Goal: Information Seeking & Learning: Check status

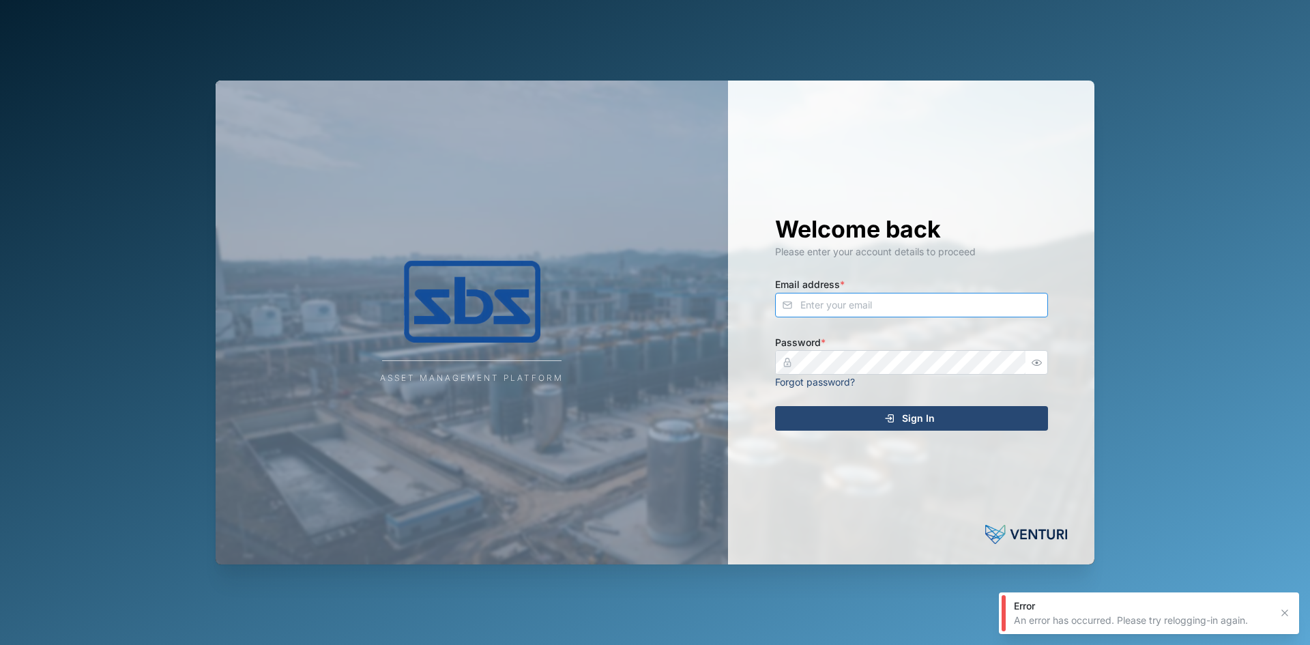
type input "[EMAIL_ADDRESS][DOMAIN_NAME]"
click at [859, 422] on div "Sign In" at bounding box center [909, 418] width 251 height 23
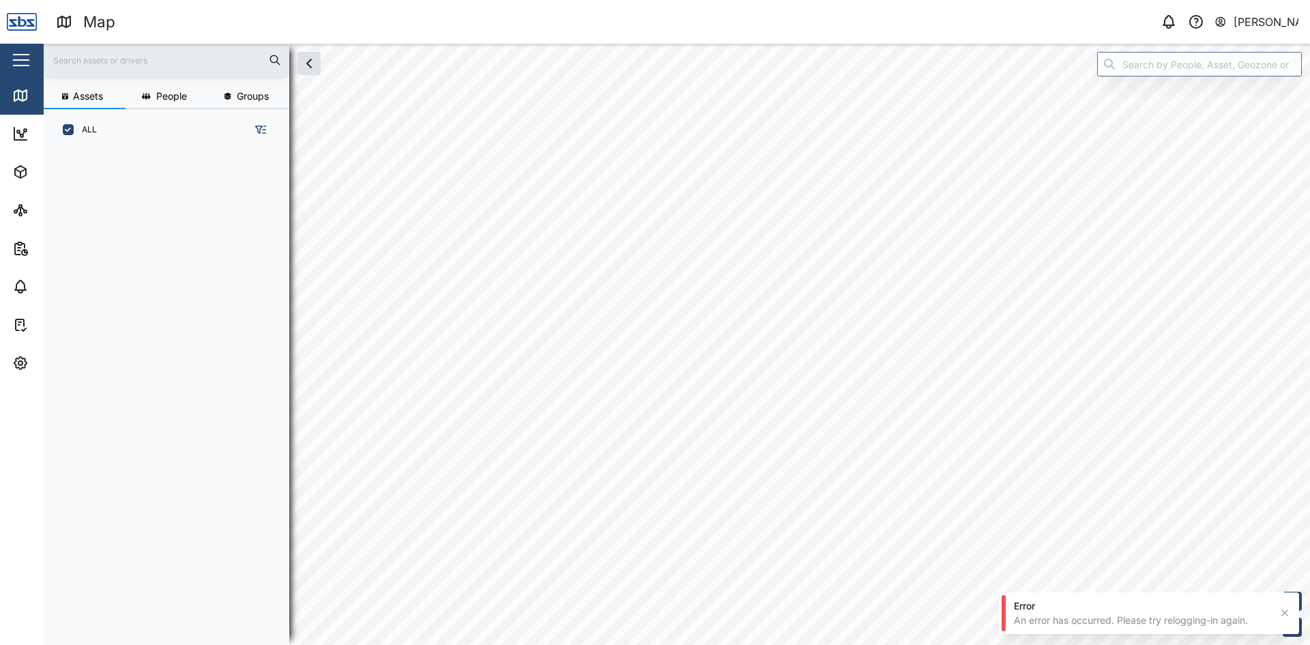
scroll to position [478, 214]
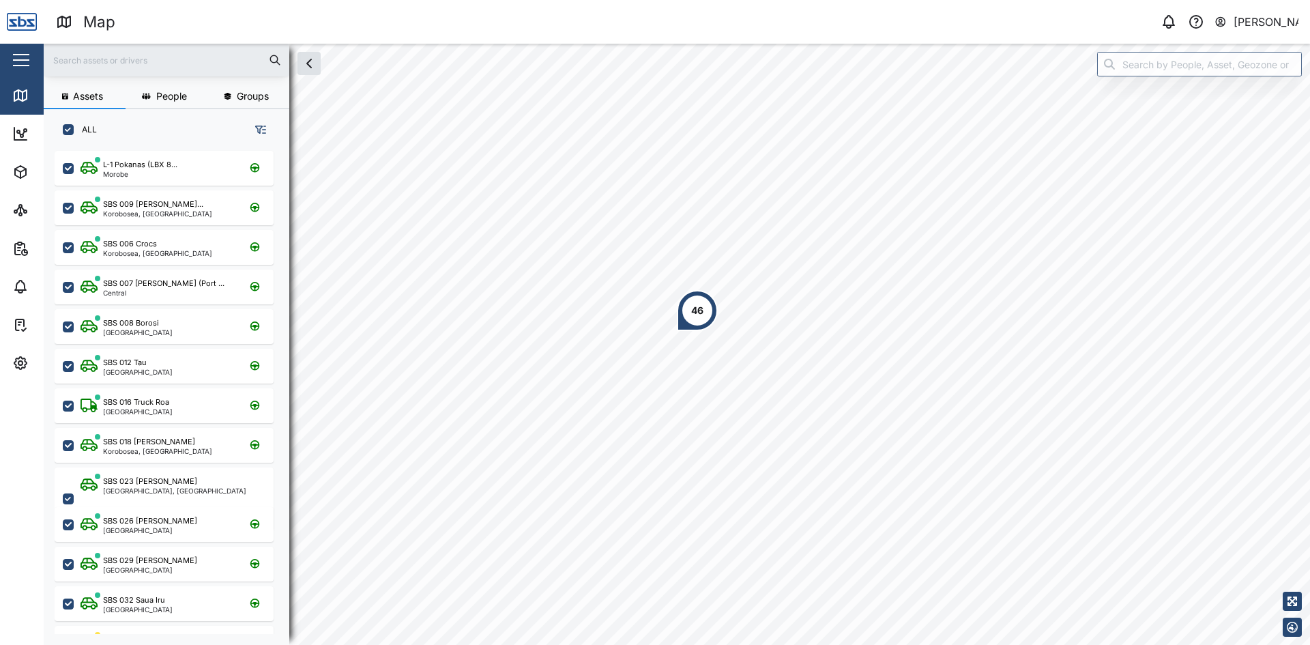
click at [103, 59] on input "text" at bounding box center [166, 60] width 229 height 20
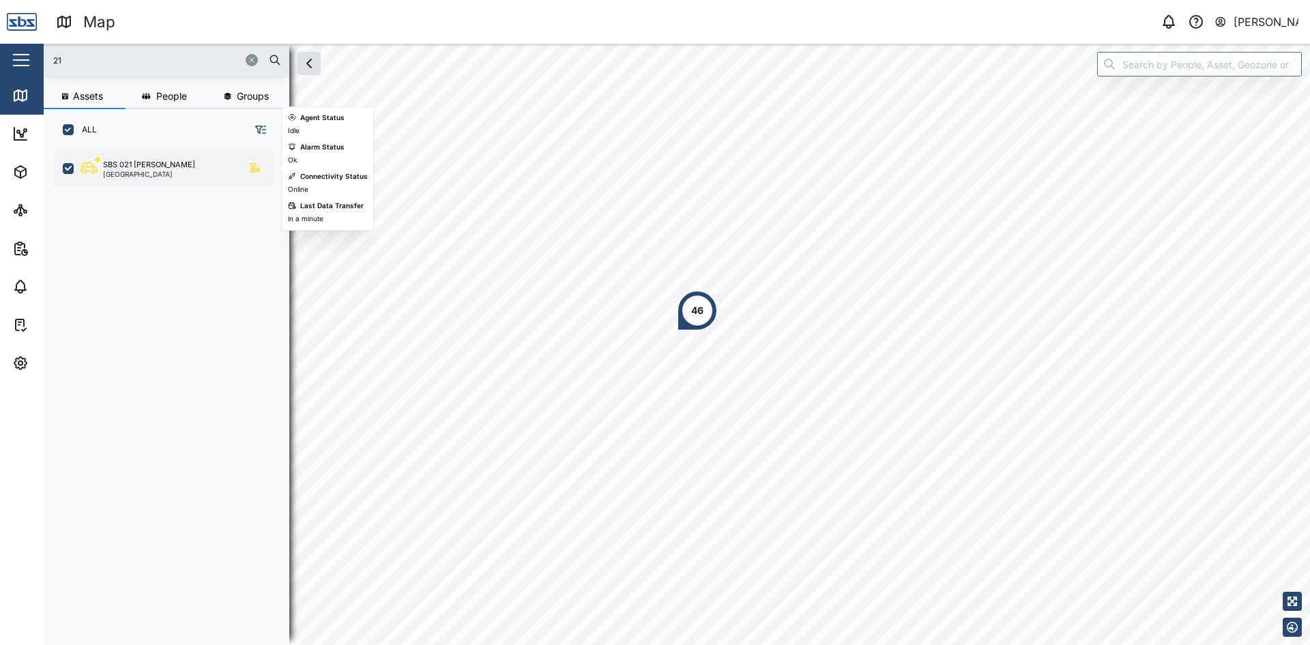
type input "21"
click at [139, 167] on div "SBS 021 [PERSON_NAME]" at bounding box center [149, 165] width 92 height 12
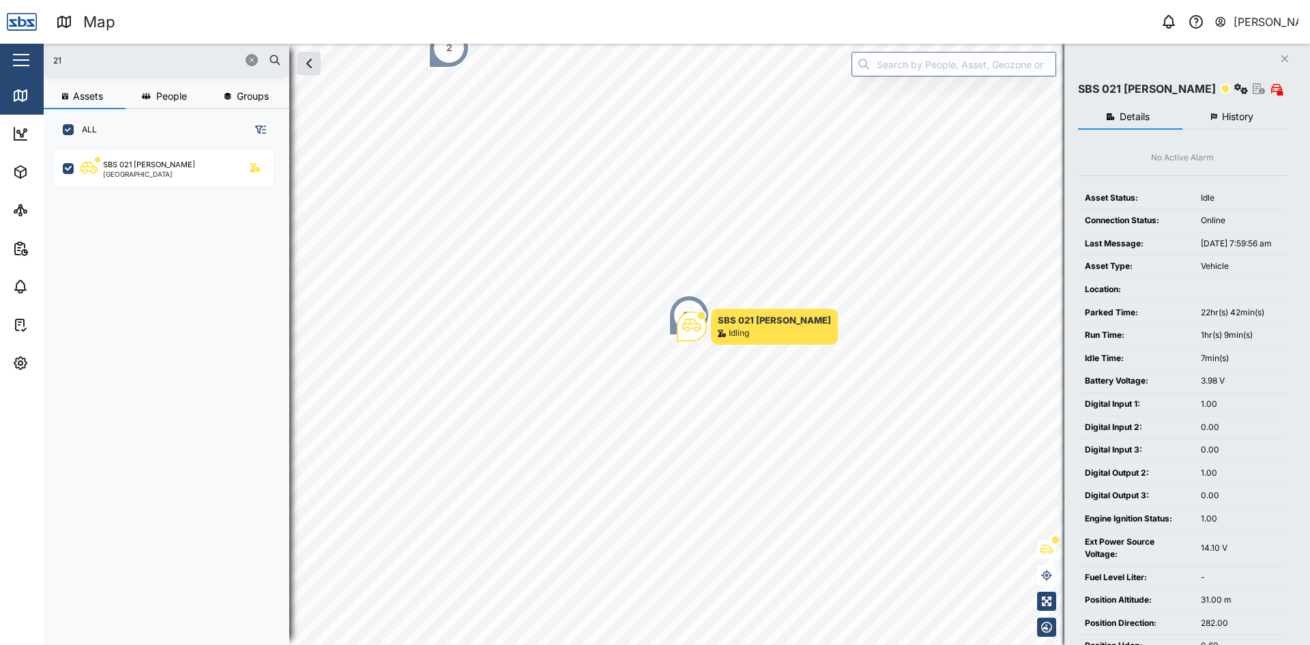
click at [1284, 54] on icon "Close" at bounding box center [1285, 58] width 8 height 11
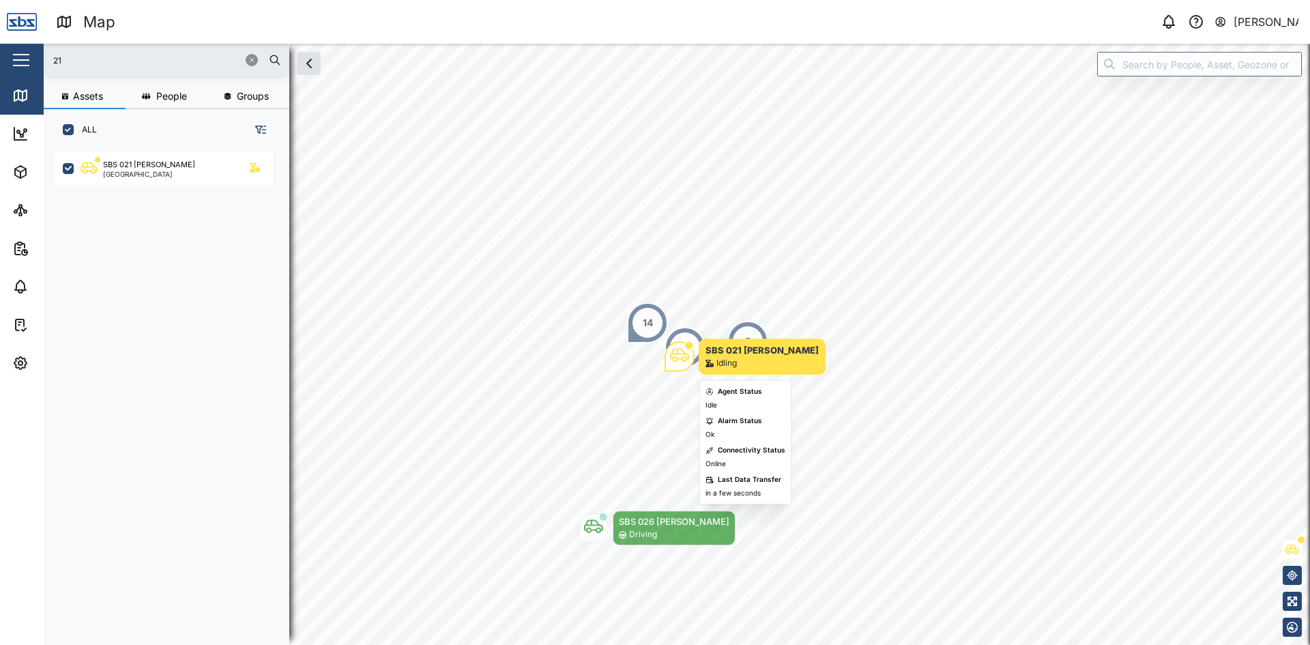
click at [678, 362] on icon "Map marker" at bounding box center [679, 354] width 19 height 19
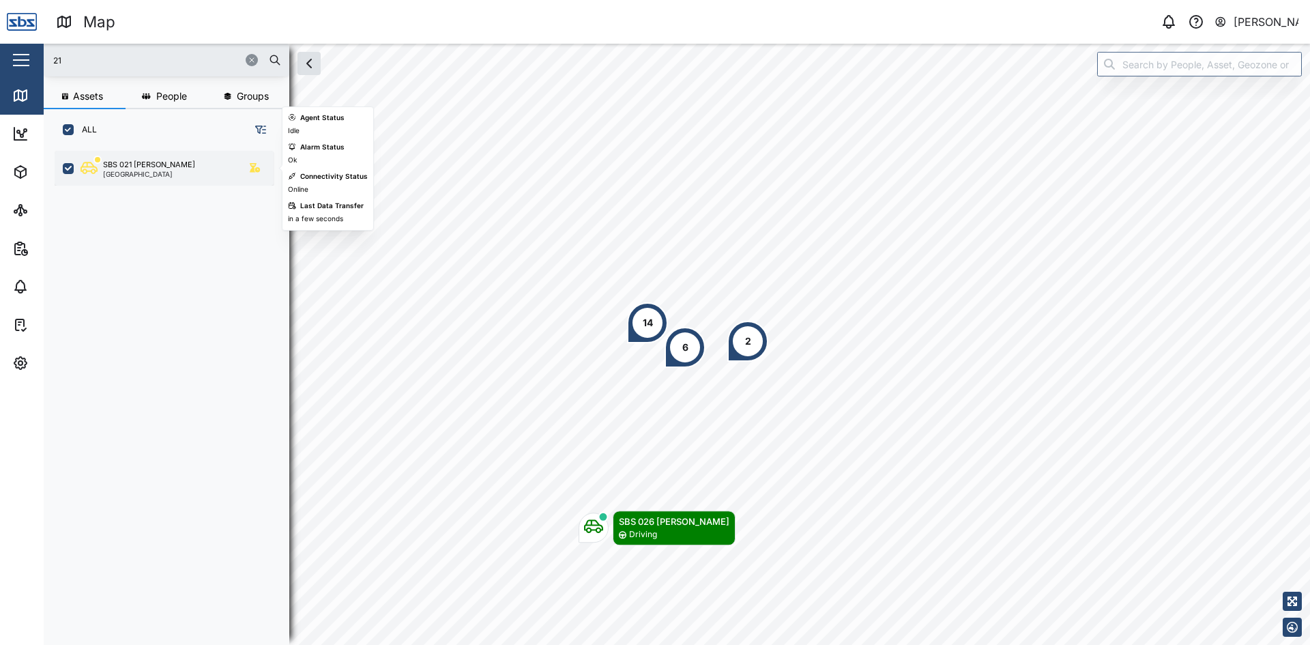
click at [134, 162] on div "SBS 021 [PERSON_NAME]" at bounding box center [149, 165] width 92 height 12
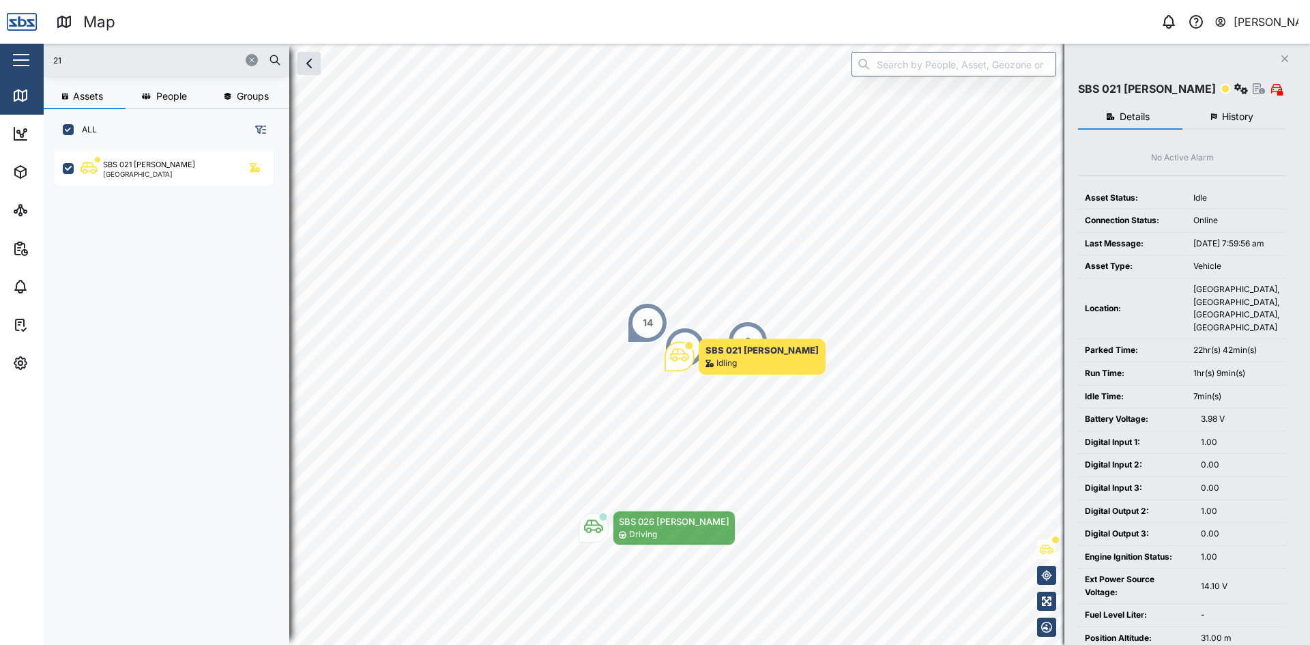
click at [1237, 108] on button "History" at bounding box center [1235, 117] width 104 height 25
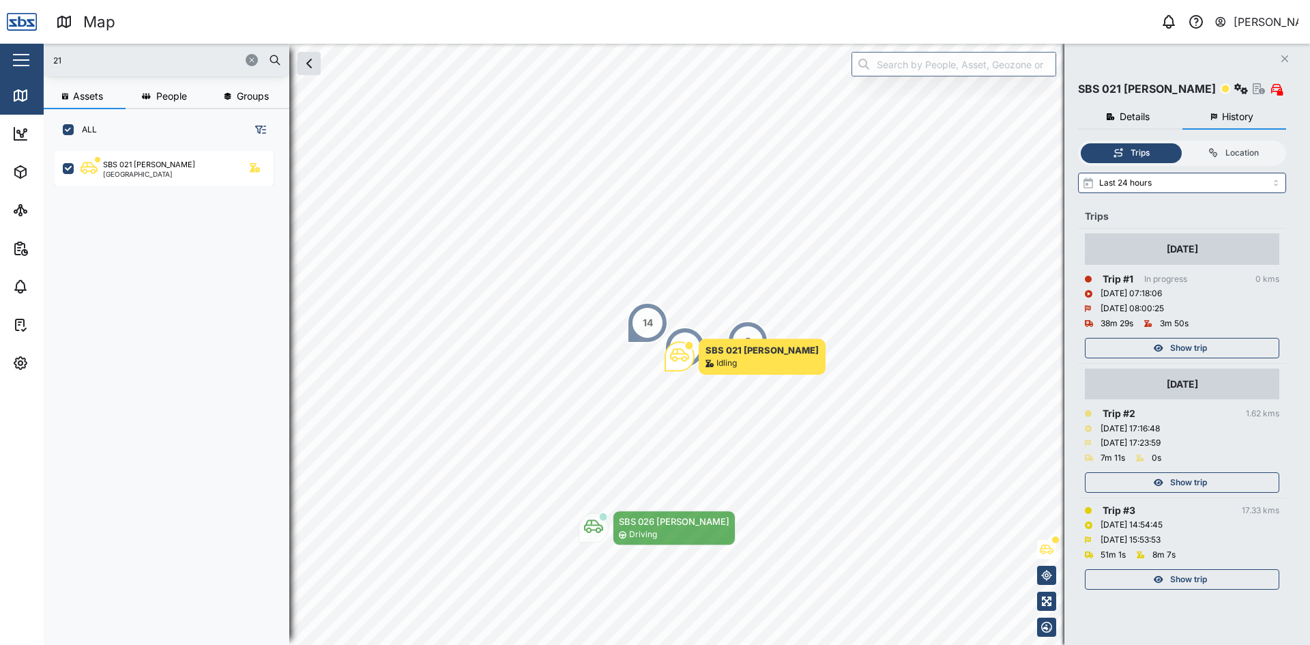
click at [1222, 349] on div "Show trip" at bounding box center [1180, 348] width 177 height 19
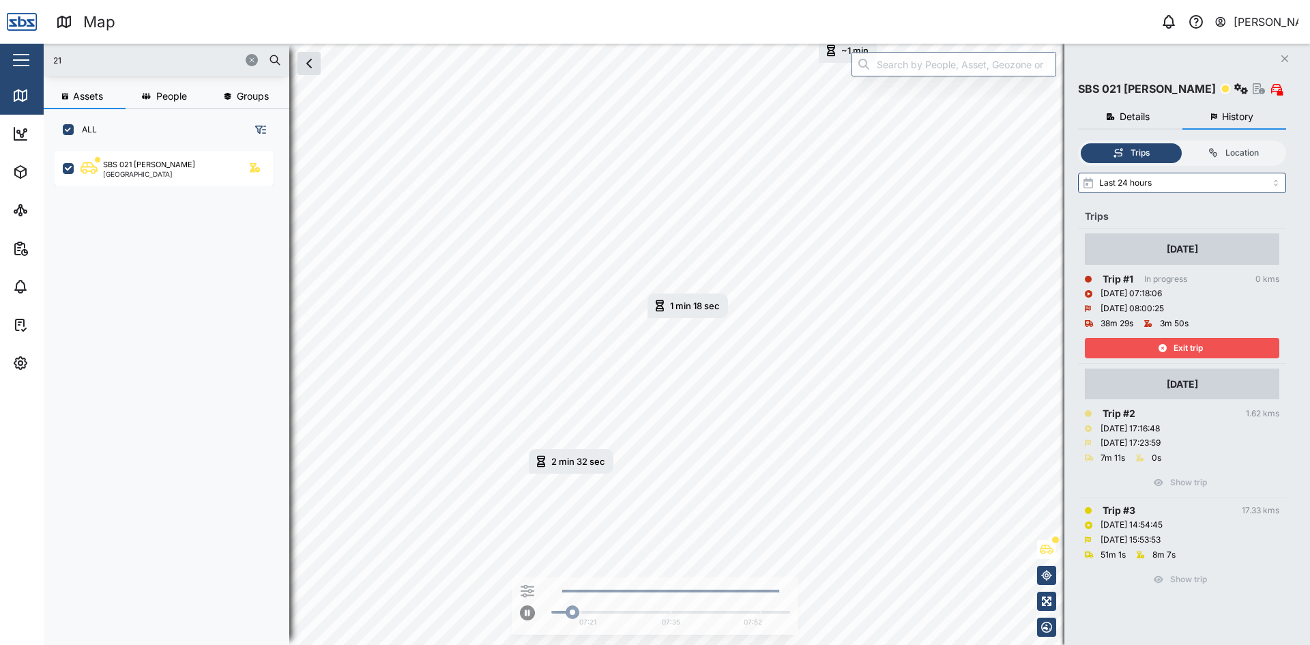
click at [1222, 349] on div "Exit trip" at bounding box center [1180, 348] width 177 height 19
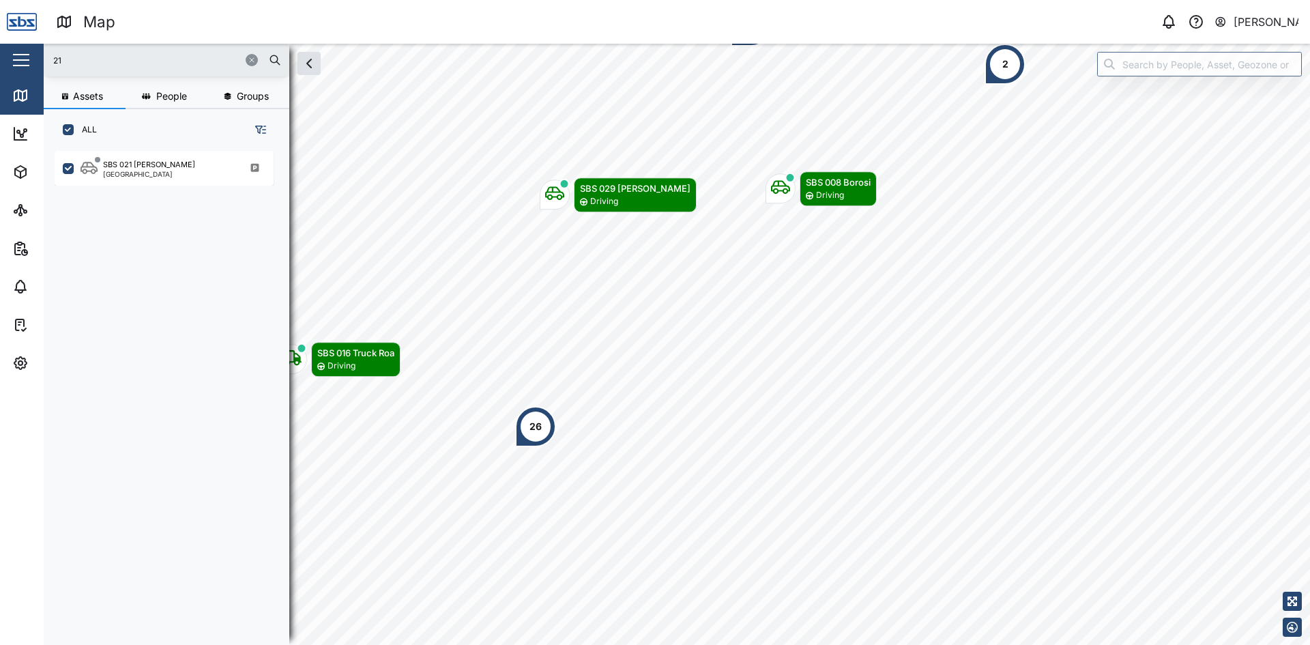
click at [253, 57] on icon "button" at bounding box center [252, 60] width 8 height 8
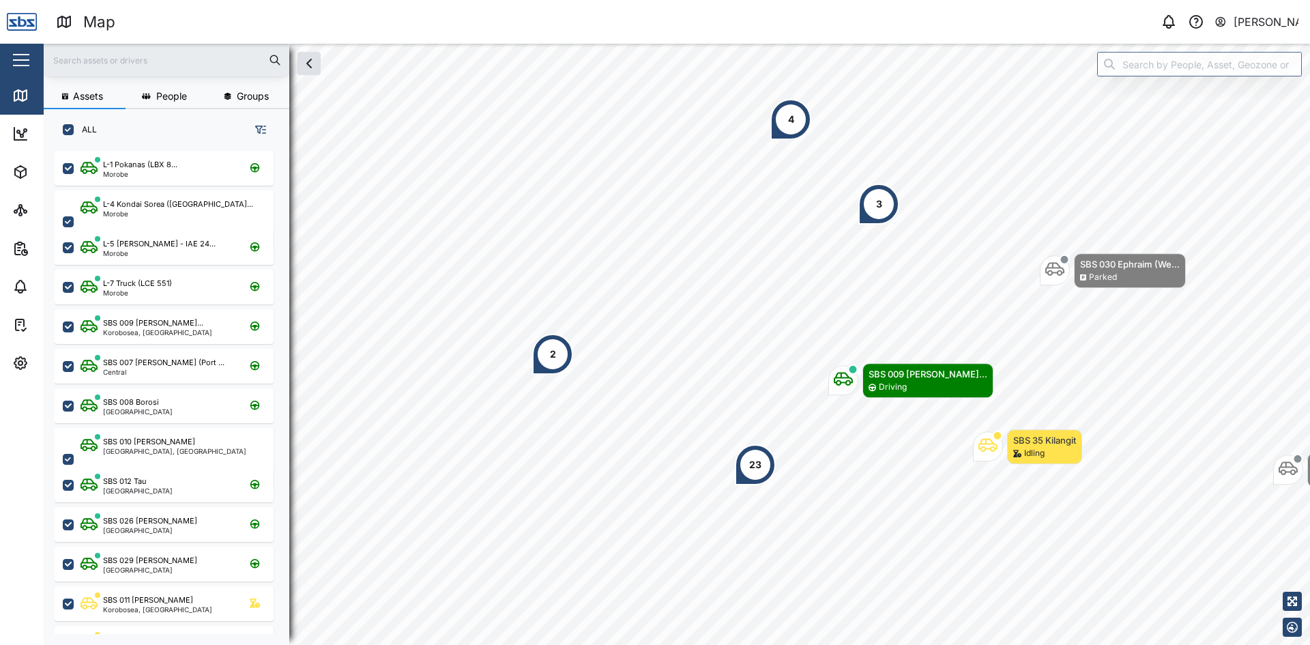
click at [171, 55] on input "text" at bounding box center [166, 60] width 229 height 20
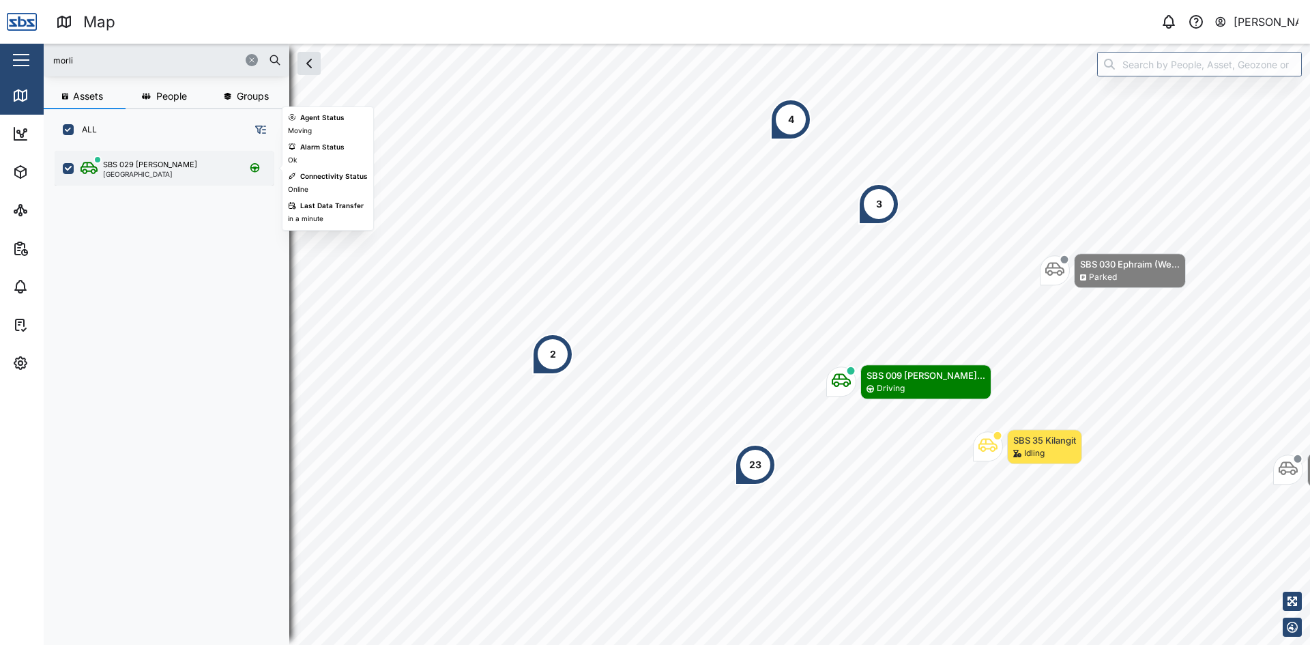
click at [134, 164] on div "SBS 029 [PERSON_NAME]" at bounding box center [150, 165] width 94 height 12
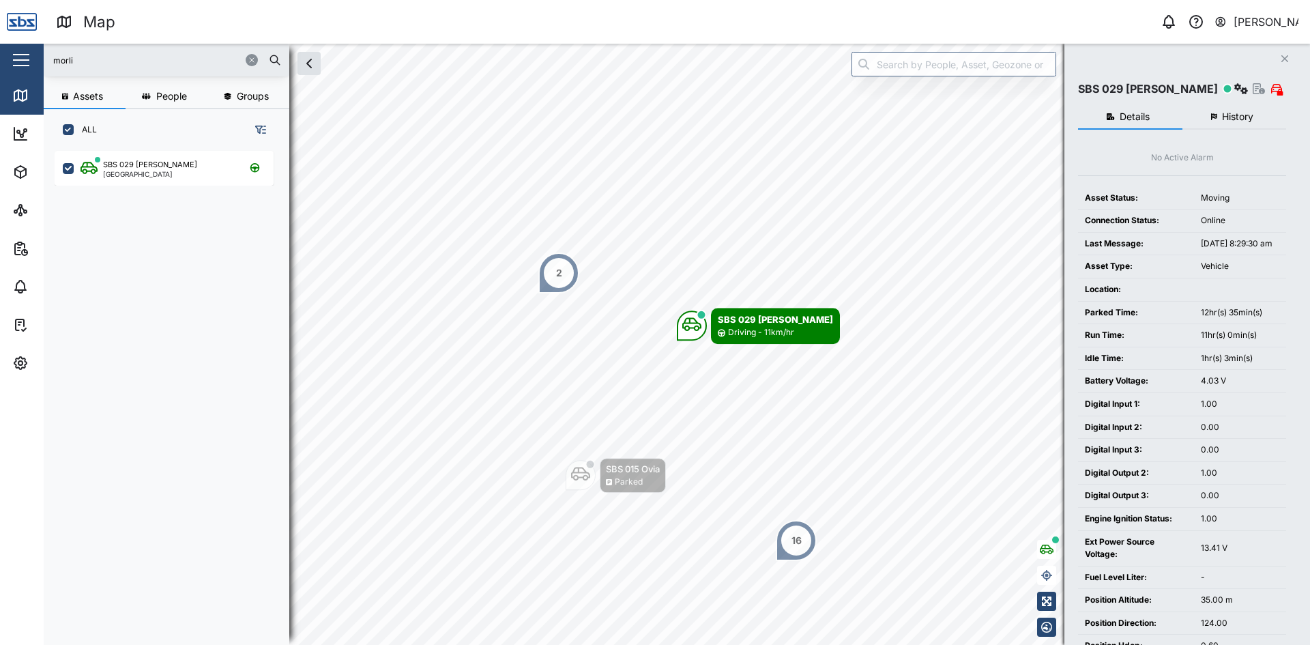
drag, startPoint x: 106, startPoint y: 60, endPoint x: 0, endPoint y: 60, distance: 105.8
click at [0, 60] on div "Map 0 [PERSON_NAME] Close Map Dashboard Assets ATS Camera Generator Personnel T…" at bounding box center [655, 322] width 1310 height 645
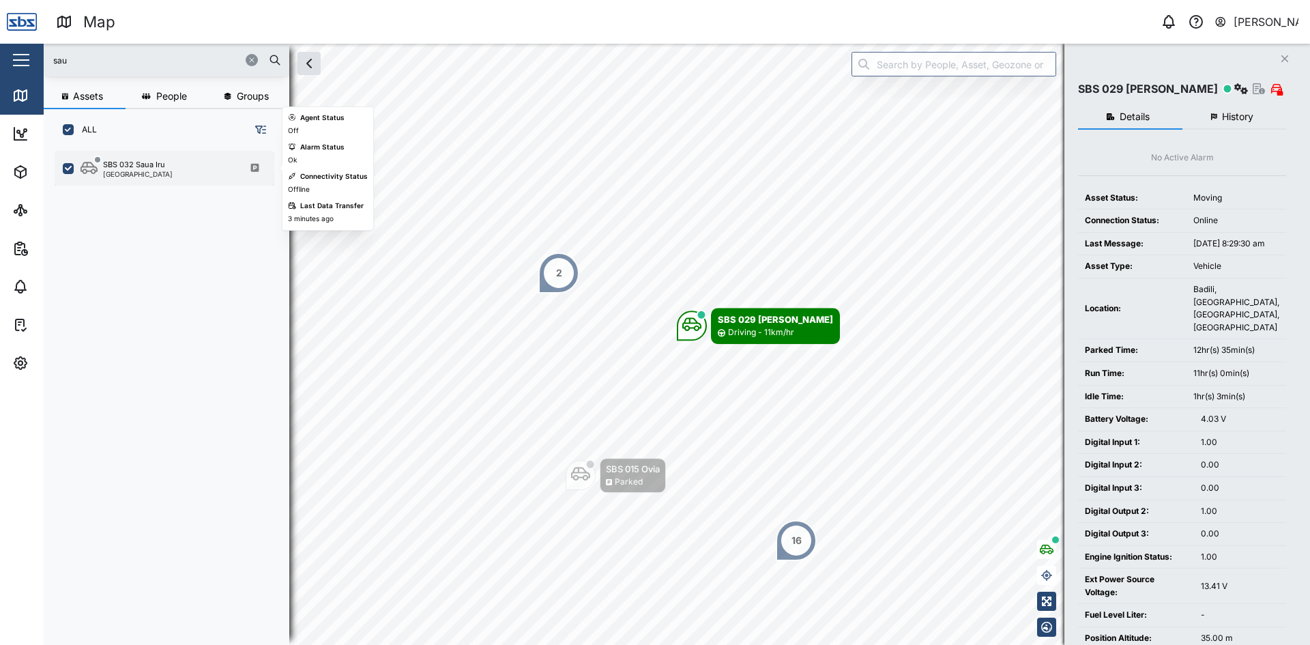
type input "sau"
click at [137, 167] on div "SBS 032 Saua Iru" at bounding box center [134, 165] width 62 height 12
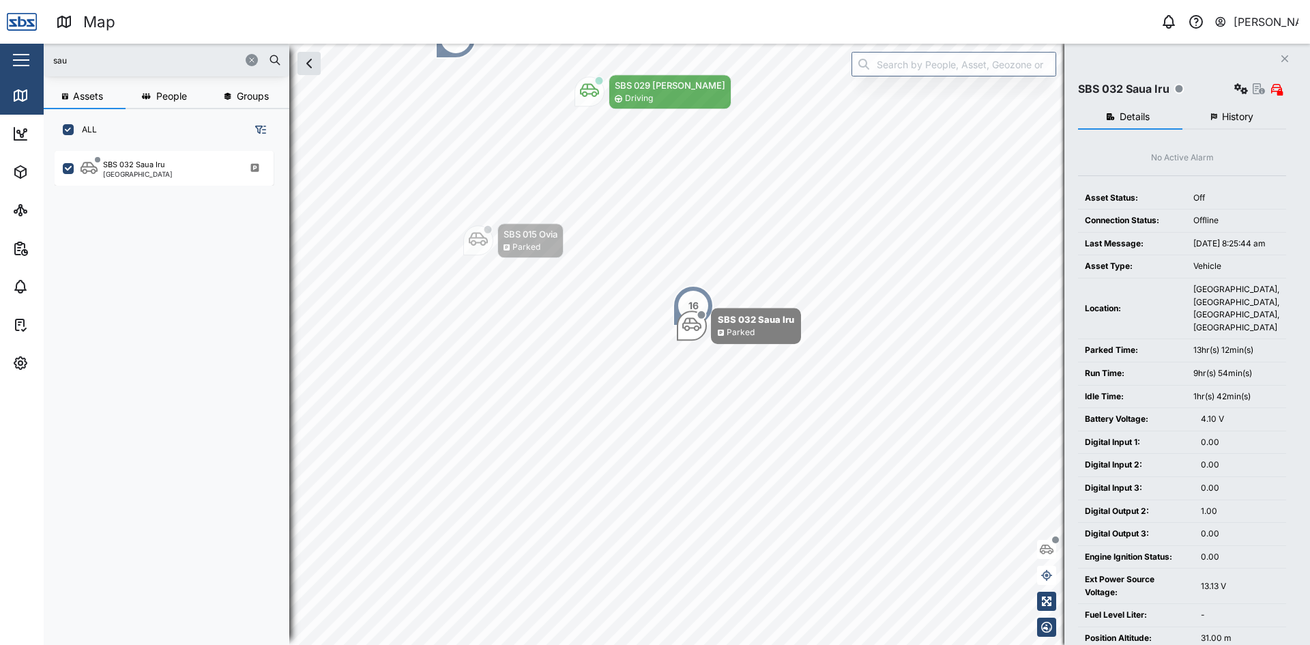
click at [249, 56] on button "button" at bounding box center [252, 60] width 12 height 12
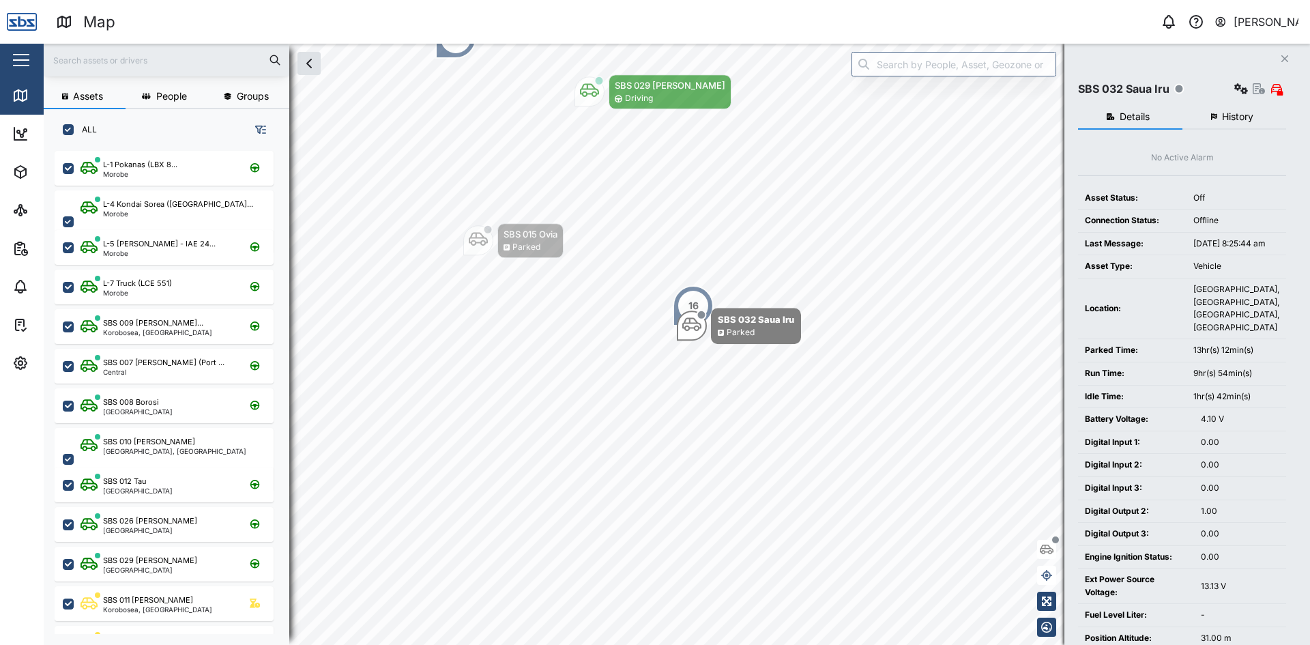
click at [175, 65] on input "text" at bounding box center [166, 60] width 229 height 20
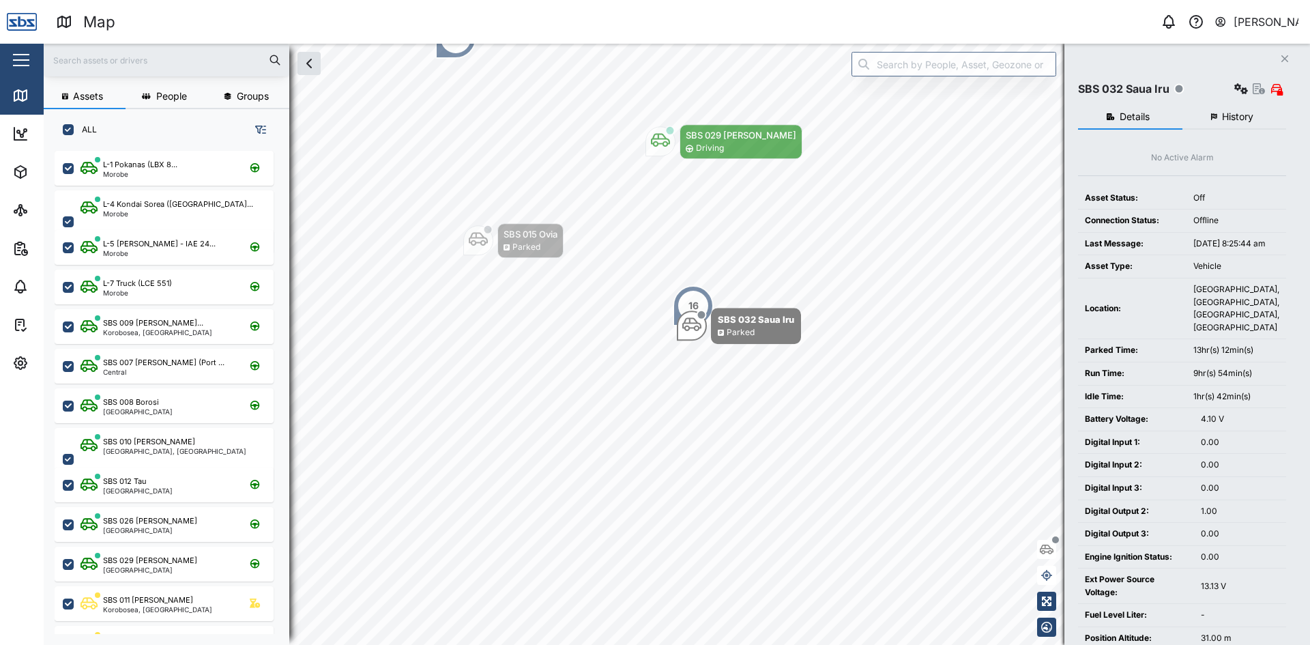
click at [1247, 118] on span "History" at bounding box center [1237, 117] width 31 height 10
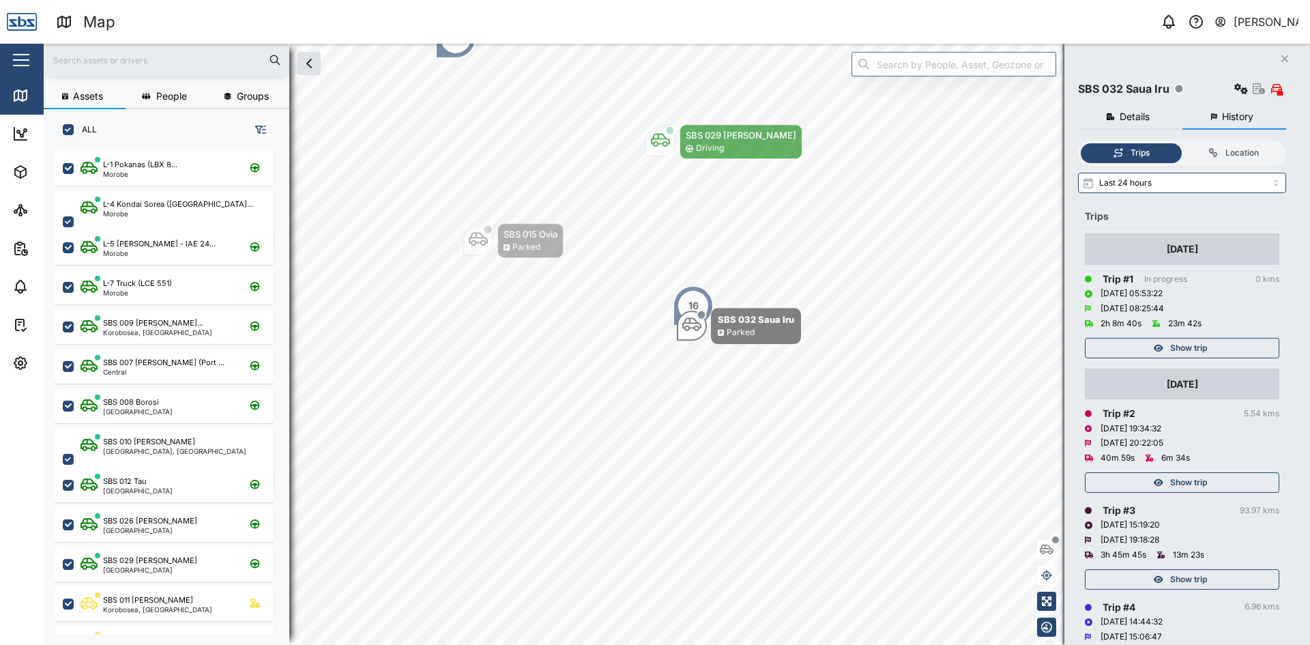
click at [1203, 345] on span "Show trip" at bounding box center [1188, 348] width 37 height 19
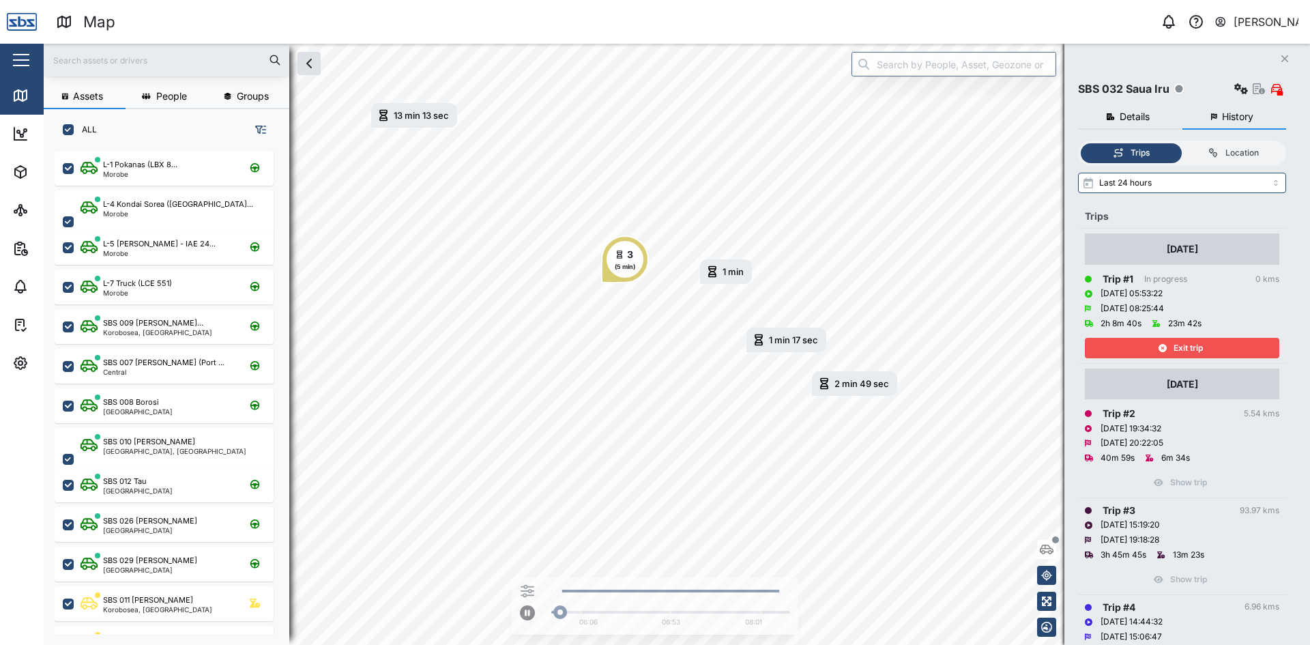
click at [1203, 346] on span "Exit trip" at bounding box center [1188, 348] width 29 height 19
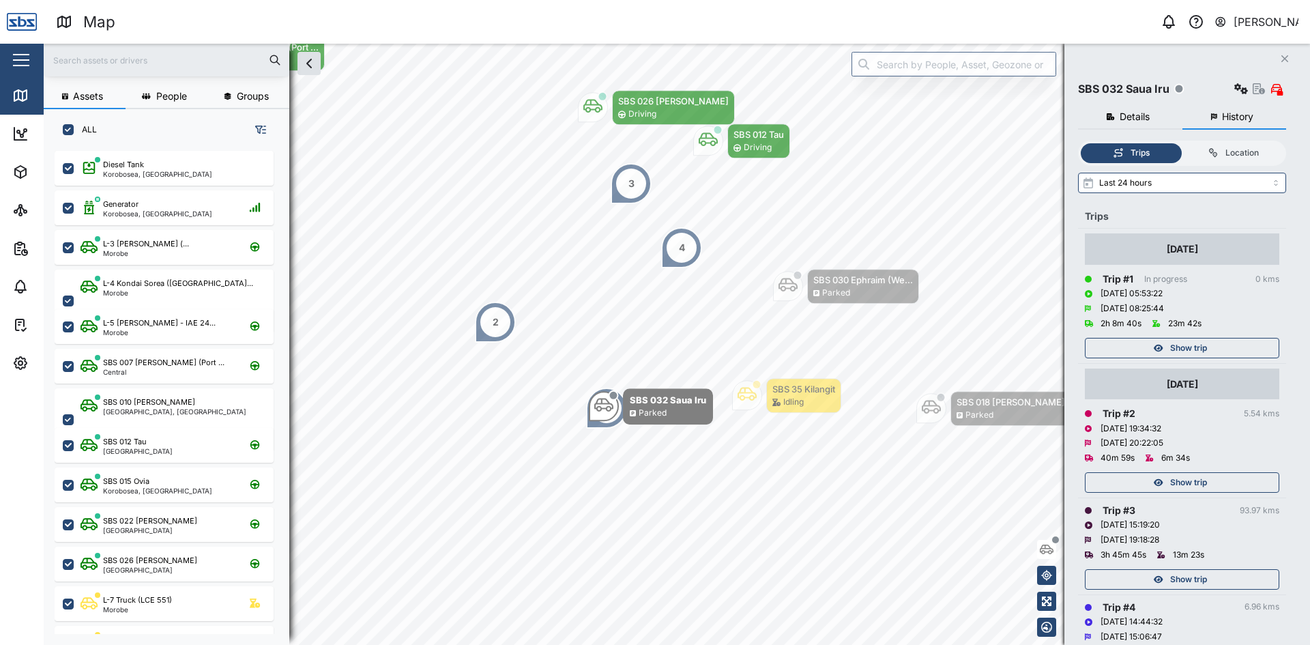
click at [1282, 59] on icon "Close" at bounding box center [1285, 58] width 8 height 11
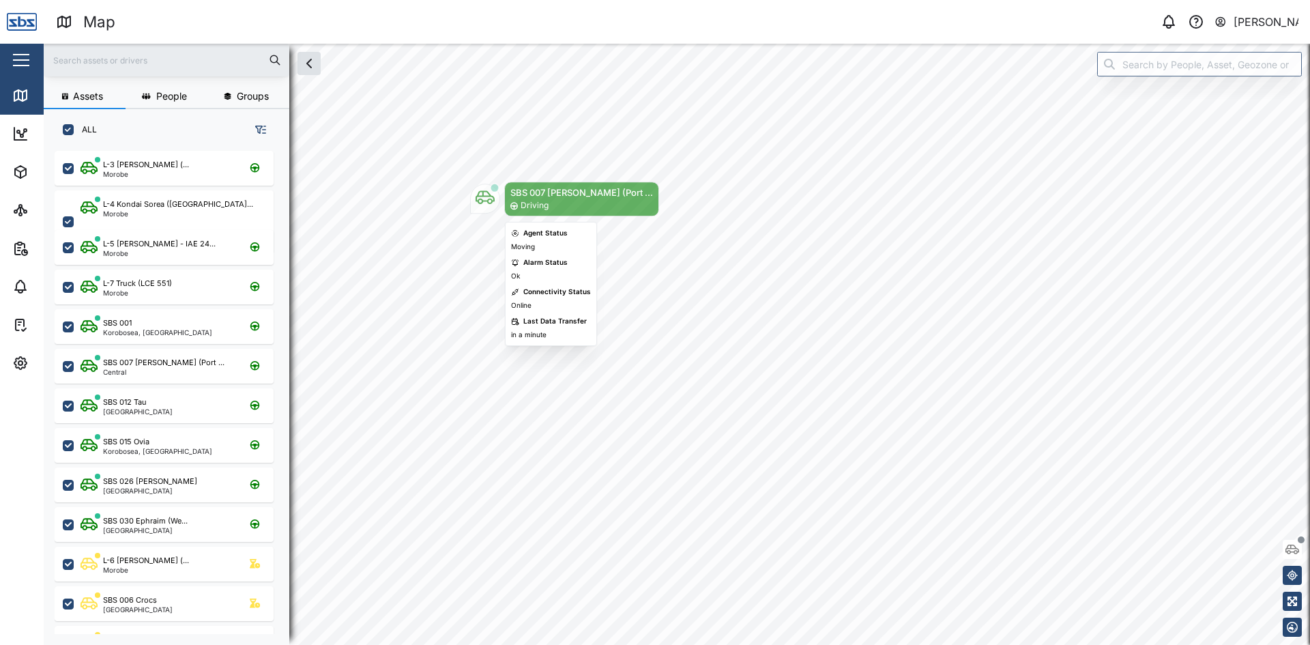
click at [480, 191] on icon "Map marker" at bounding box center [485, 198] width 19 height 14
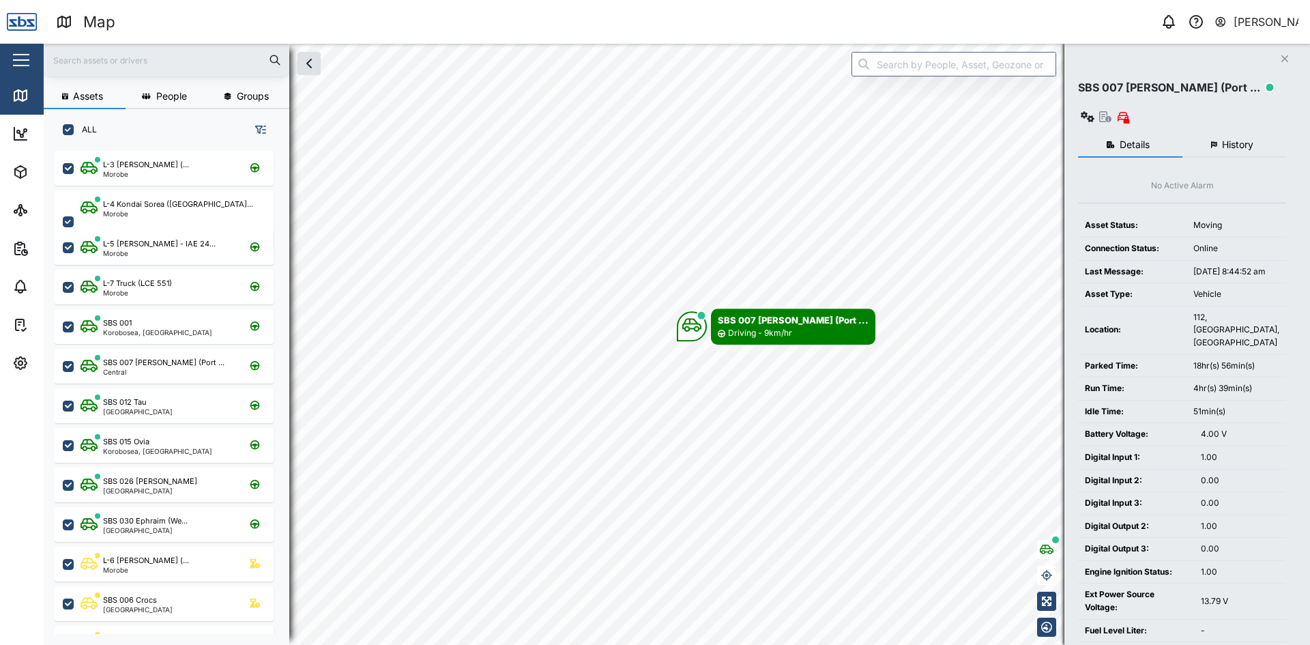
click at [1228, 140] on span "History" at bounding box center [1237, 145] width 31 height 10
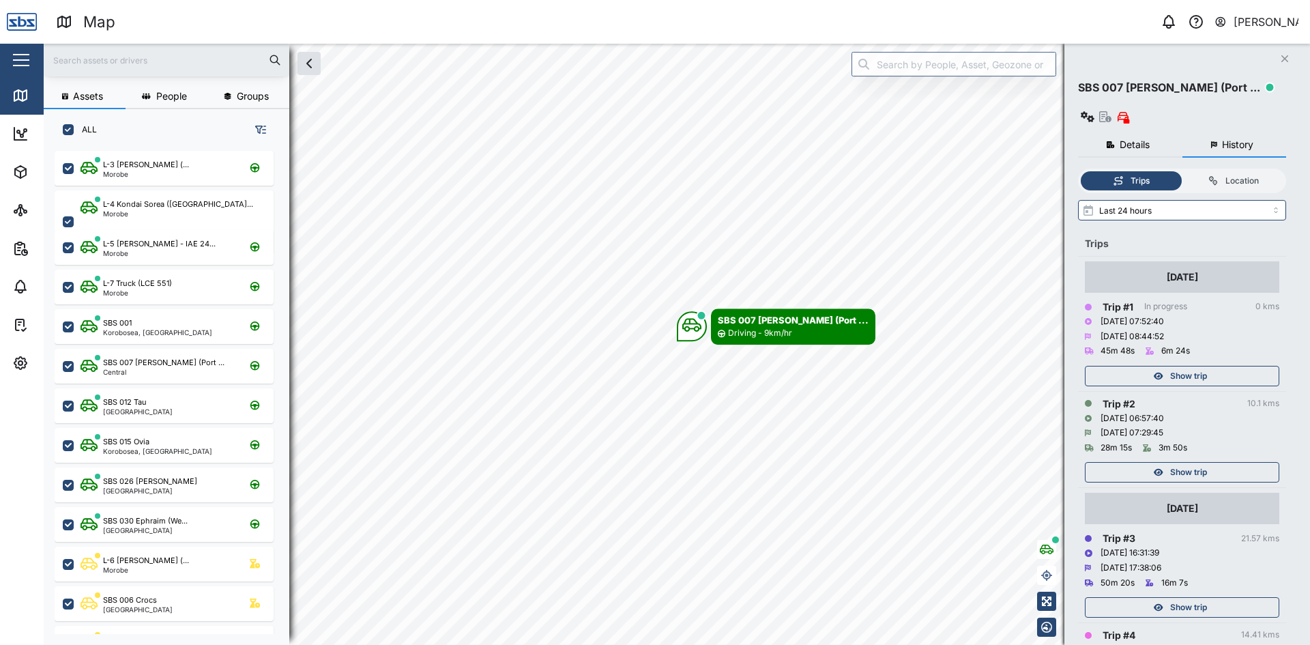
click at [1234, 463] on div "Show trip" at bounding box center [1180, 472] width 177 height 19
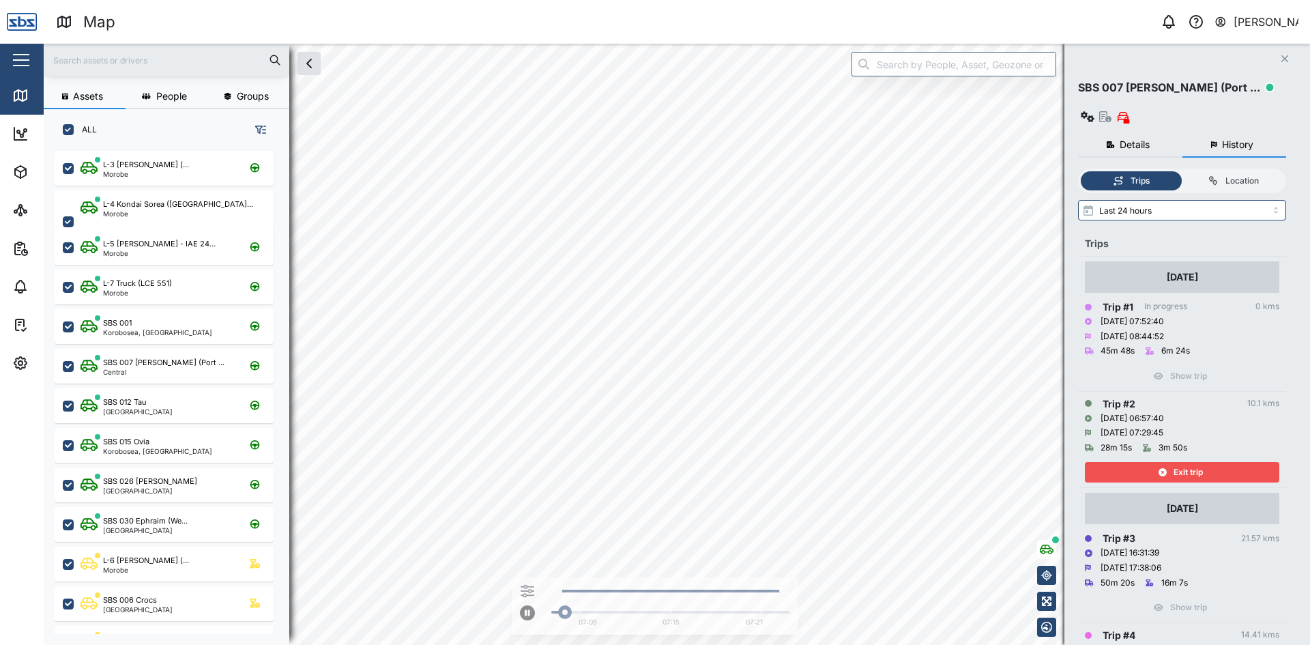
click at [1234, 463] on div "Exit trip" at bounding box center [1180, 472] width 177 height 19
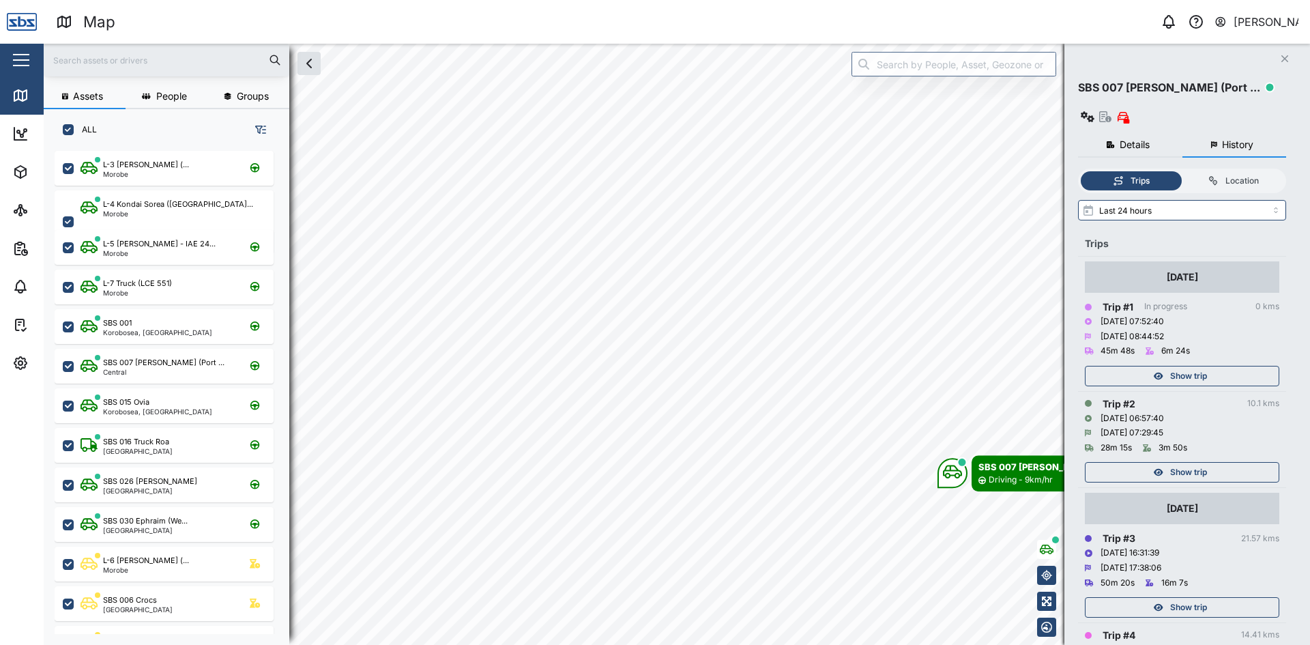
click at [1203, 366] on span "Show trip" at bounding box center [1188, 375] width 37 height 19
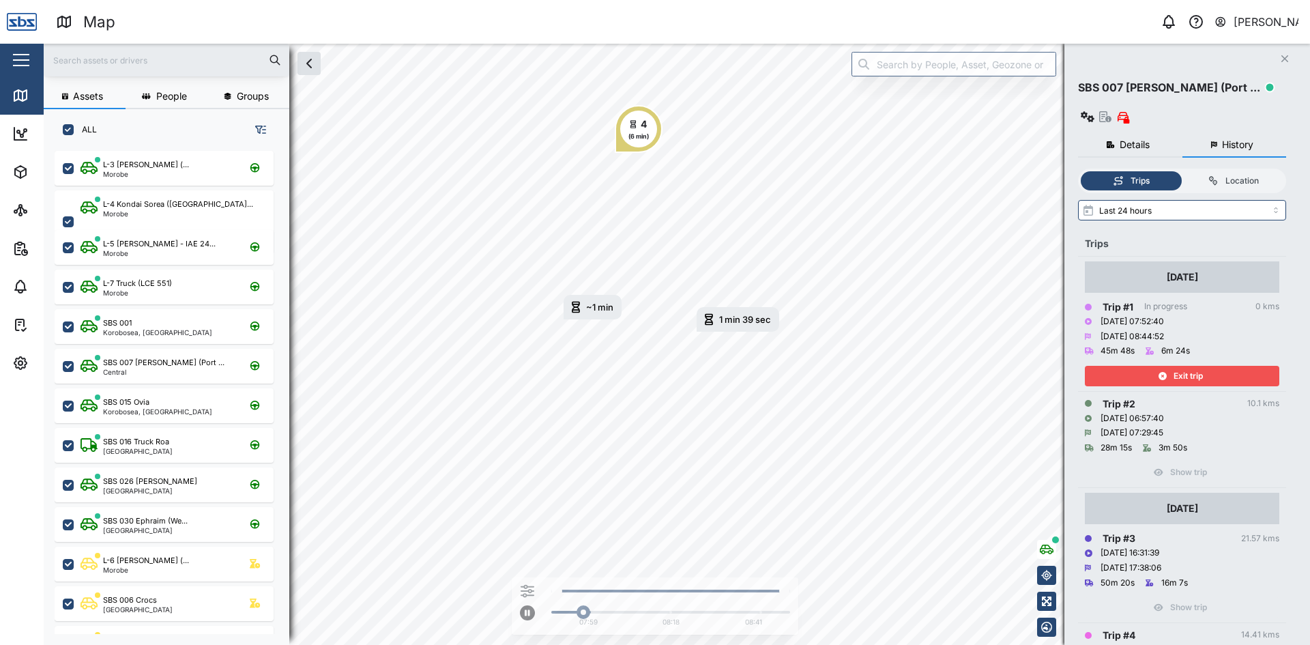
click at [1200, 366] on span "Exit trip" at bounding box center [1188, 375] width 29 height 19
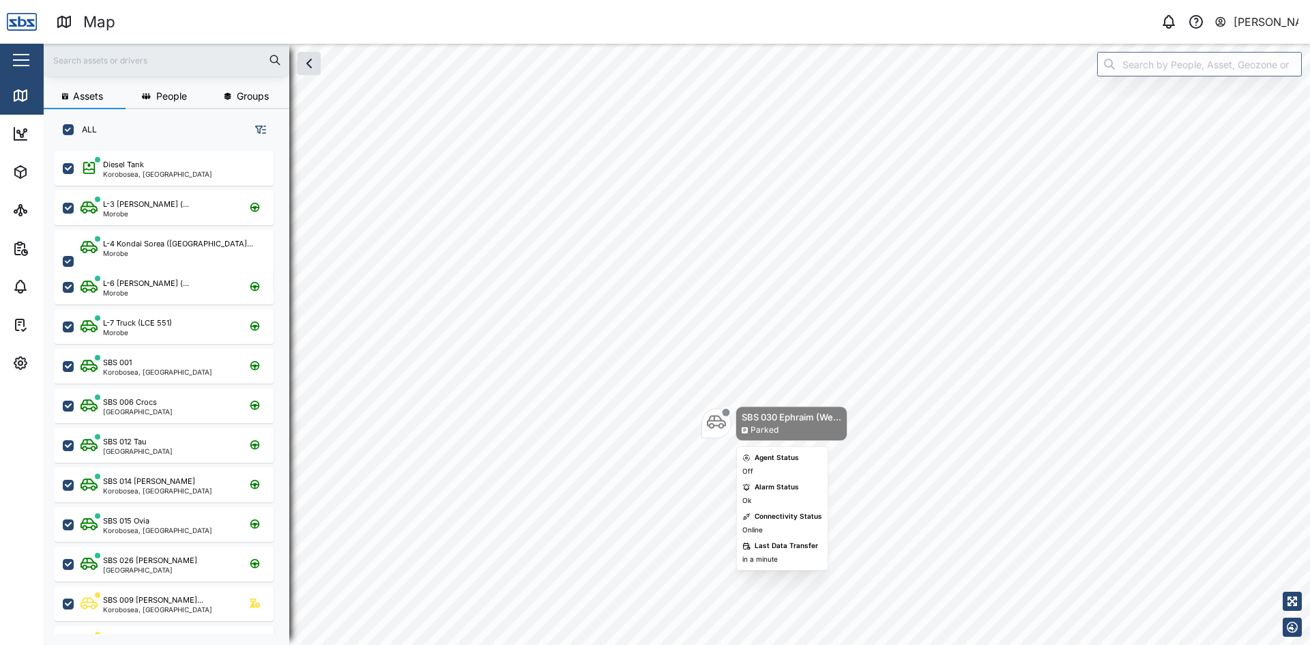
click at [704, 425] on div "Map marker" at bounding box center [717, 424] width 30 height 30
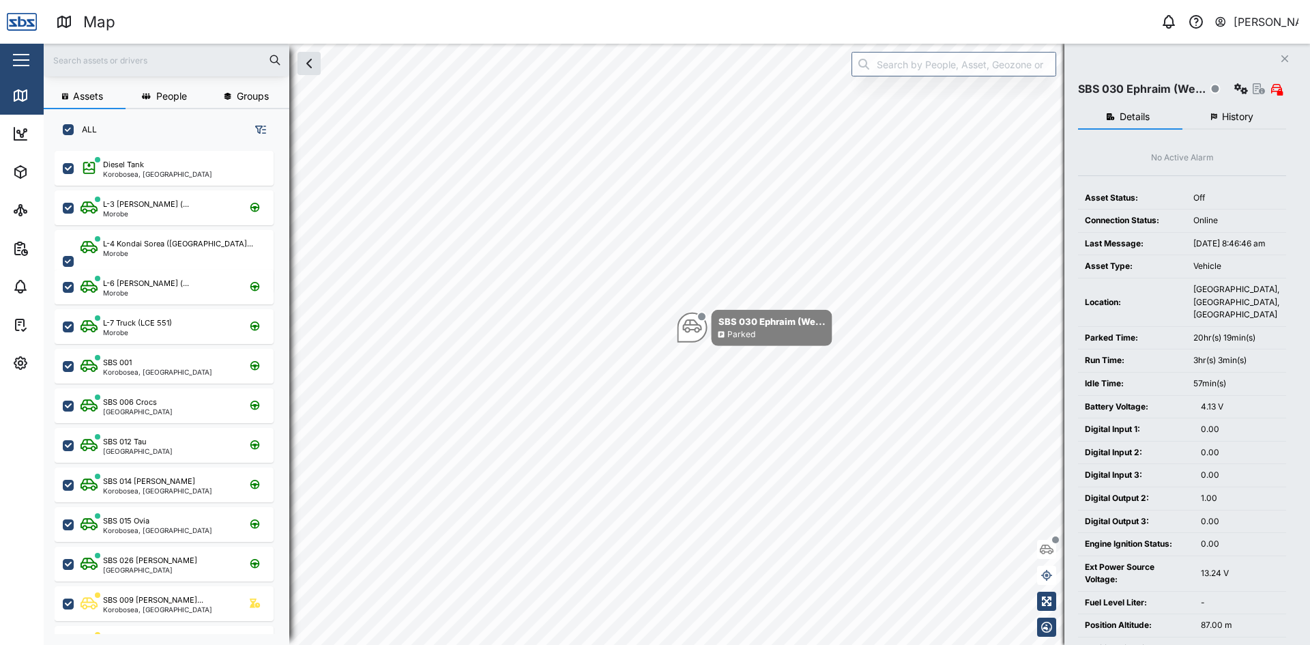
click at [1242, 112] on span "History" at bounding box center [1237, 117] width 31 height 10
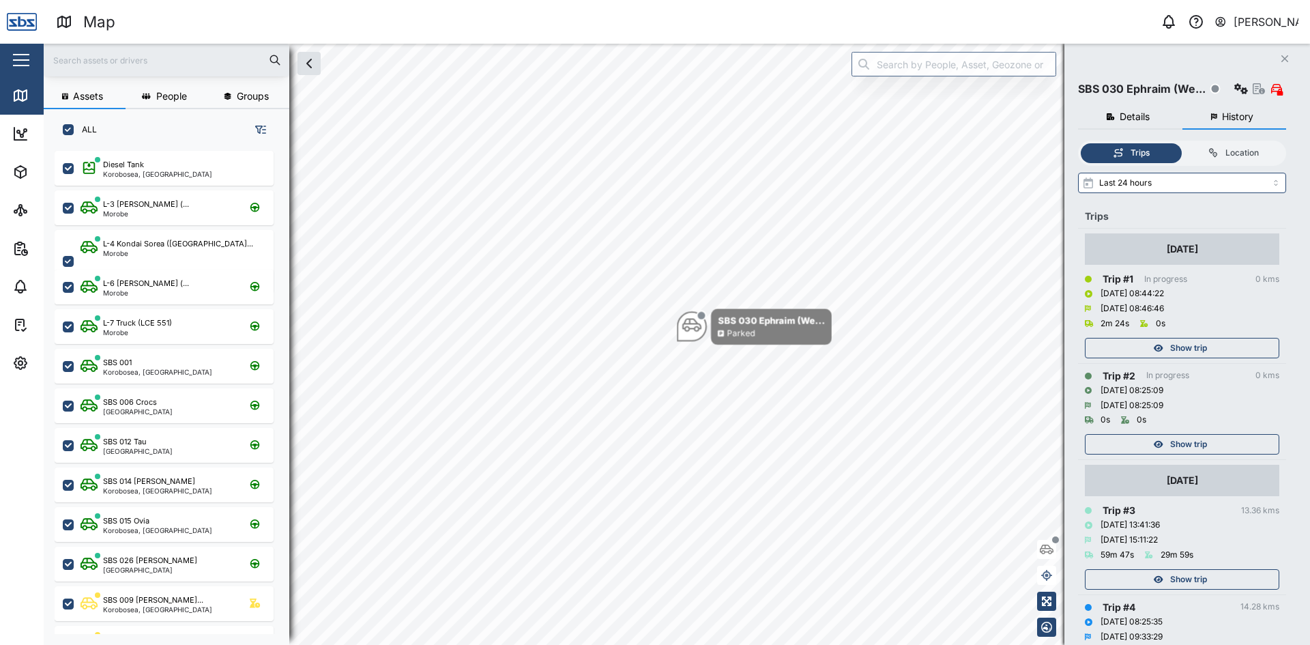
click at [1192, 440] on span "Show trip" at bounding box center [1188, 444] width 37 height 19
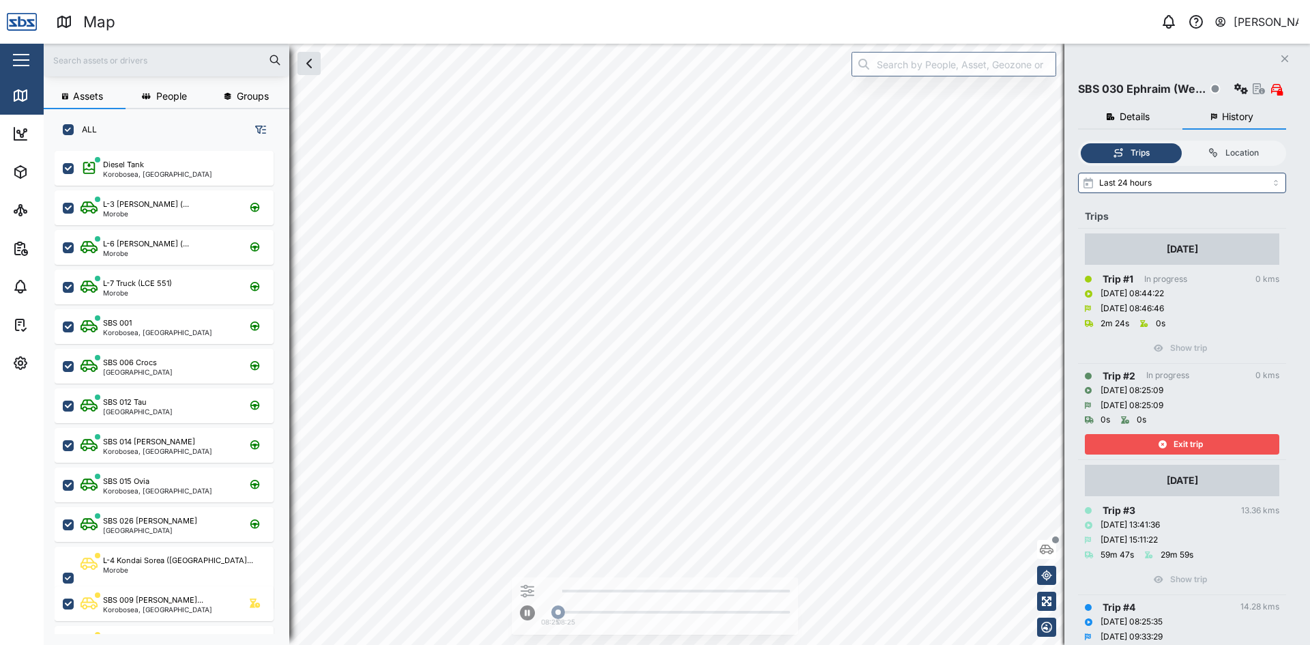
click at [1192, 440] on span "Exit trip" at bounding box center [1188, 444] width 29 height 19
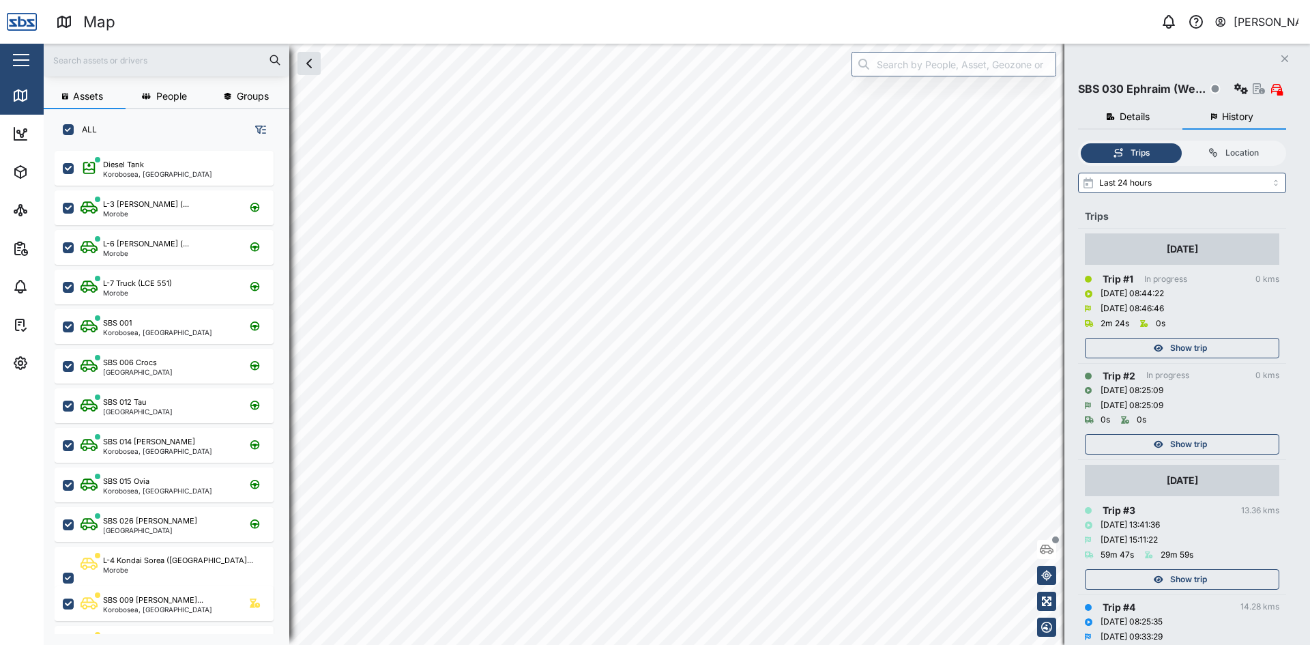
click at [1185, 345] on span "Show trip" at bounding box center [1188, 348] width 37 height 19
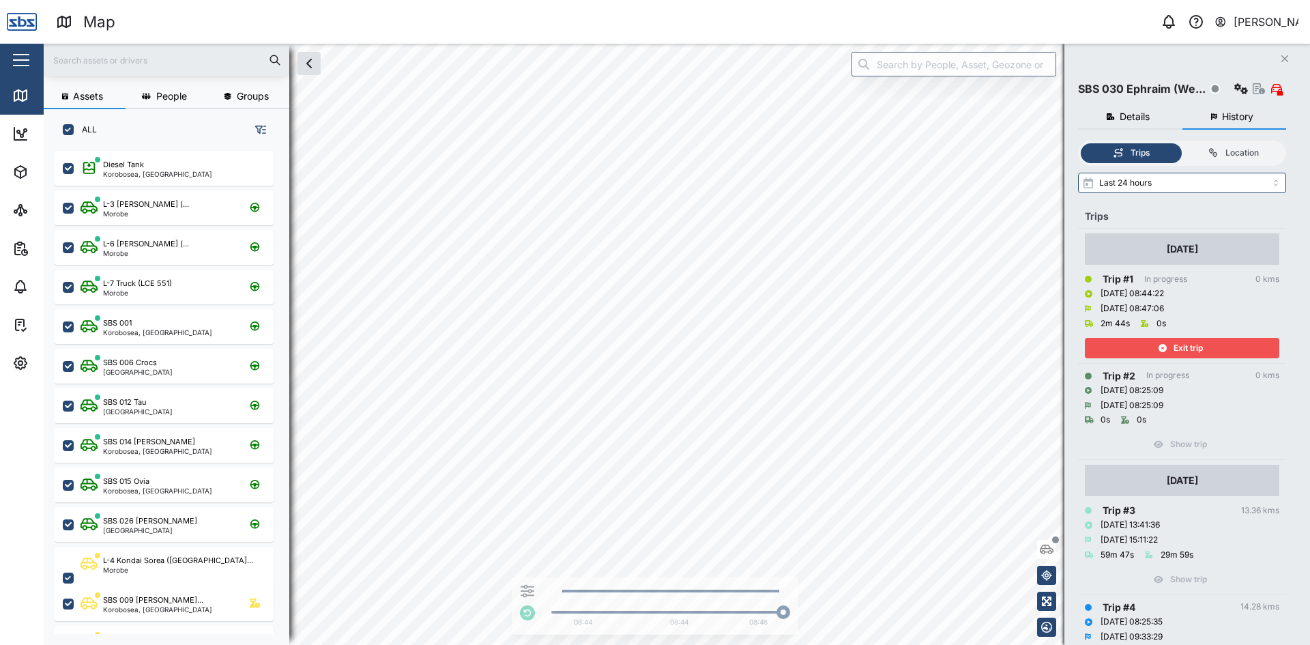
click at [1188, 345] on span "Exit trip" at bounding box center [1188, 348] width 29 height 19
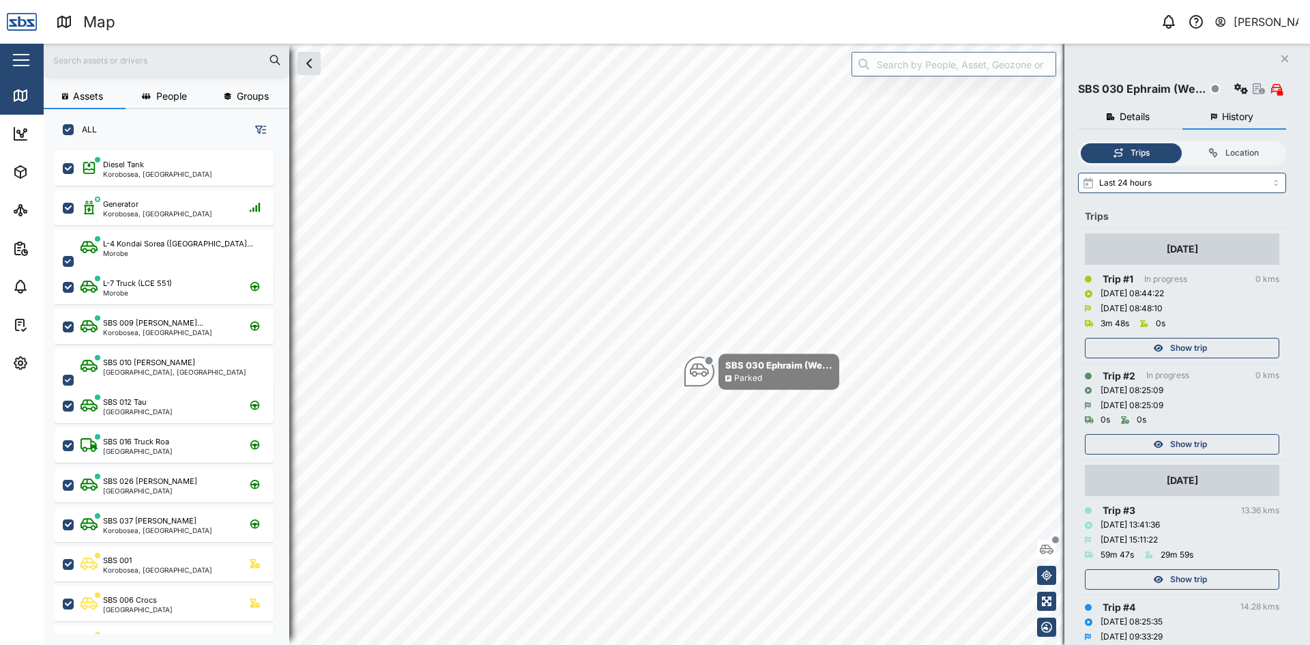
click at [1284, 51] on button "Close" at bounding box center [1285, 58] width 19 height 19
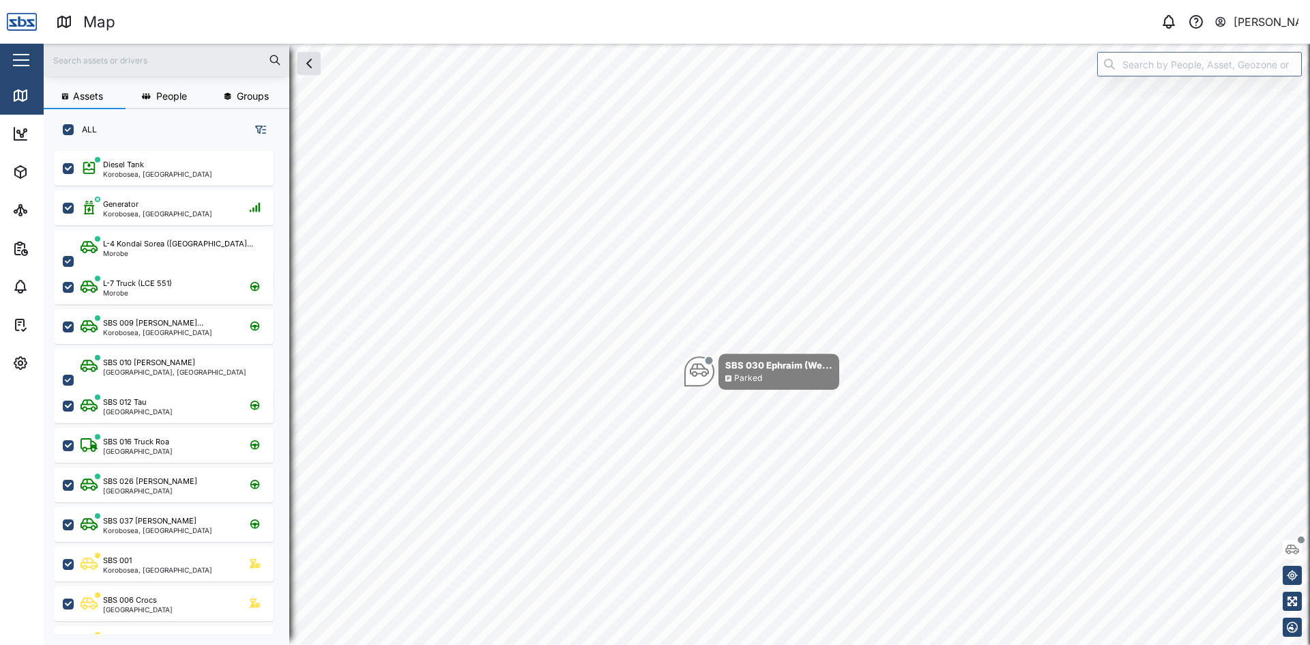
click at [145, 66] on input "text" at bounding box center [166, 60] width 229 height 20
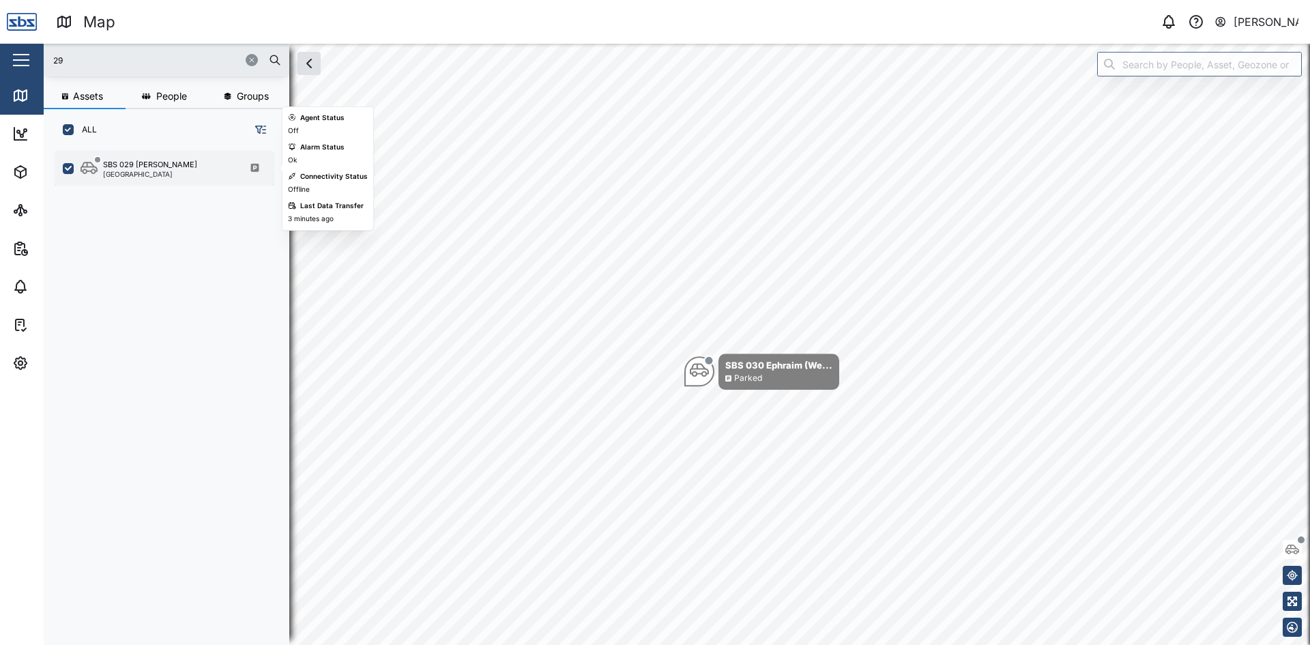
type input "29"
click at [108, 167] on div "SBS 029 [PERSON_NAME]" at bounding box center [150, 165] width 94 height 12
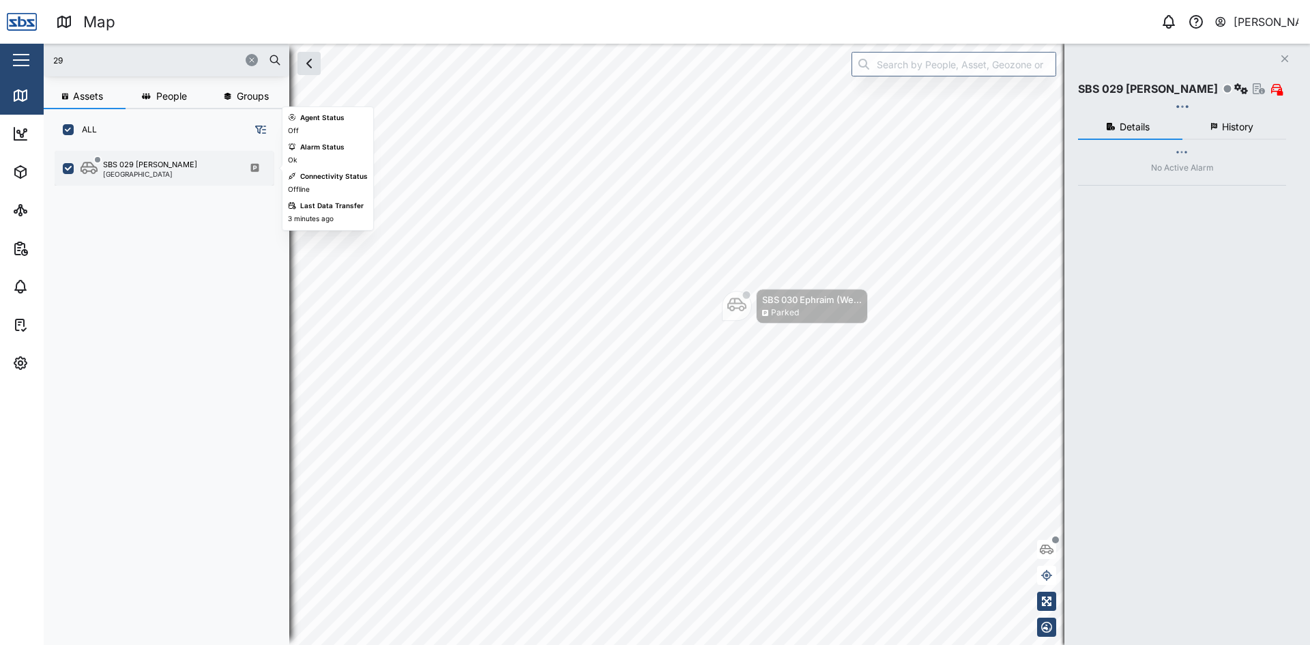
click at [158, 167] on div "SBS 029 [PERSON_NAME]" at bounding box center [150, 165] width 94 height 12
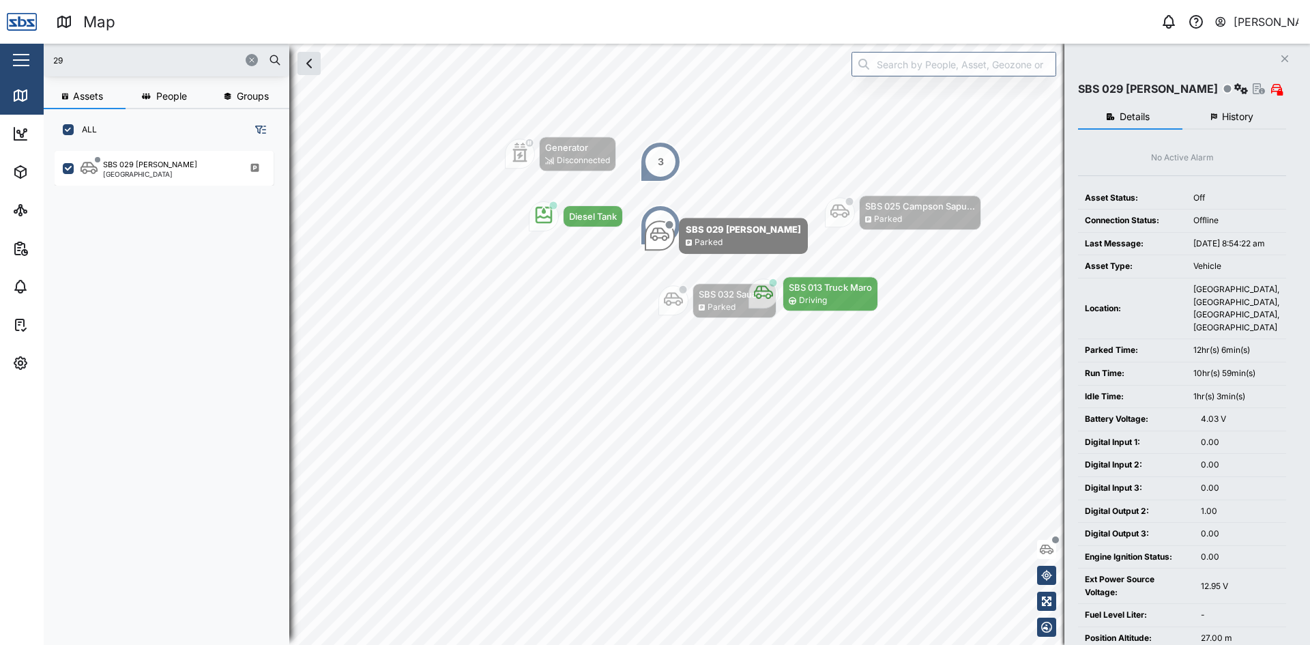
click at [1280, 57] on button "Close" at bounding box center [1285, 58] width 19 height 19
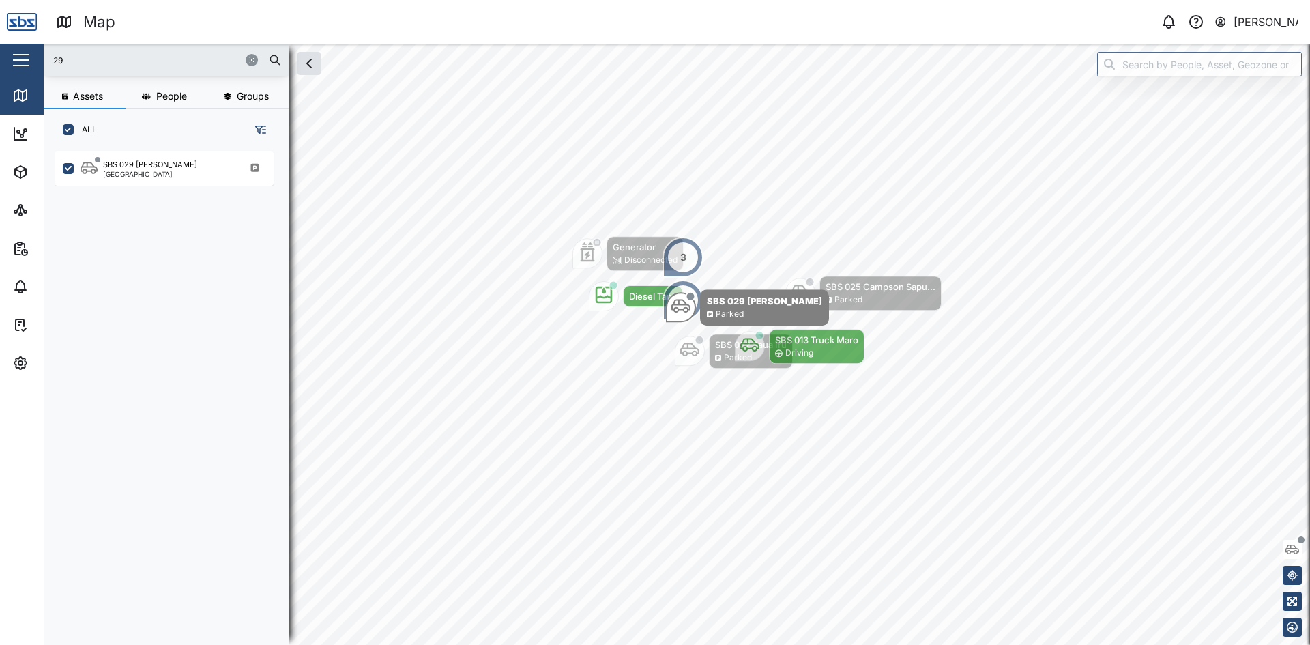
click at [250, 55] on button "button" at bounding box center [252, 60] width 12 height 12
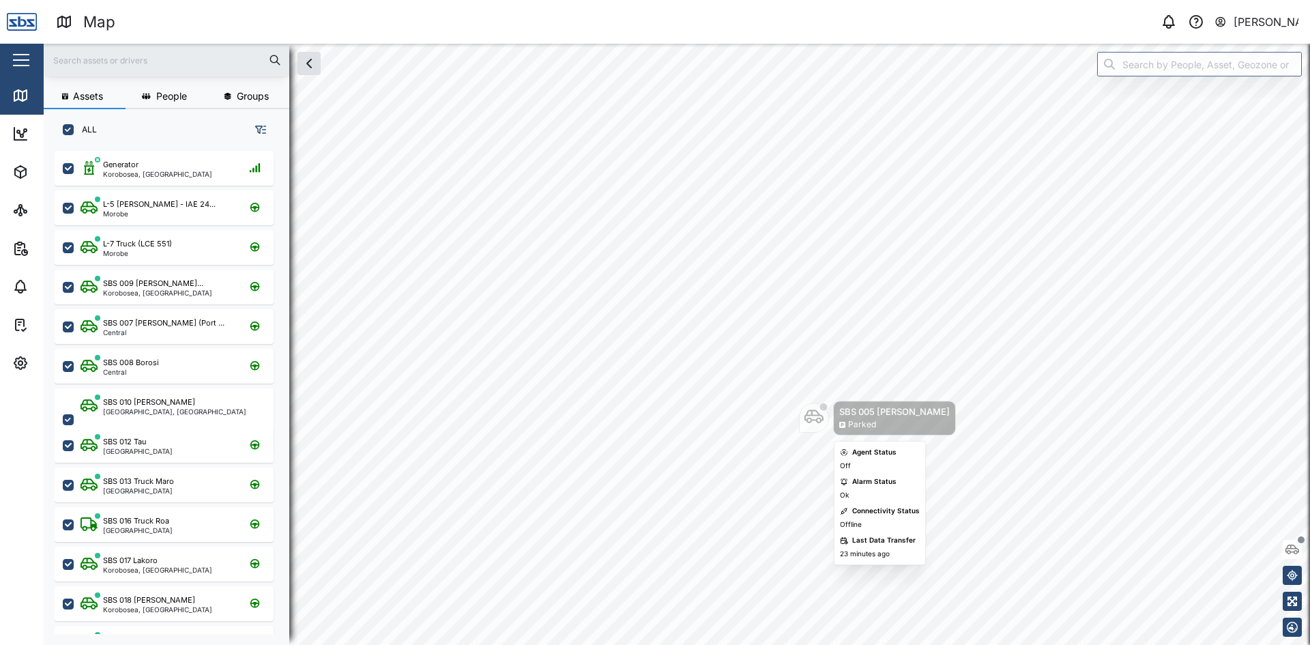
click at [811, 416] on icon "Map marker" at bounding box center [814, 416] width 19 height 19
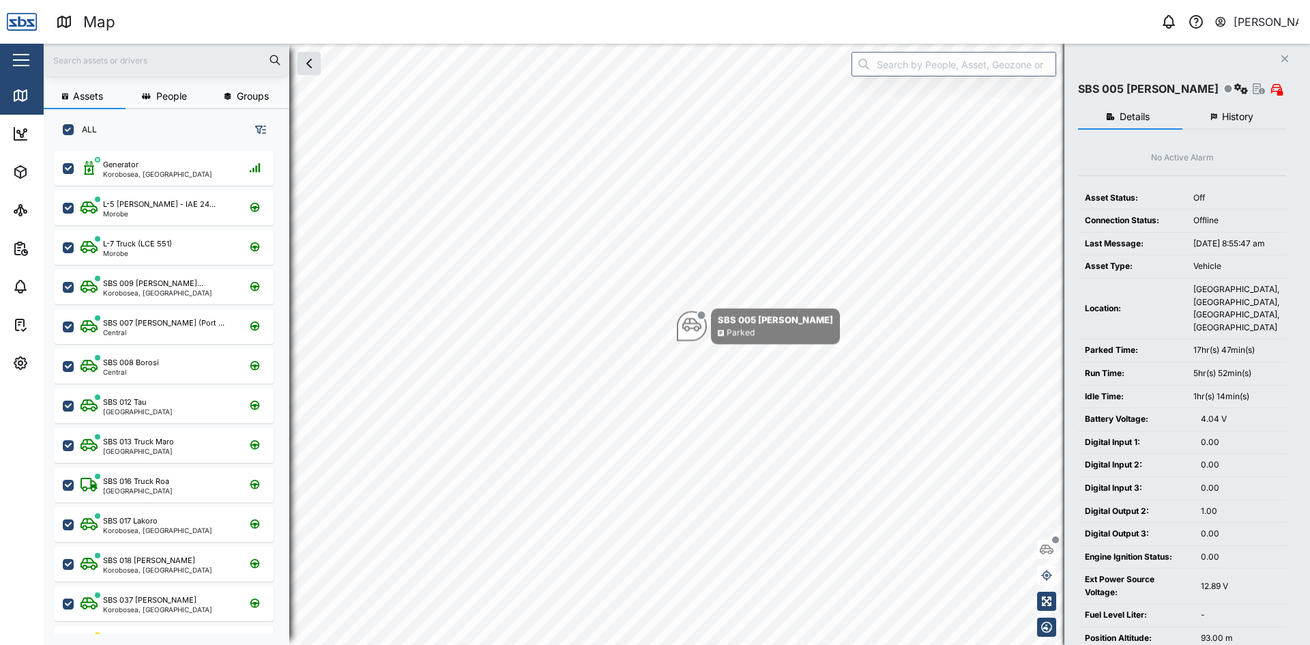
click at [1231, 112] on span "History" at bounding box center [1237, 117] width 31 height 10
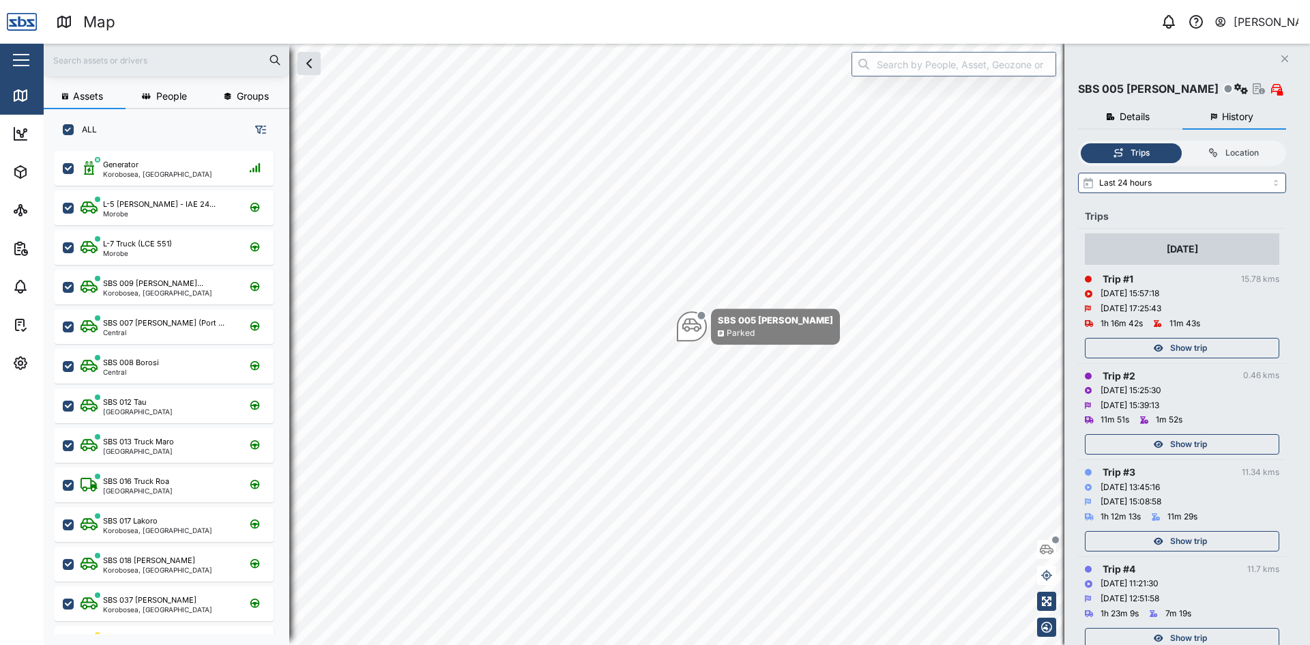
click at [1158, 346] on icon "button" at bounding box center [1159, 348] width 10 height 8
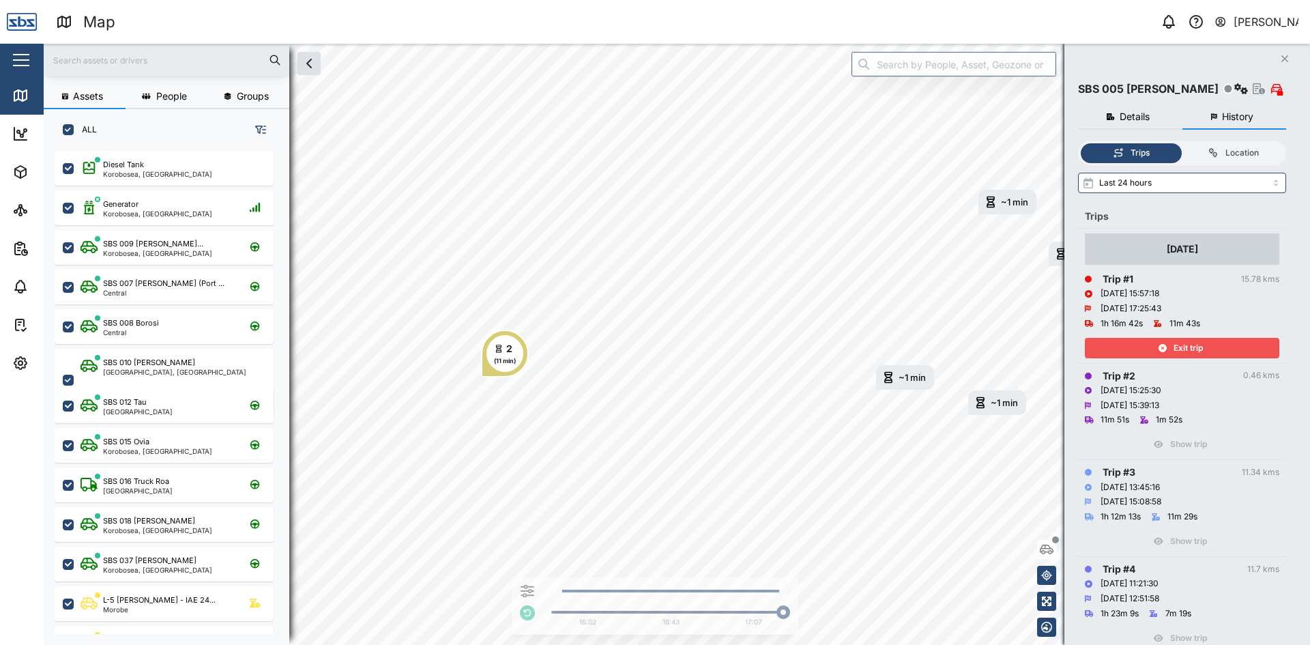
click at [1164, 350] on icon "button" at bounding box center [1163, 348] width 8 height 8
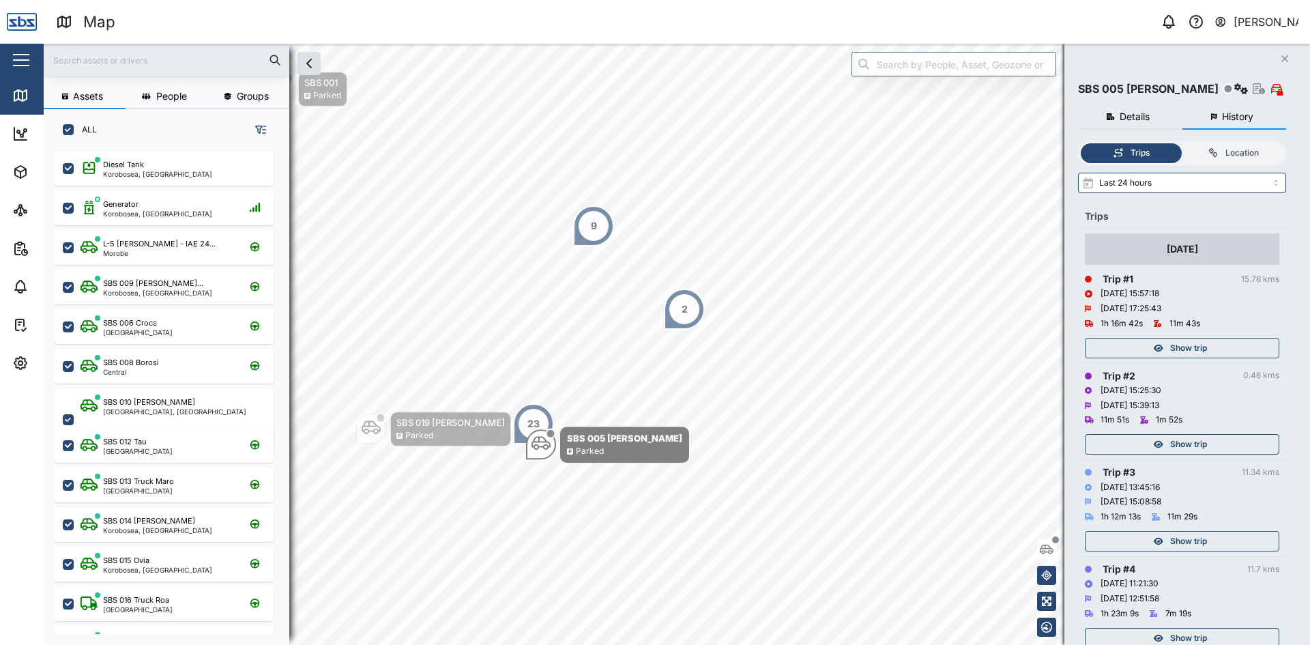
click at [1290, 63] on button "Close" at bounding box center [1285, 58] width 19 height 19
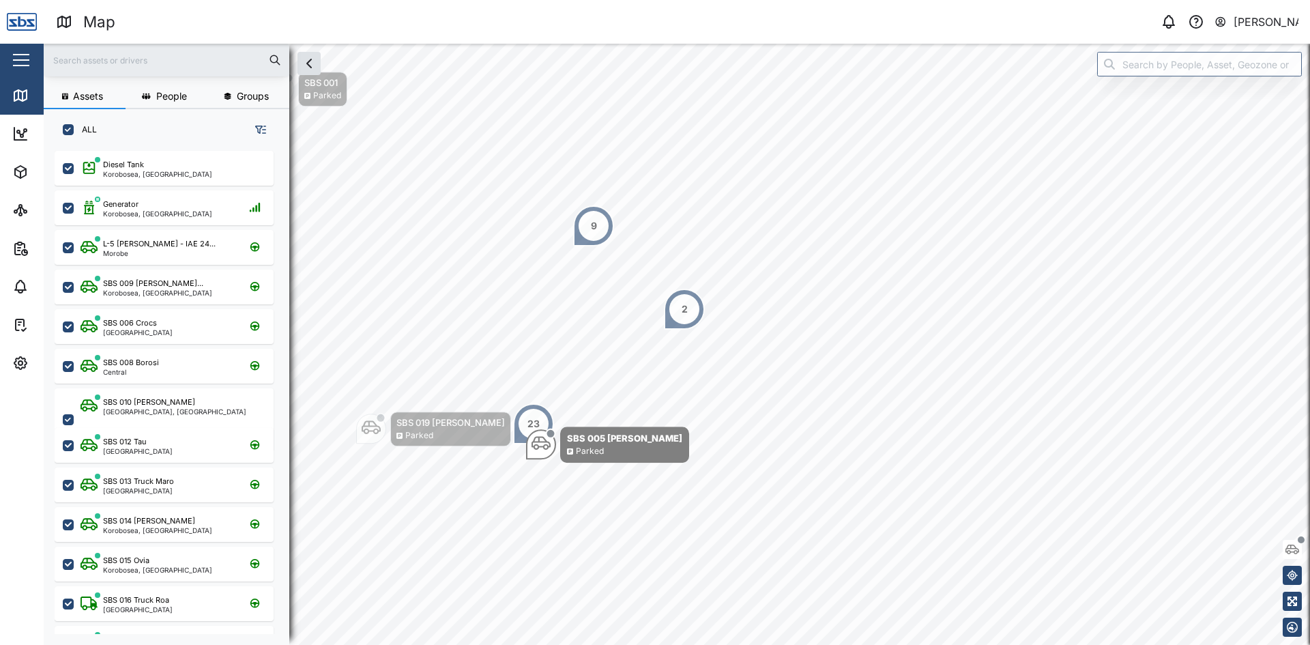
click at [178, 61] on input "text" at bounding box center [166, 60] width 229 height 20
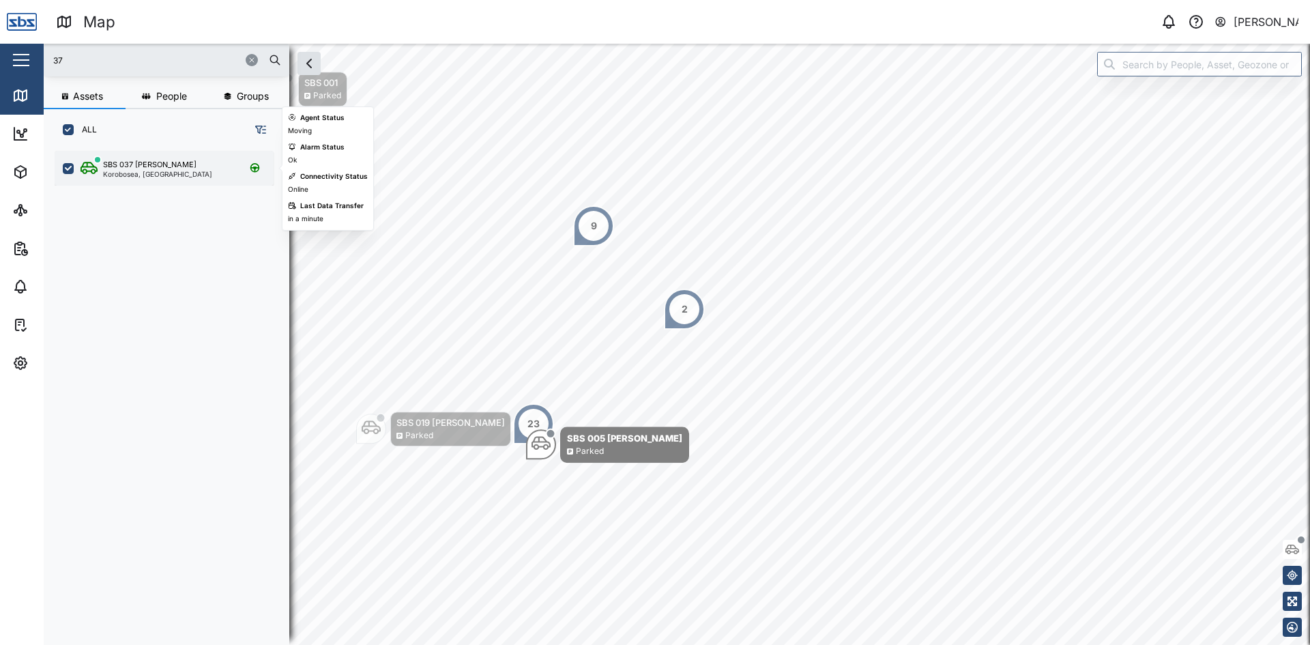
type input "37"
click at [148, 165] on div "SBS 037 [PERSON_NAME]" at bounding box center [150, 165] width 94 height 12
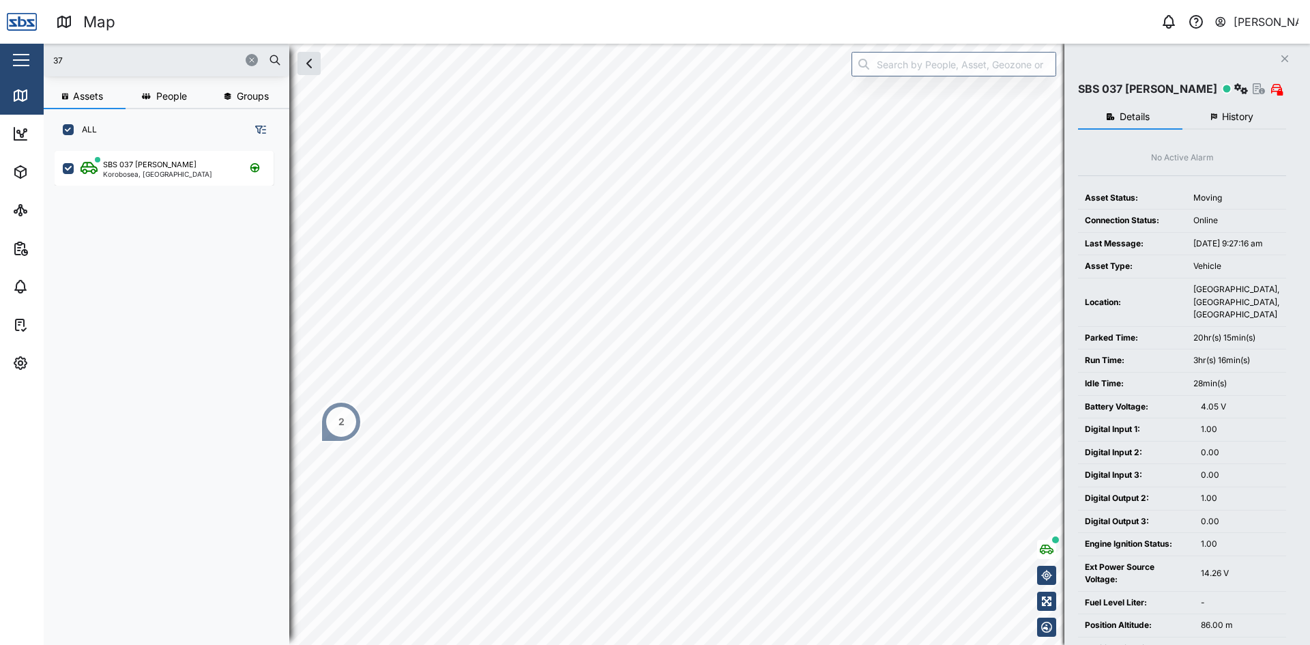
click at [1217, 117] on icon "button" at bounding box center [1214, 117] width 6 height 8
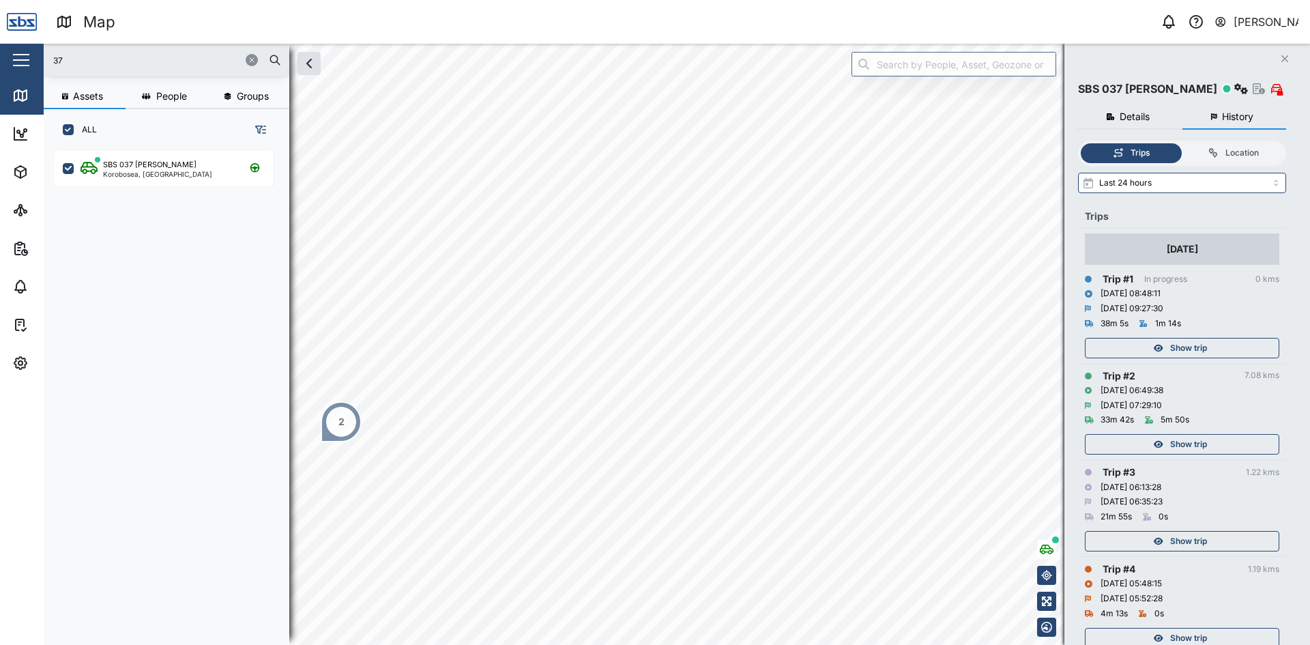
click at [1178, 349] on span "Show trip" at bounding box center [1188, 348] width 37 height 19
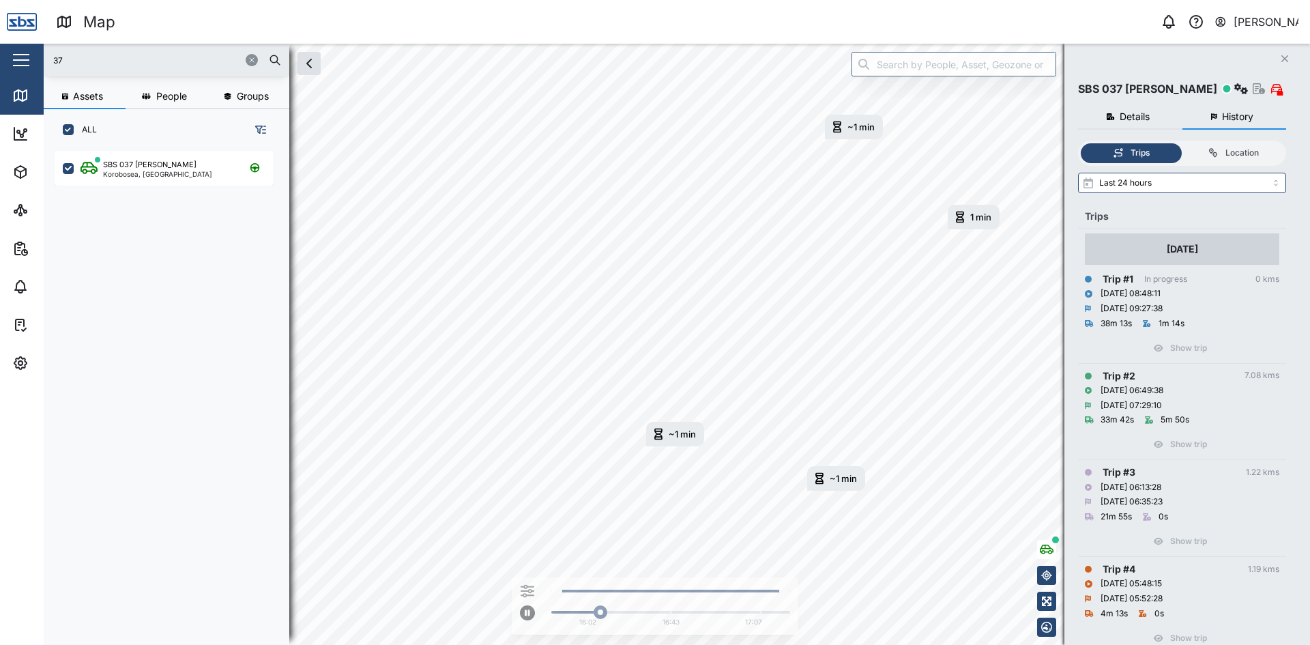
click at [1287, 57] on icon "button" at bounding box center [1285, 58] width 7 height 7
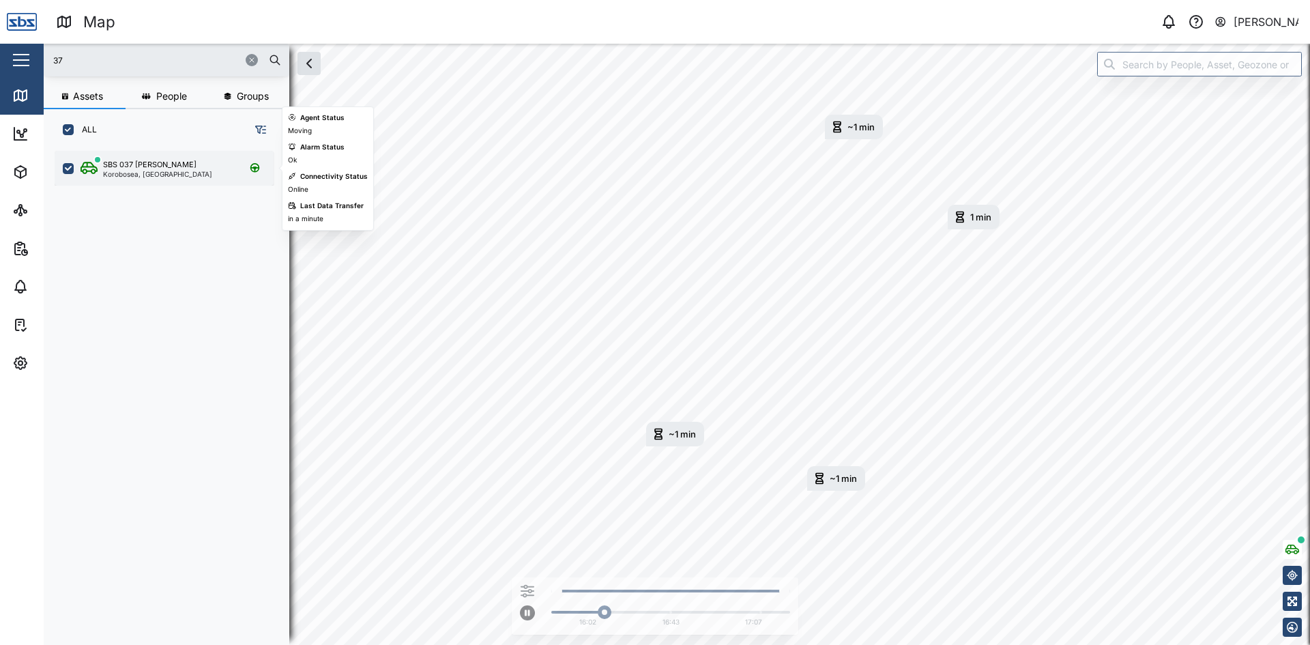
click at [132, 164] on div "SBS 037 [PERSON_NAME]" at bounding box center [150, 165] width 94 height 12
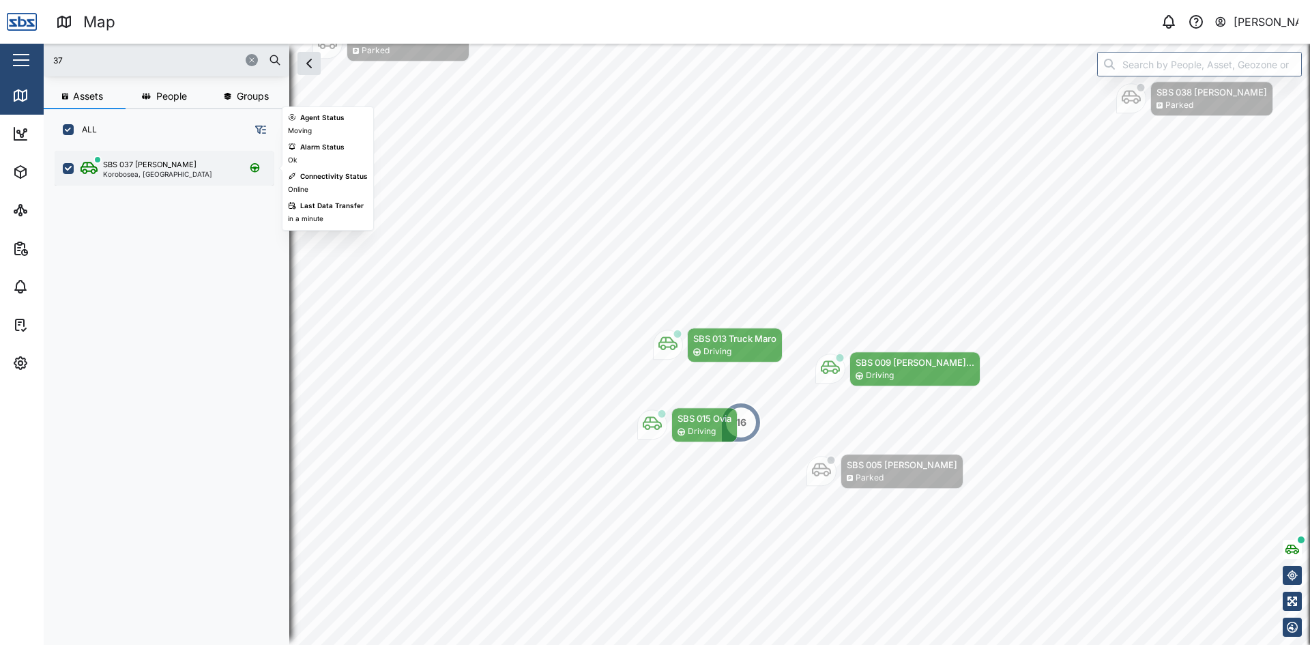
click at [128, 164] on div "SBS 037 [PERSON_NAME]" at bounding box center [150, 165] width 94 height 12
click at [145, 164] on div "SBS 037 [PERSON_NAME]" at bounding box center [150, 165] width 94 height 12
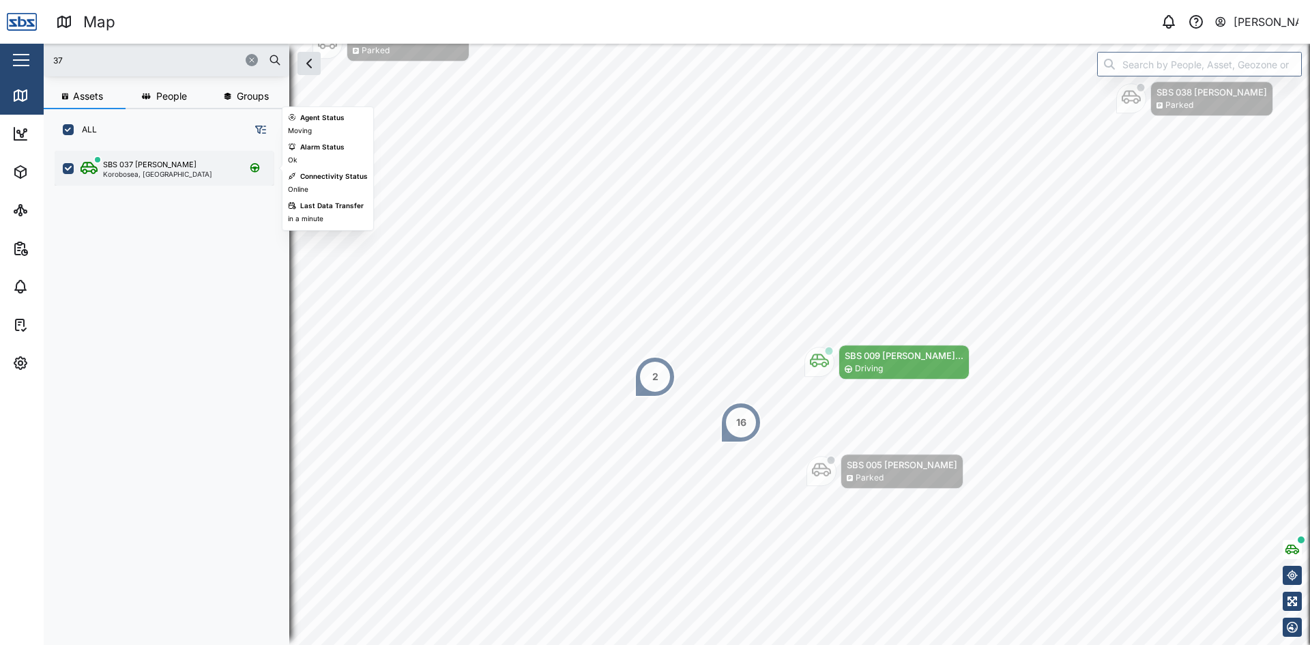
click at [149, 165] on div "SBS 037 [PERSON_NAME]" at bounding box center [150, 165] width 94 height 12
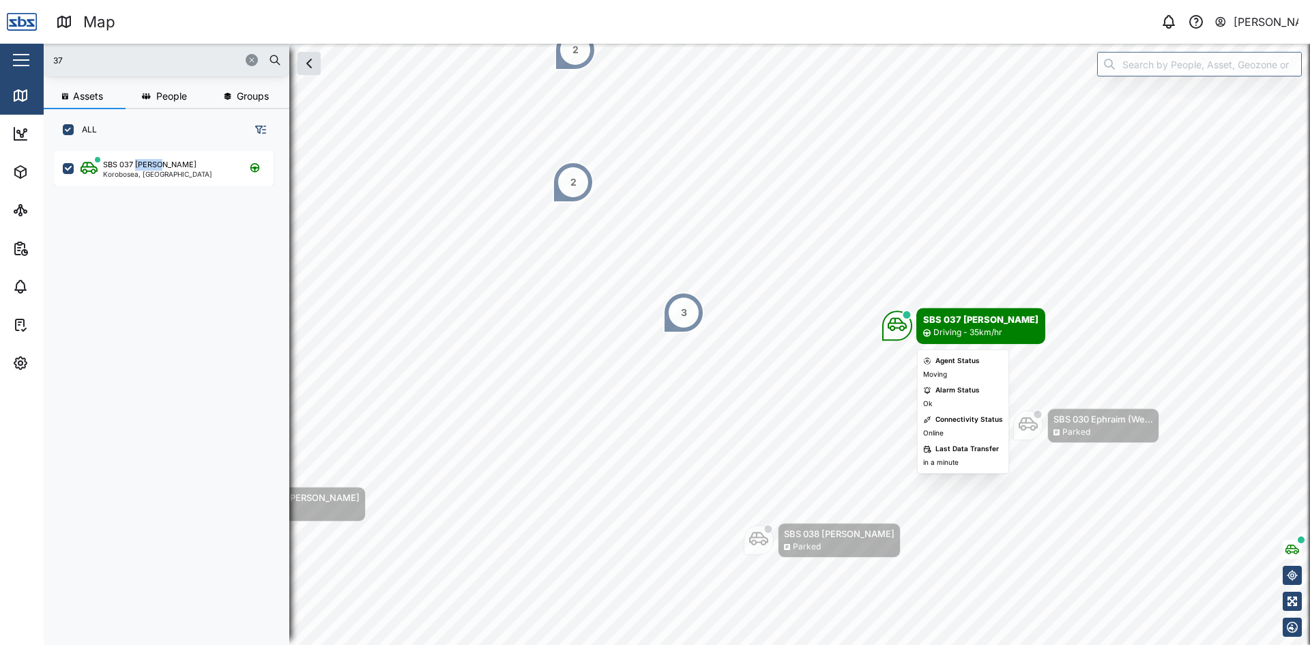
click at [900, 331] on icon "Map marker" at bounding box center [897, 324] width 19 height 19
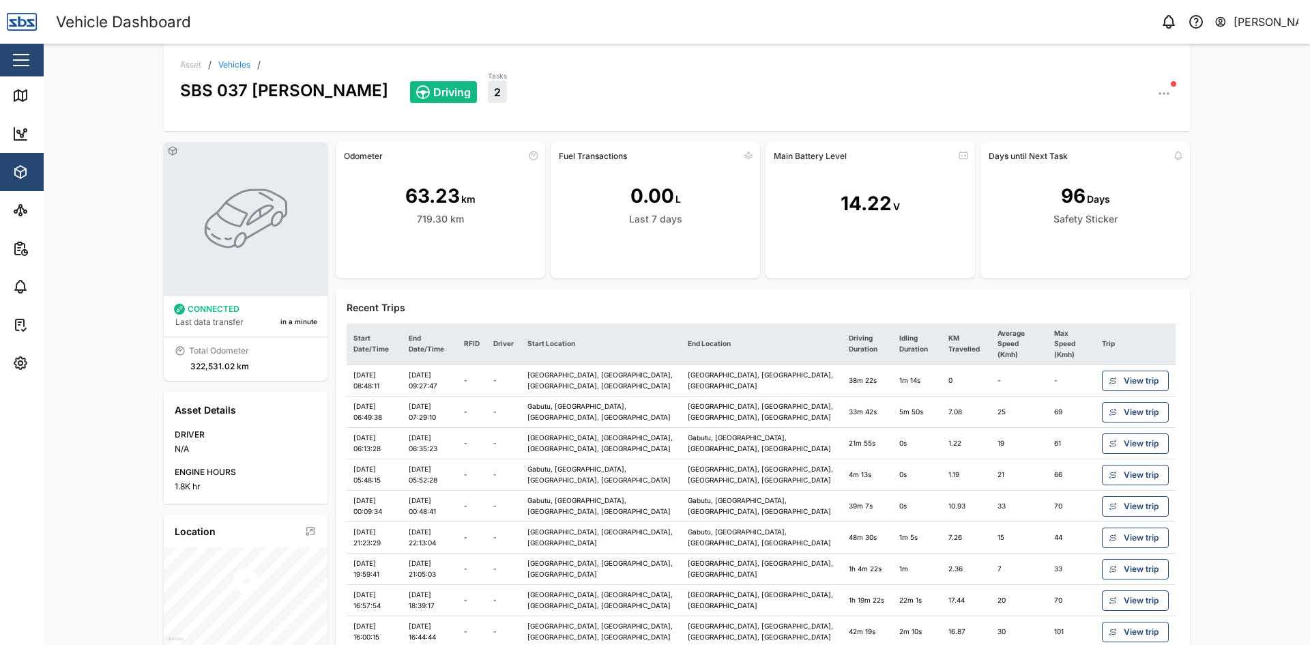
click at [1135, 371] on span "View trip" at bounding box center [1141, 380] width 35 height 19
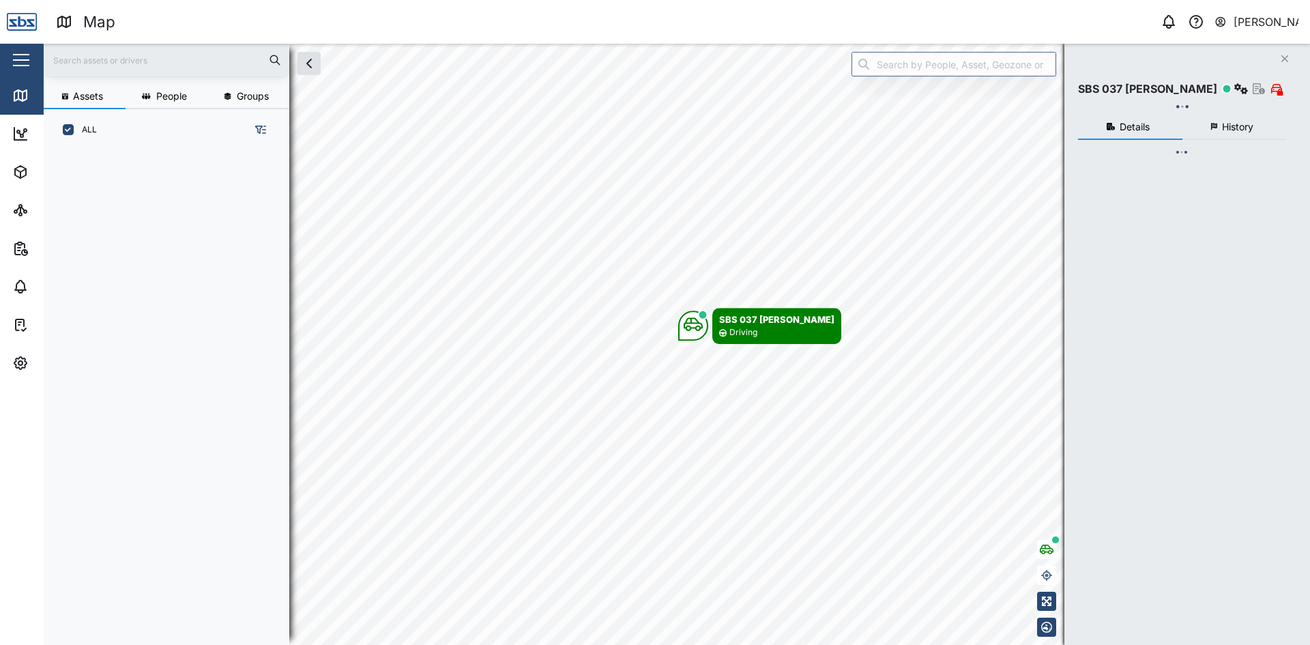
scroll to position [478, 214]
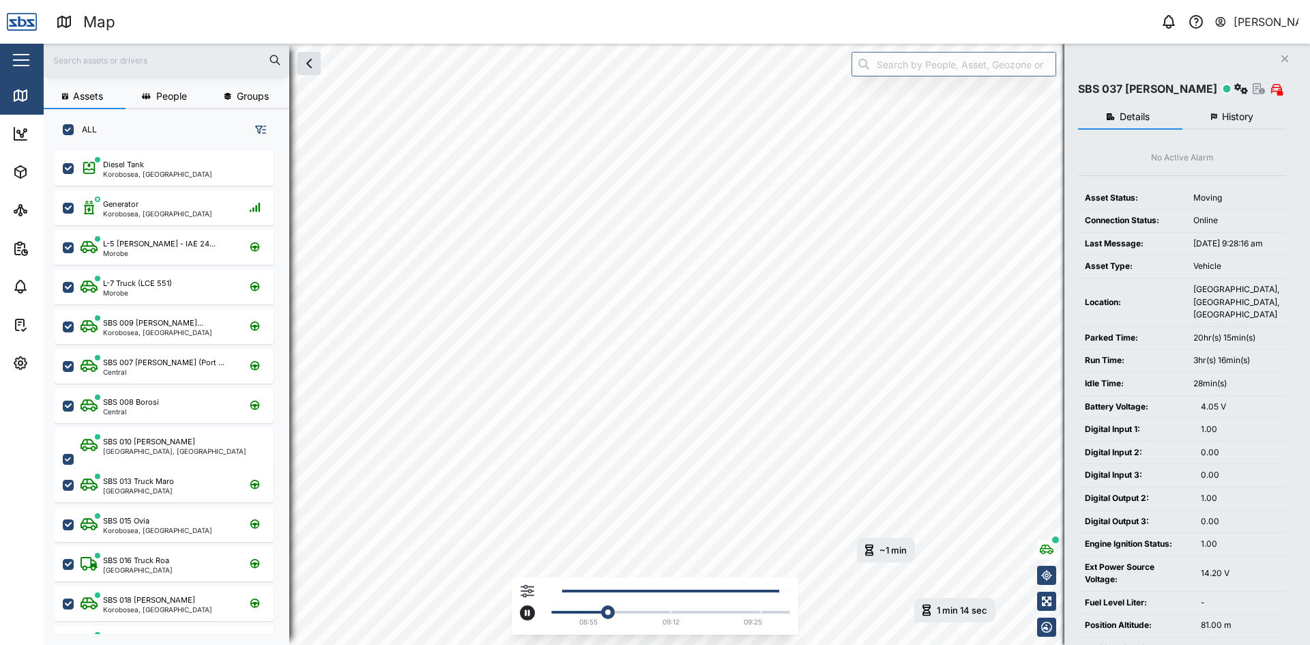
click at [513, 579] on div "1 min 14 sec [DATE] 8:48 AM ~1 min [DATE] 8:53 AM 08:55 09:12 09:25" at bounding box center [677, 344] width 1267 height 601
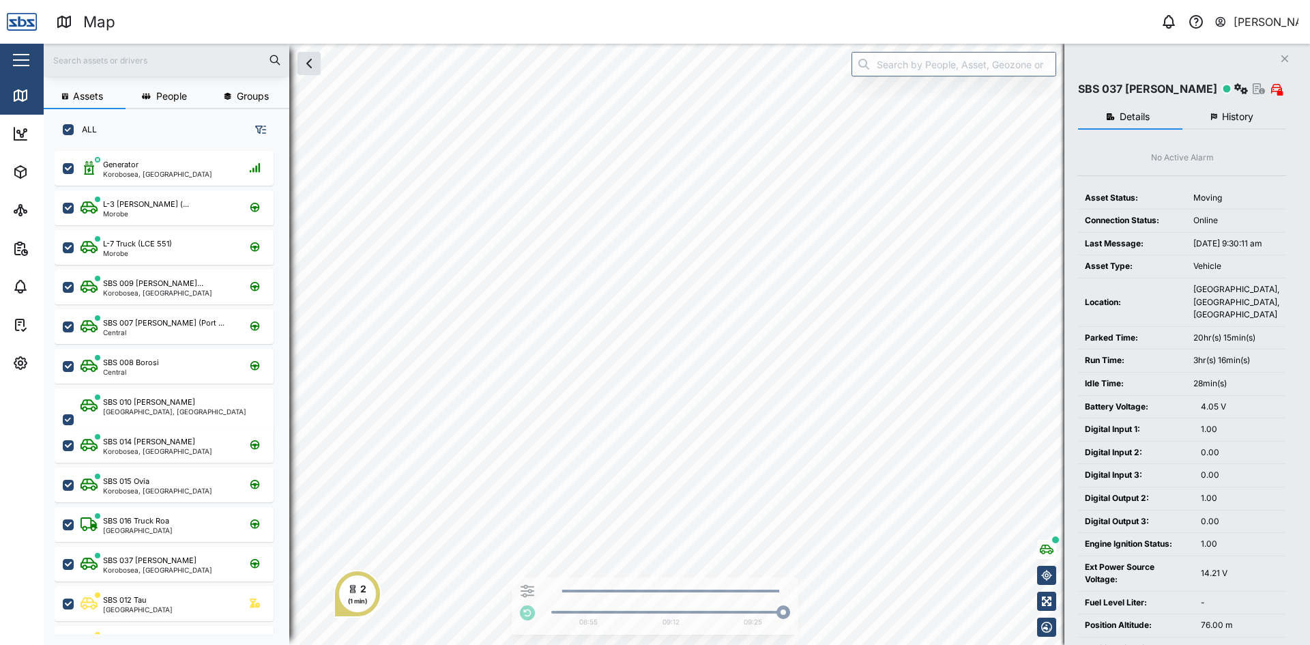
click at [1284, 56] on icon "Close" at bounding box center [1285, 58] width 8 height 11
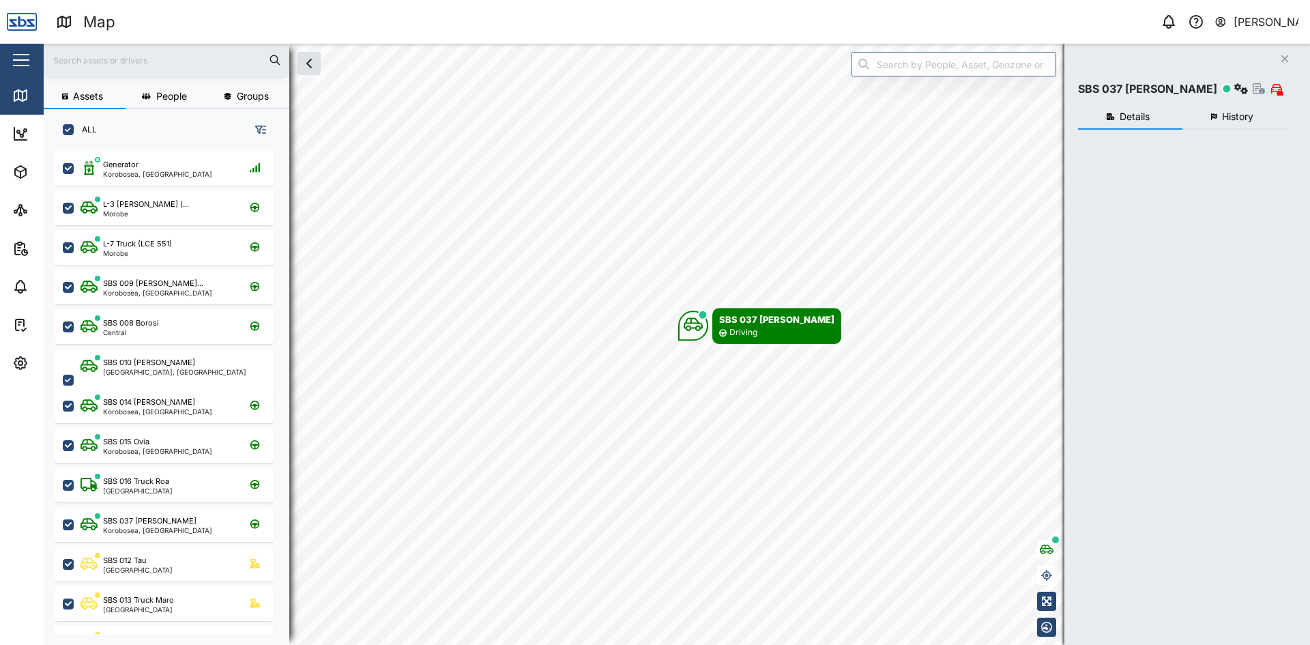
scroll to position [478, 214]
checkbox input "true"
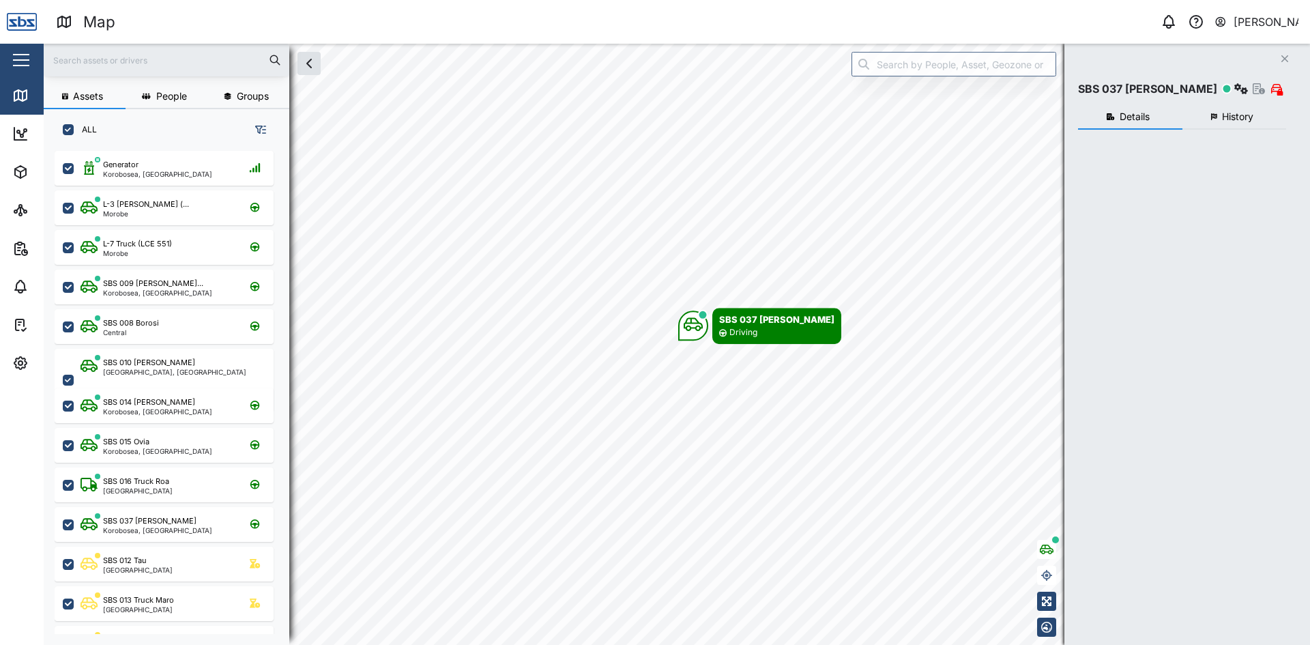
checkbox input "true"
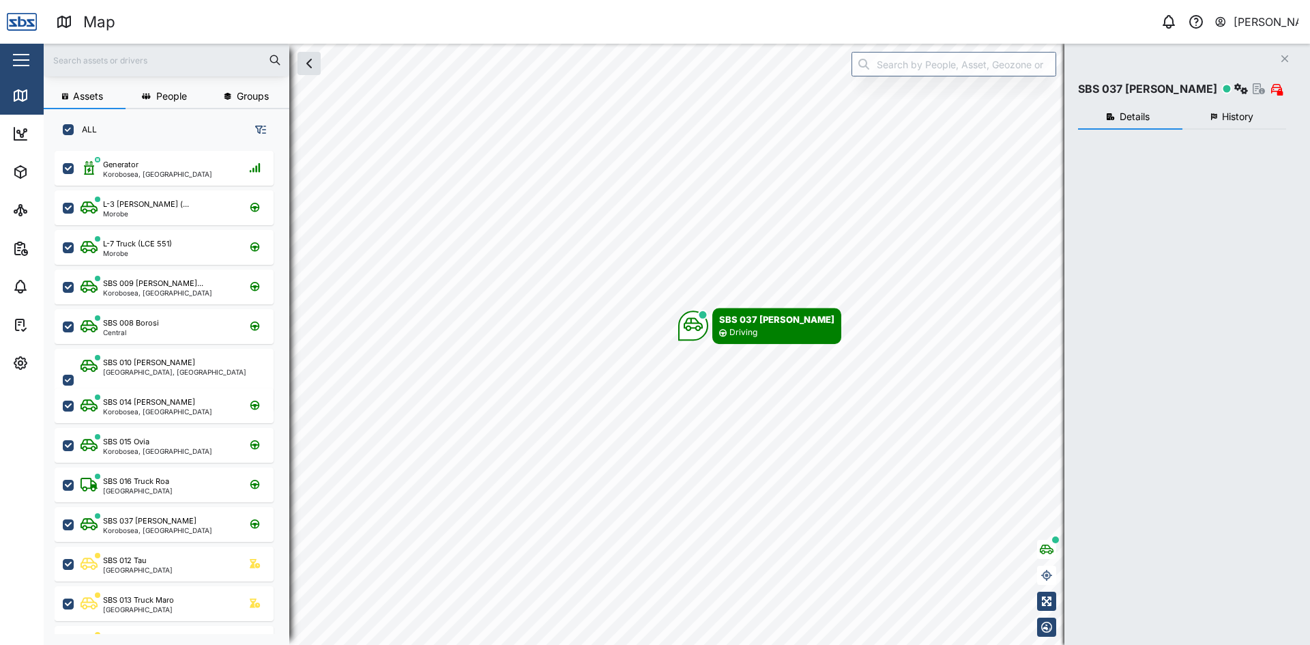
checkbox input "true"
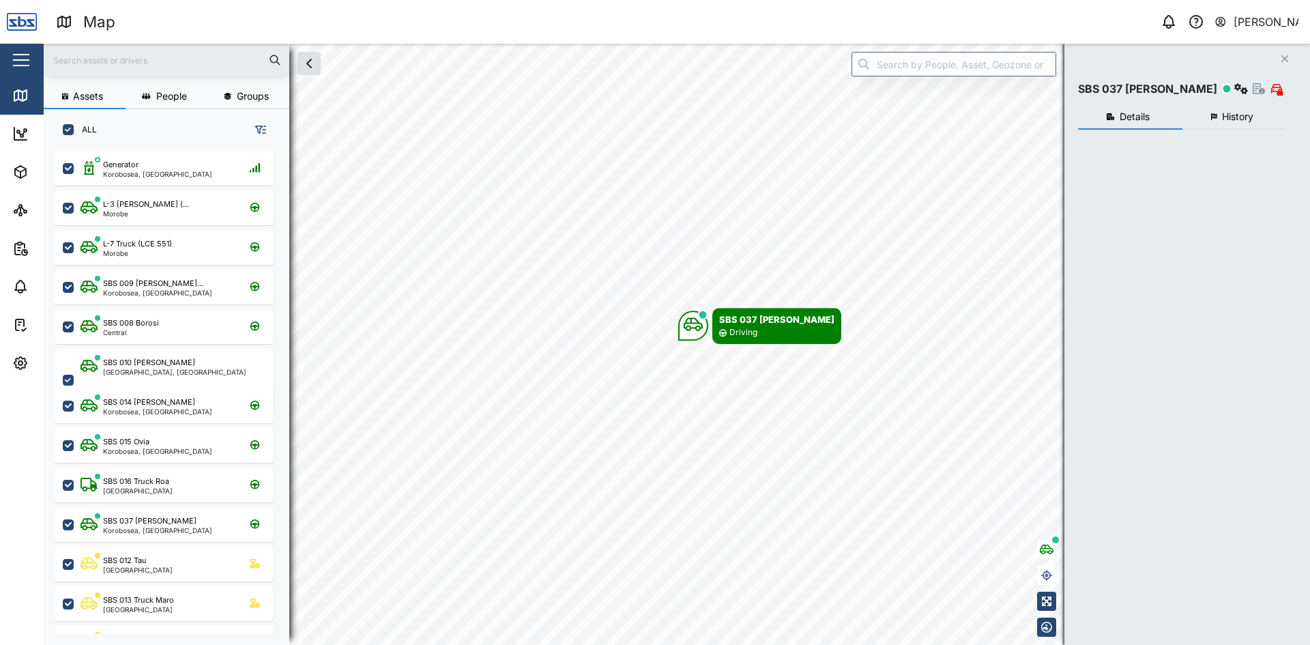
checkbox input "true"
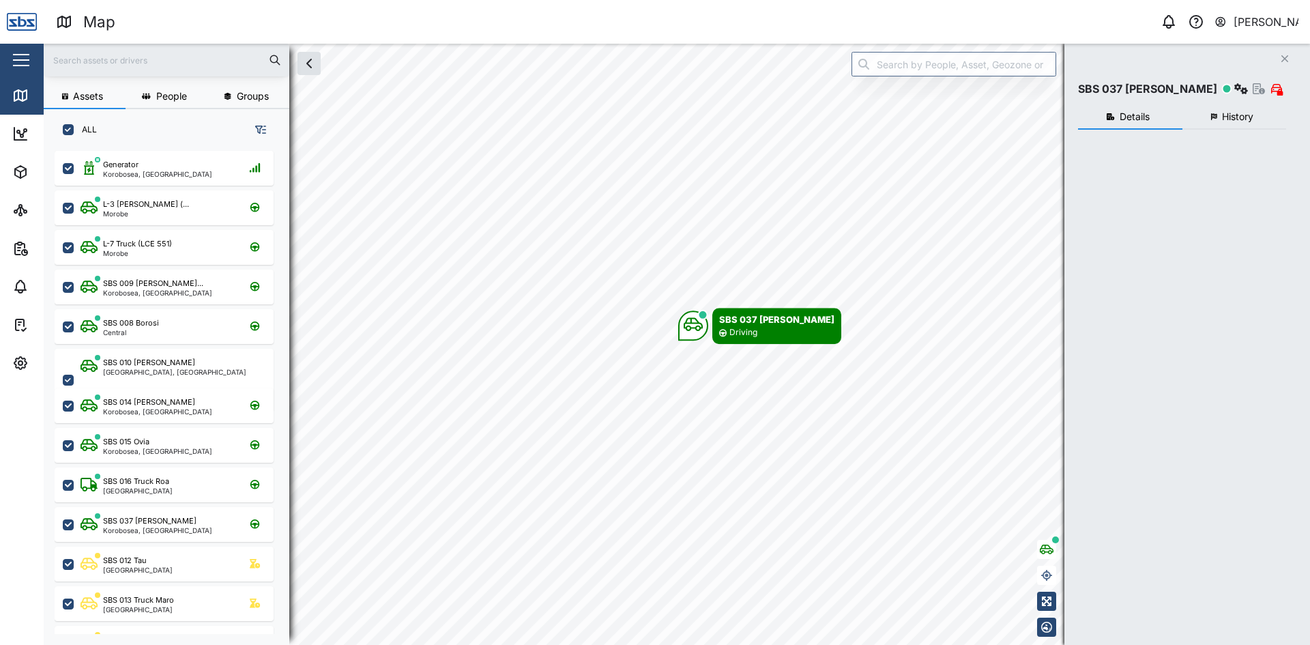
checkbox input "true"
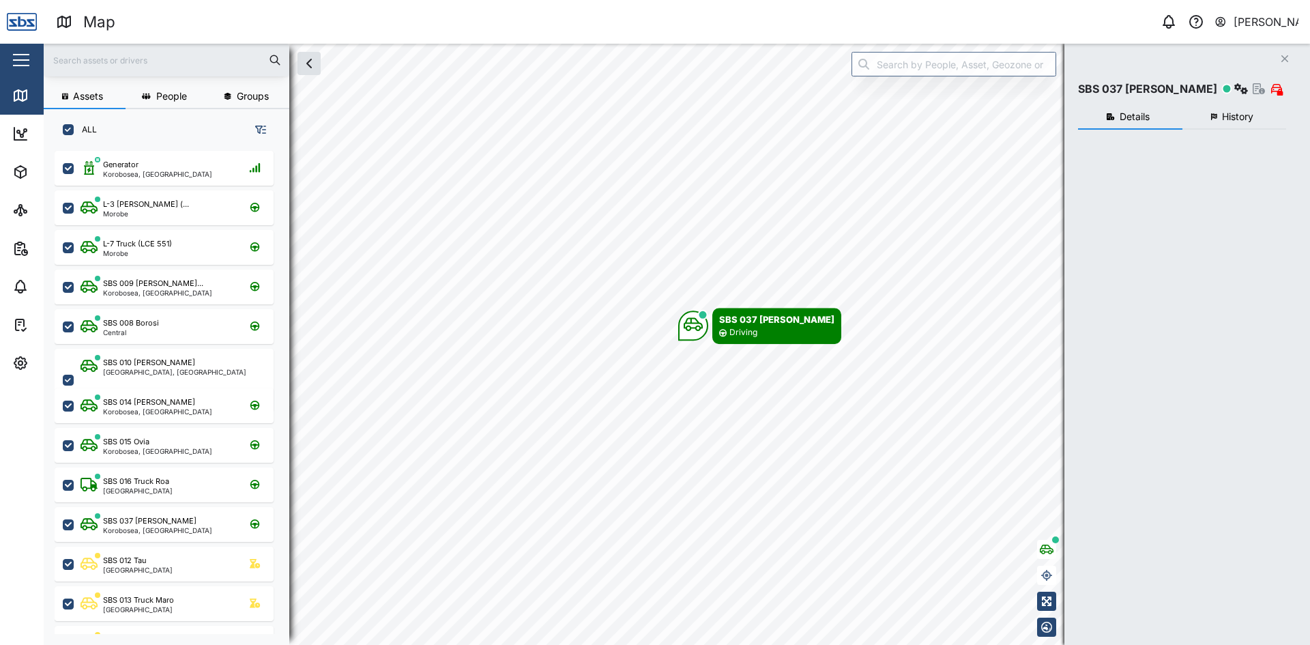
checkbox input "true"
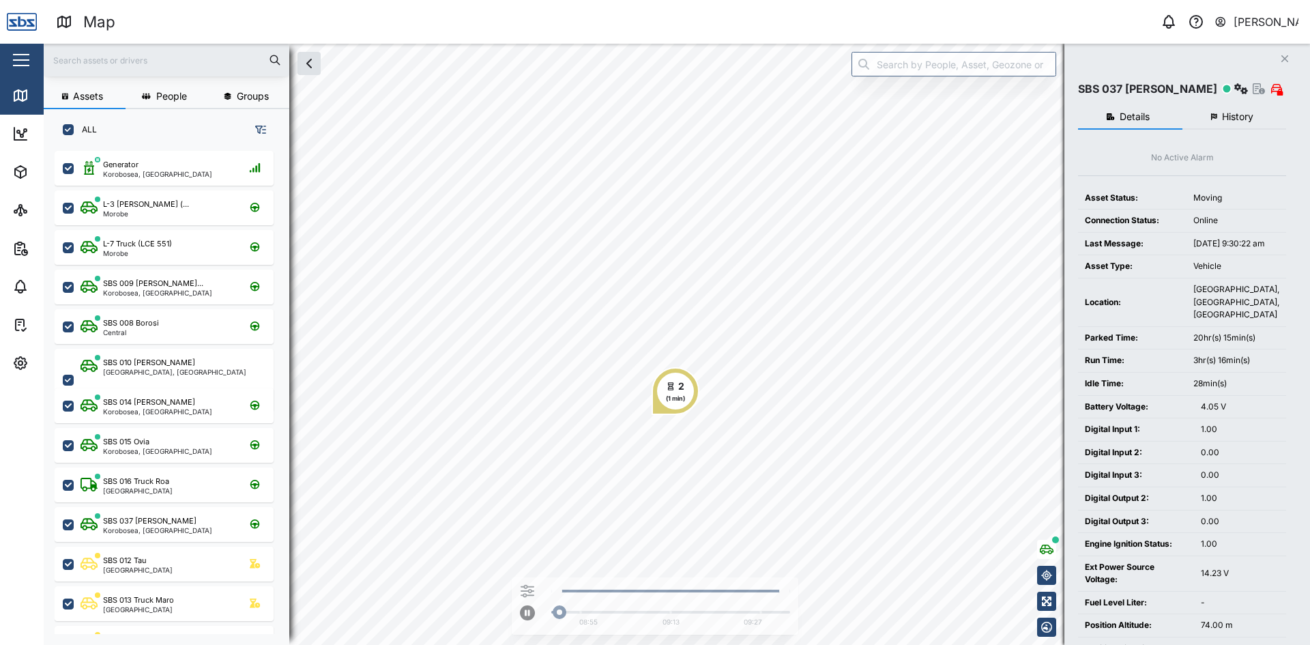
scroll to position [0, 0]
click at [1283, 59] on icon "Close" at bounding box center [1285, 58] width 8 height 11
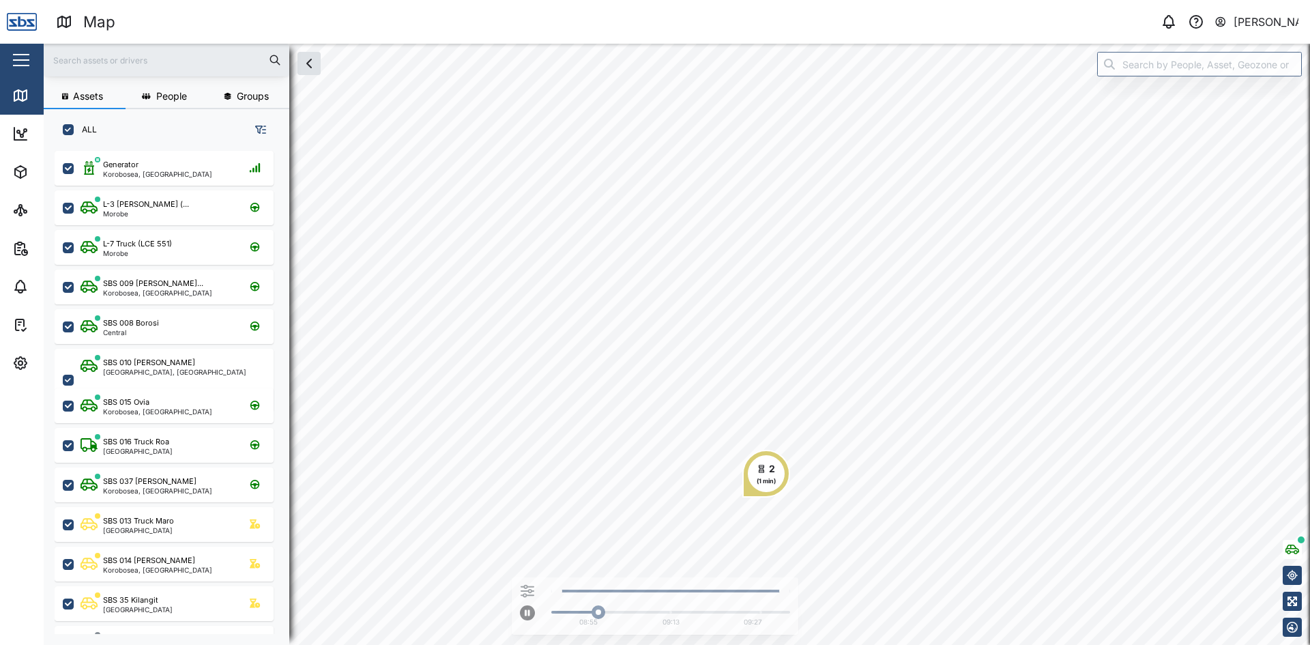
click at [119, 64] on input "text" at bounding box center [166, 60] width 229 height 20
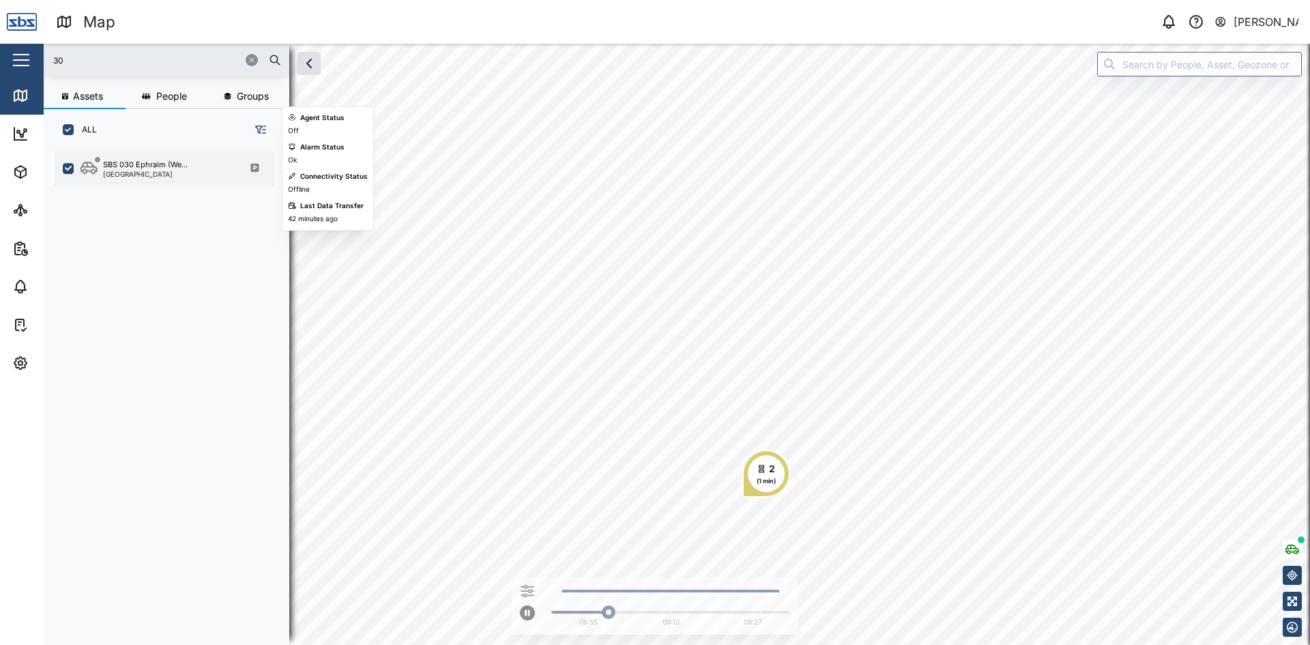
type input "30"
click at [134, 175] on div "[GEOGRAPHIC_DATA]" at bounding box center [145, 174] width 85 height 7
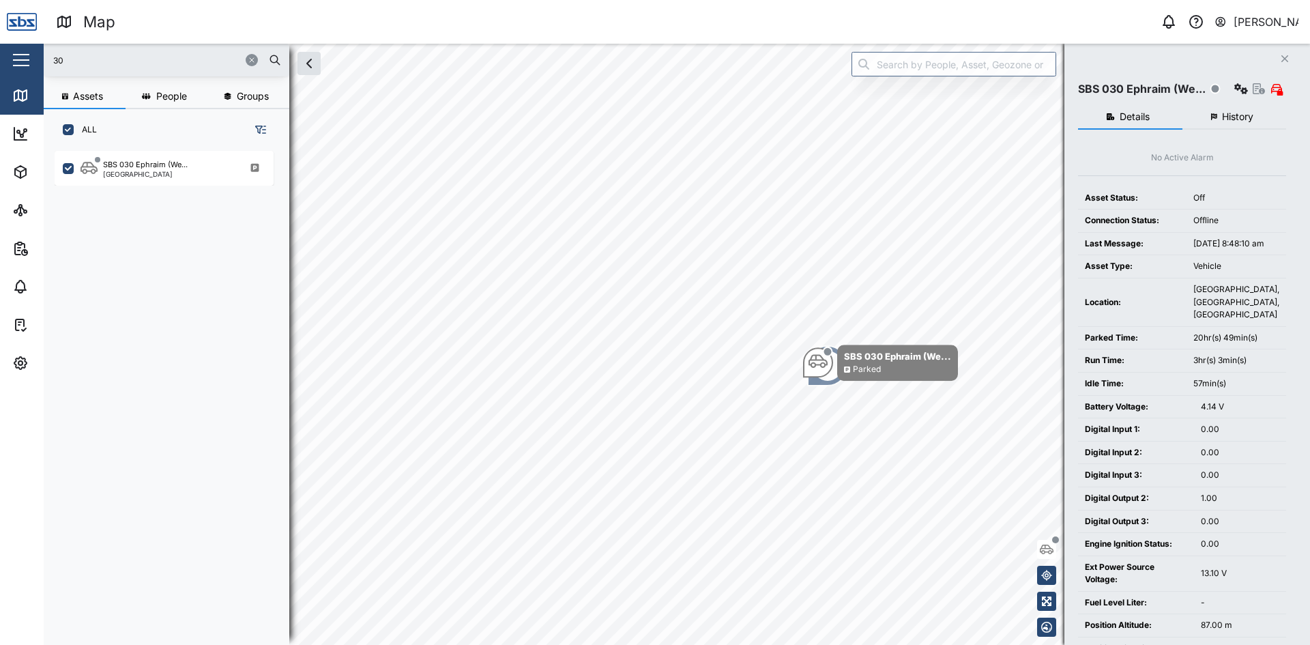
click at [1284, 57] on icon "Close" at bounding box center [1285, 58] width 8 height 11
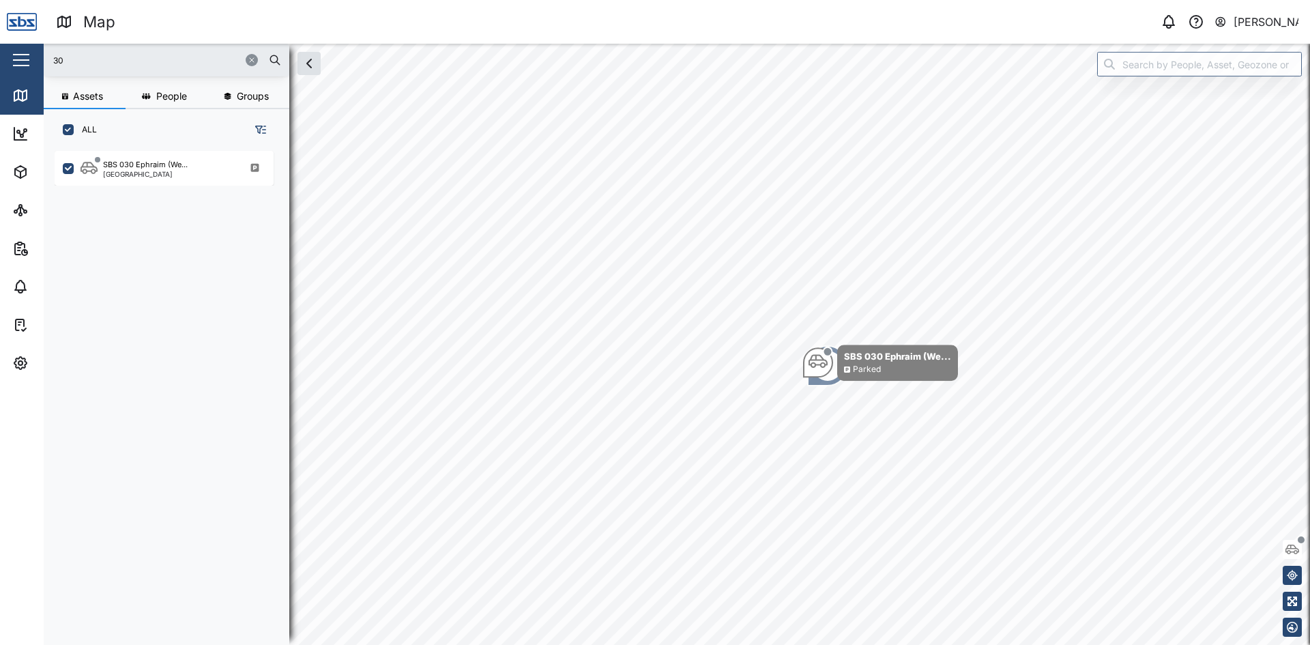
click at [249, 55] on button "button" at bounding box center [252, 60] width 12 height 12
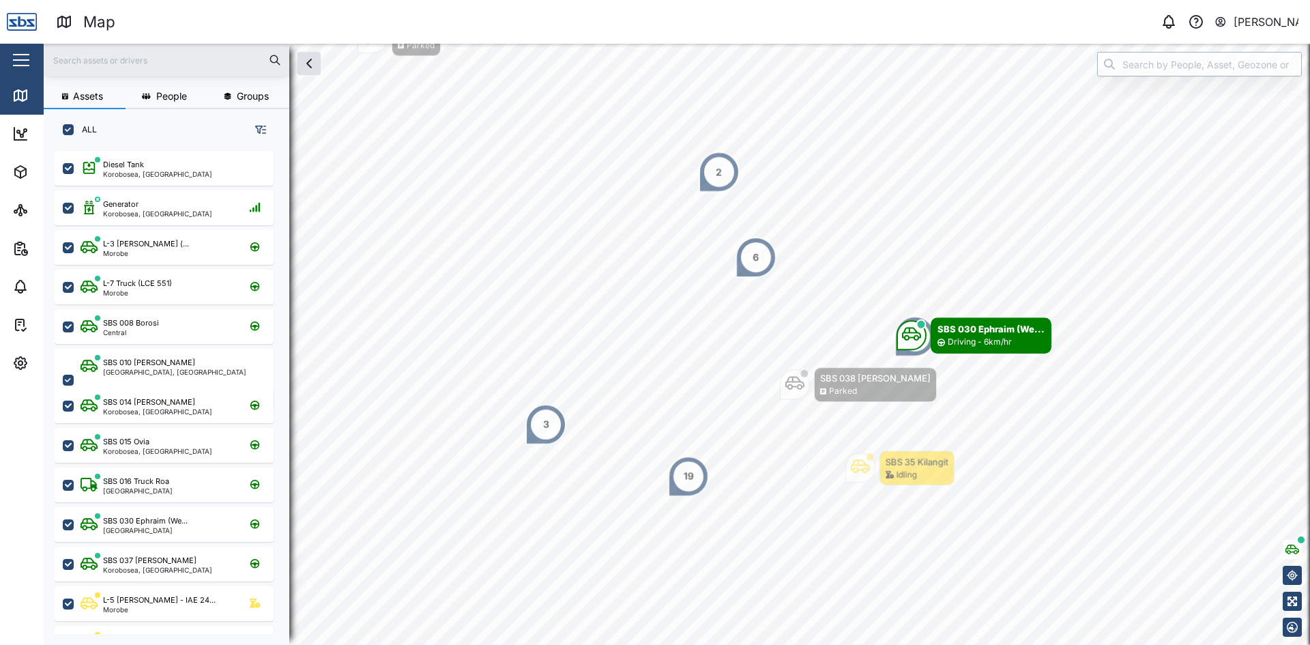
click at [1132, 72] on input "search" at bounding box center [1199, 64] width 205 height 25
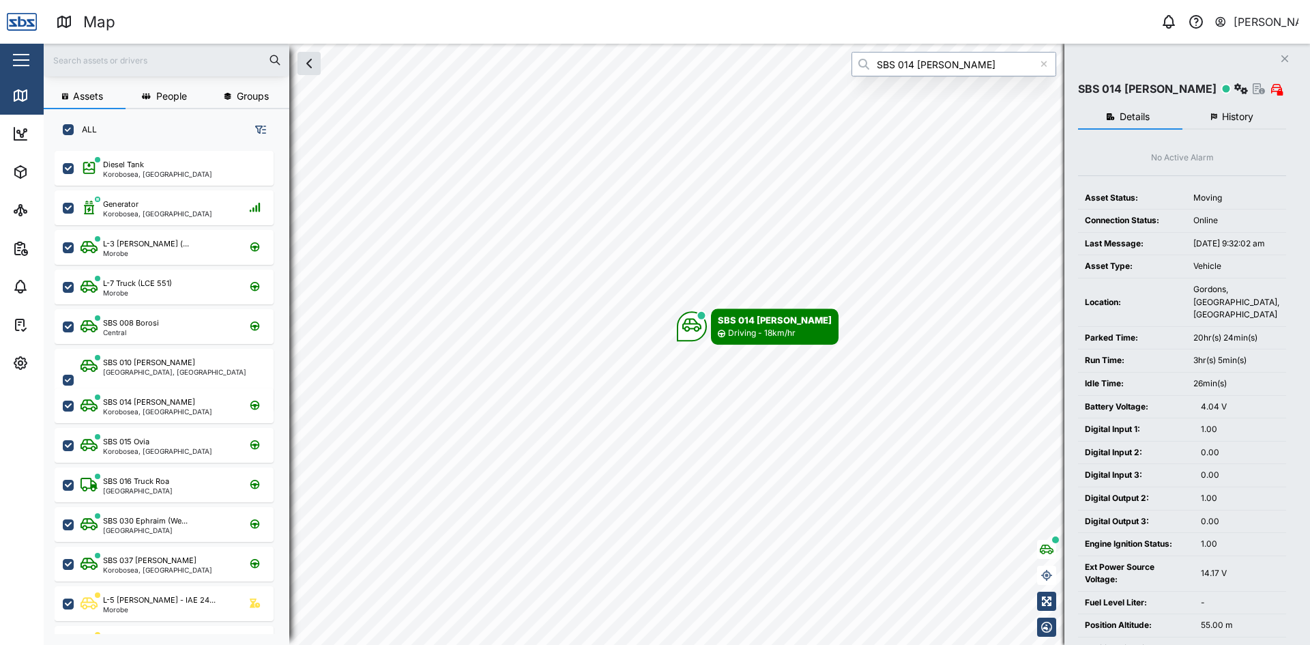
type input "SBS 014 [PERSON_NAME]"
click at [1236, 114] on span "History" at bounding box center [1237, 117] width 31 height 10
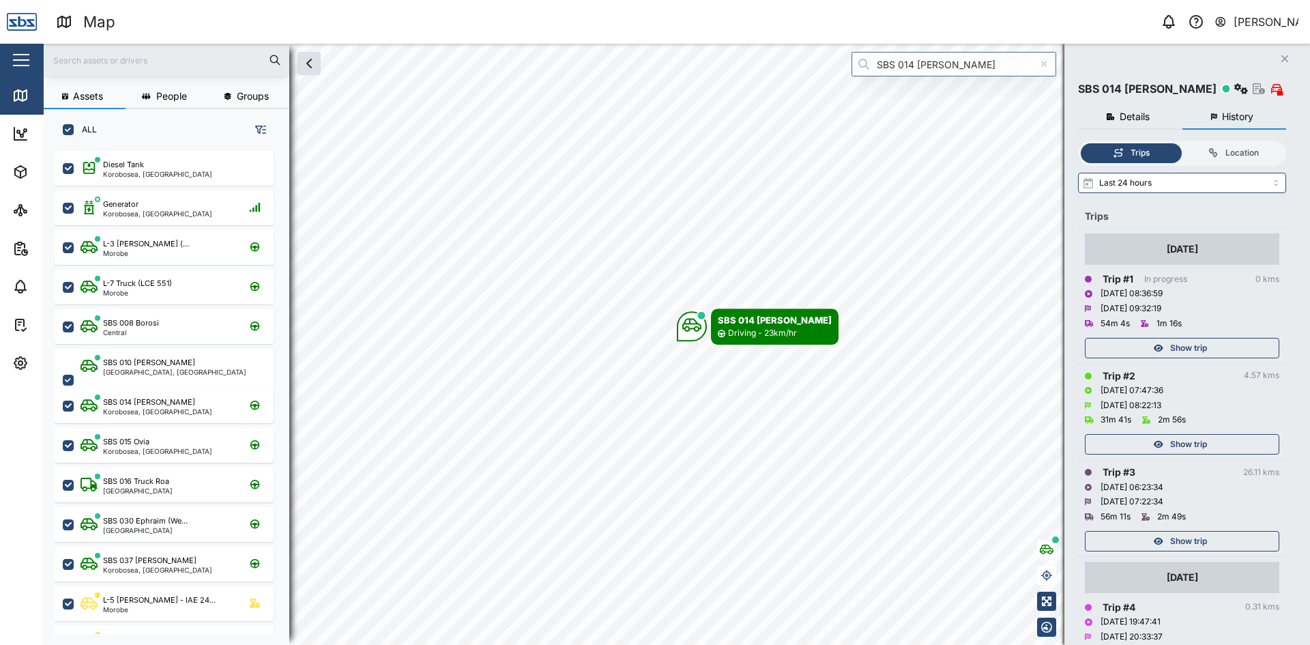
click at [1194, 538] on span "Show trip" at bounding box center [1188, 541] width 37 height 19
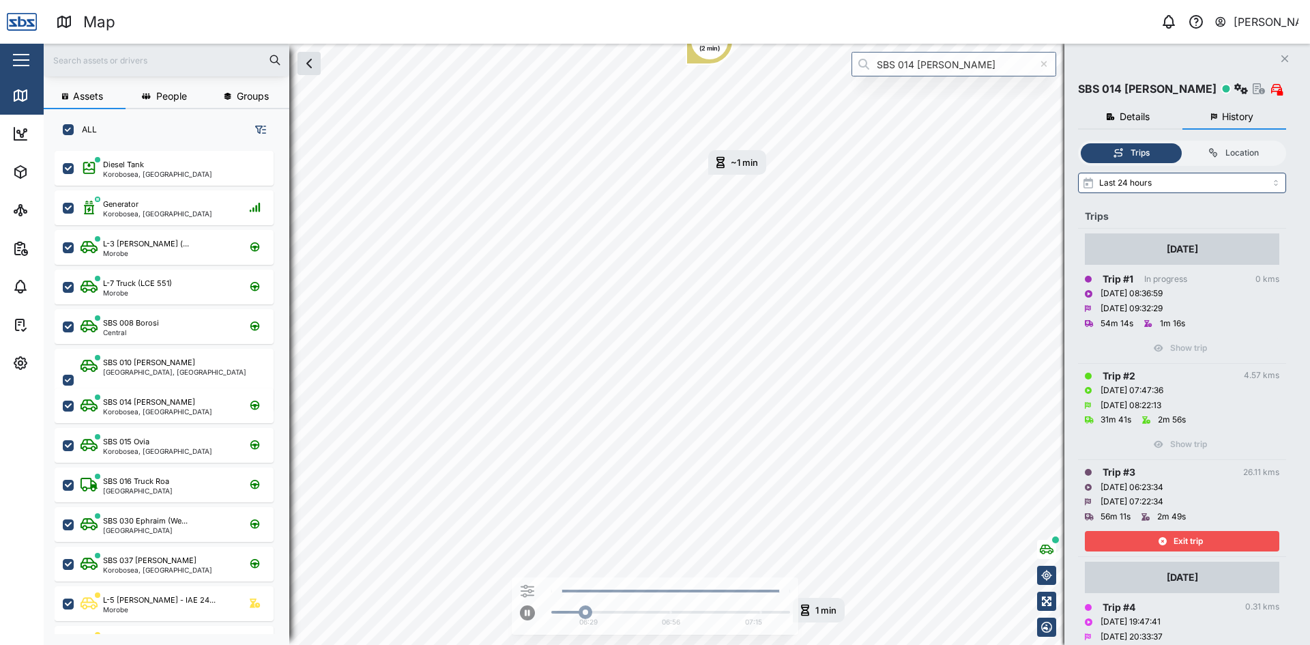
click at [1201, 536] on span "Exit trip" at bounding box center [1188, 541] width 29 height 19
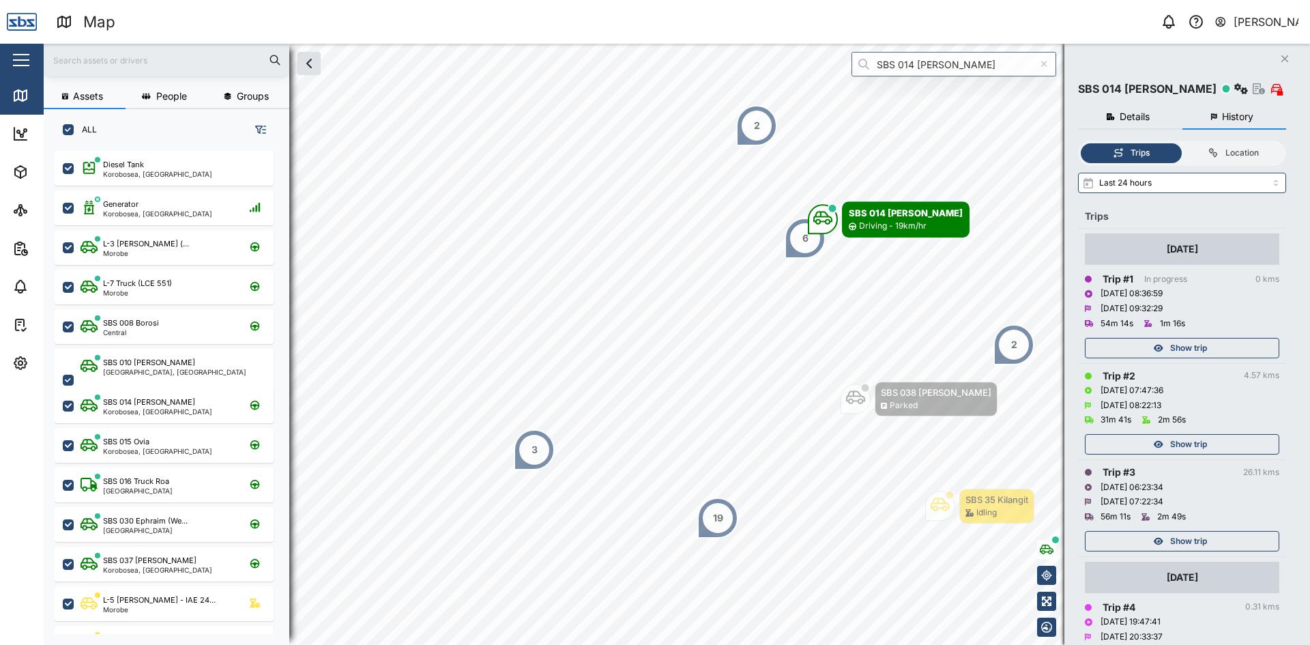
click at [1213, 444] on div "Show trip" at bounding box center [1180, 444] width 177 height 19
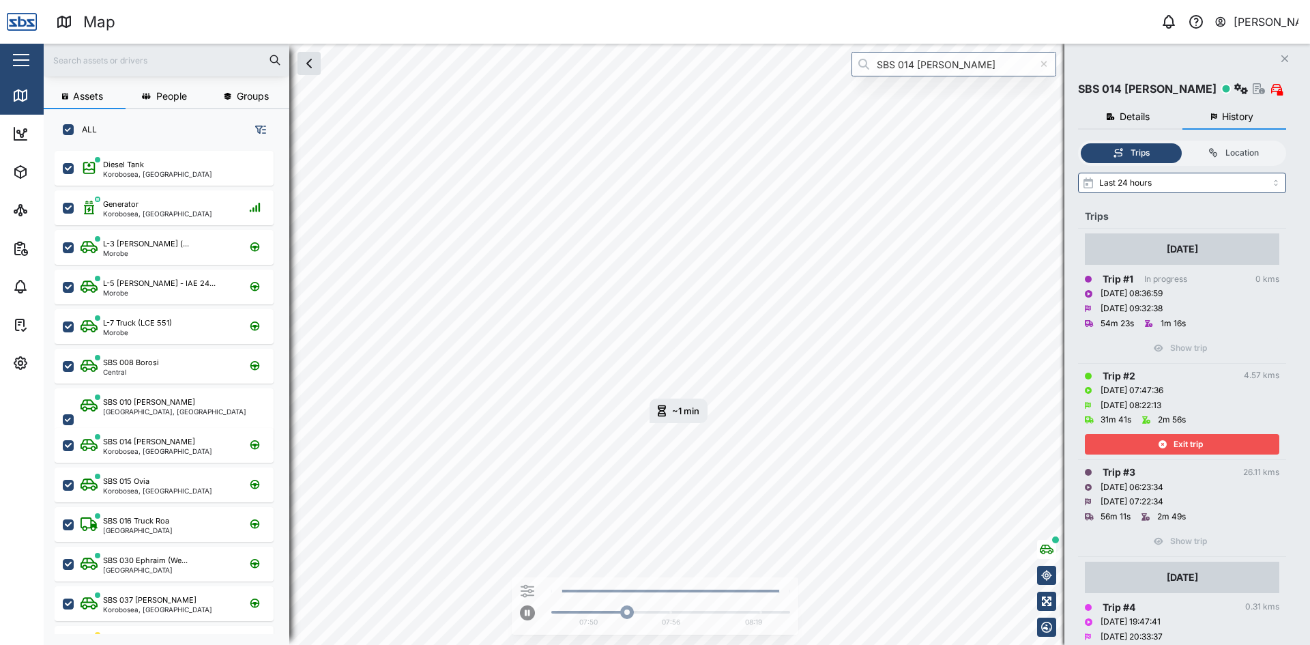
click at [1205, 440] on div "Exit trip" at bounding box center [1180, 444] width 177 height 19
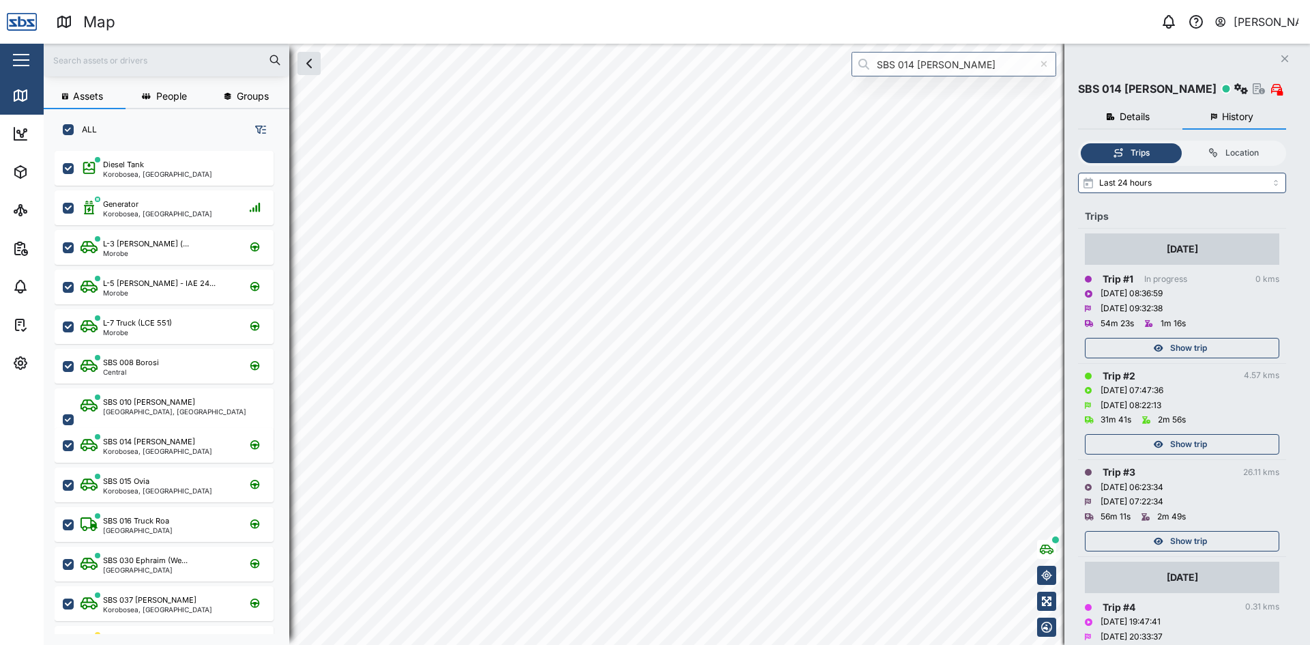
click at [1216, 348] on div "Show trip" at bounding box center [1180, 348] width 177 height 19
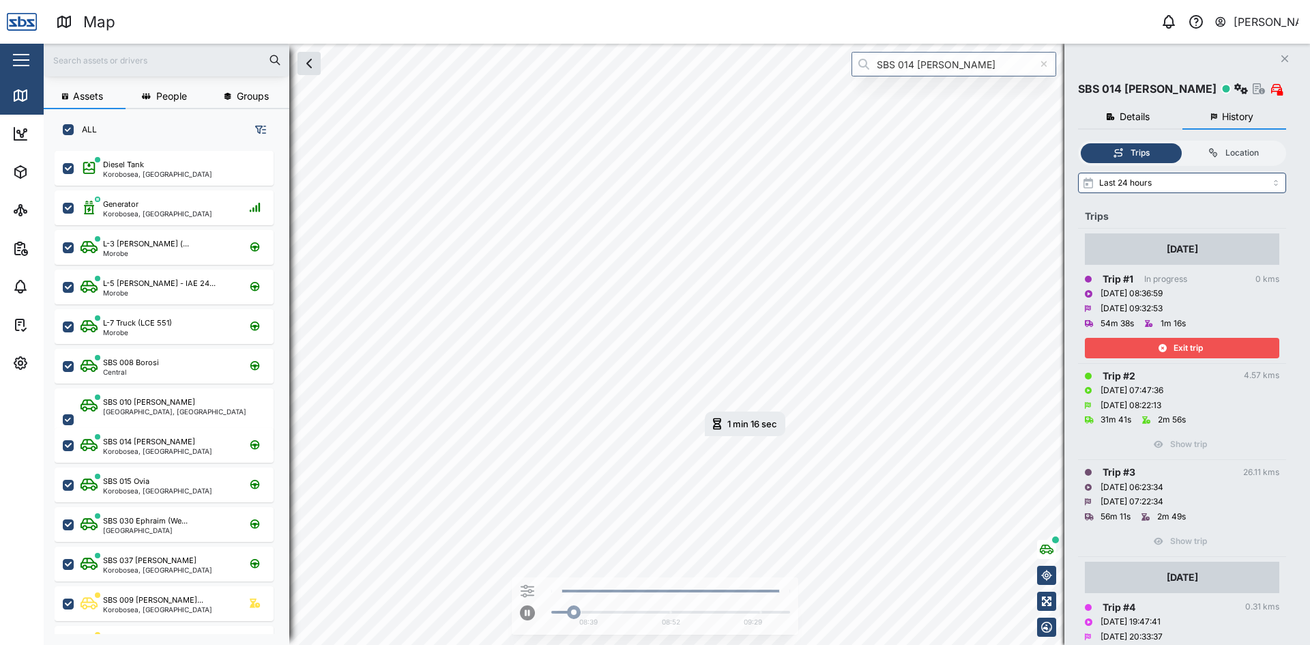
click at [824, 644] on html "Map 0 Vijay Kumar Close Map Dashboard Assets ATS Camera Generator Personnel Tan…" at bounding box center [655, 322] width 1310 height 645
click at [879, 644] on html "Map 0 Vijay Kumar Close Map Dashboard Assets ATS Camera Generator Personnel Tan…" at bounding box center [655, 322] width 1310 height 645
click at [711, 617] on div "1 min 16 sec 09 Sep 2025 9:28 AM 08:39 08:52 09:29" at bounding box center [677, 344] width 1267 height 601
click at [1196, 352] on span "Exit trip" at bounding box center [1188, 348] width 29 height 19
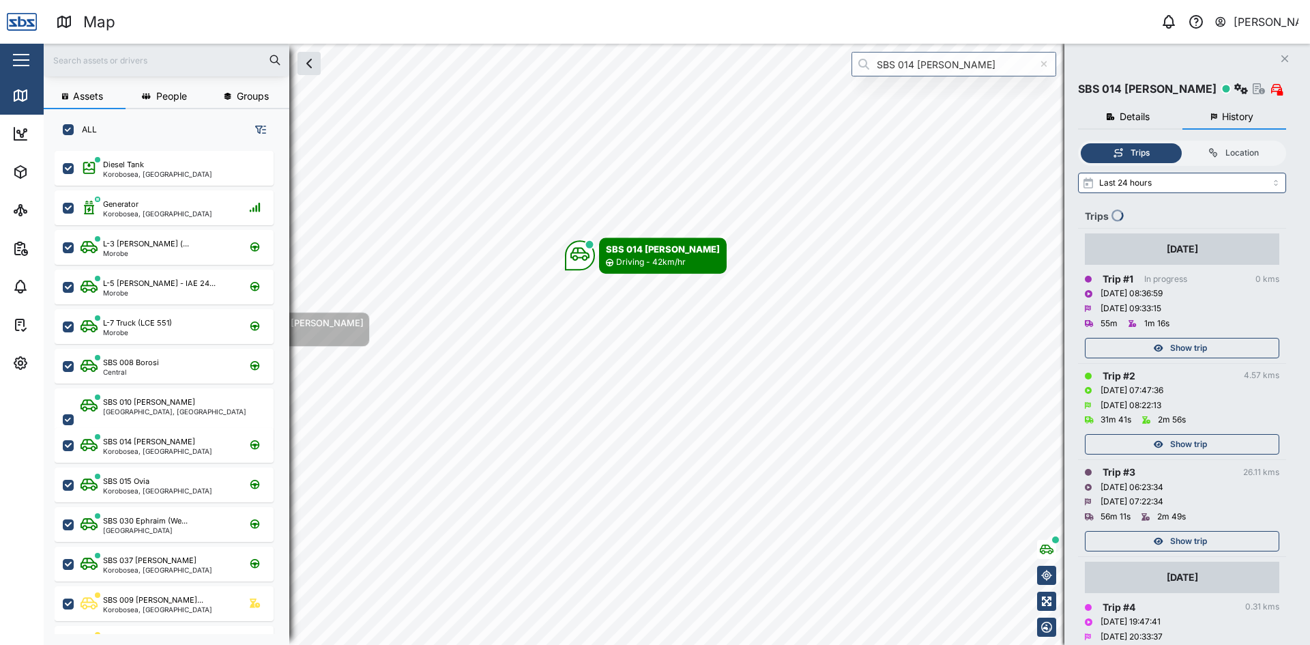
click at [1284, 57] on icon "Close" at bounding box center [1285, 58] width 8 height 11
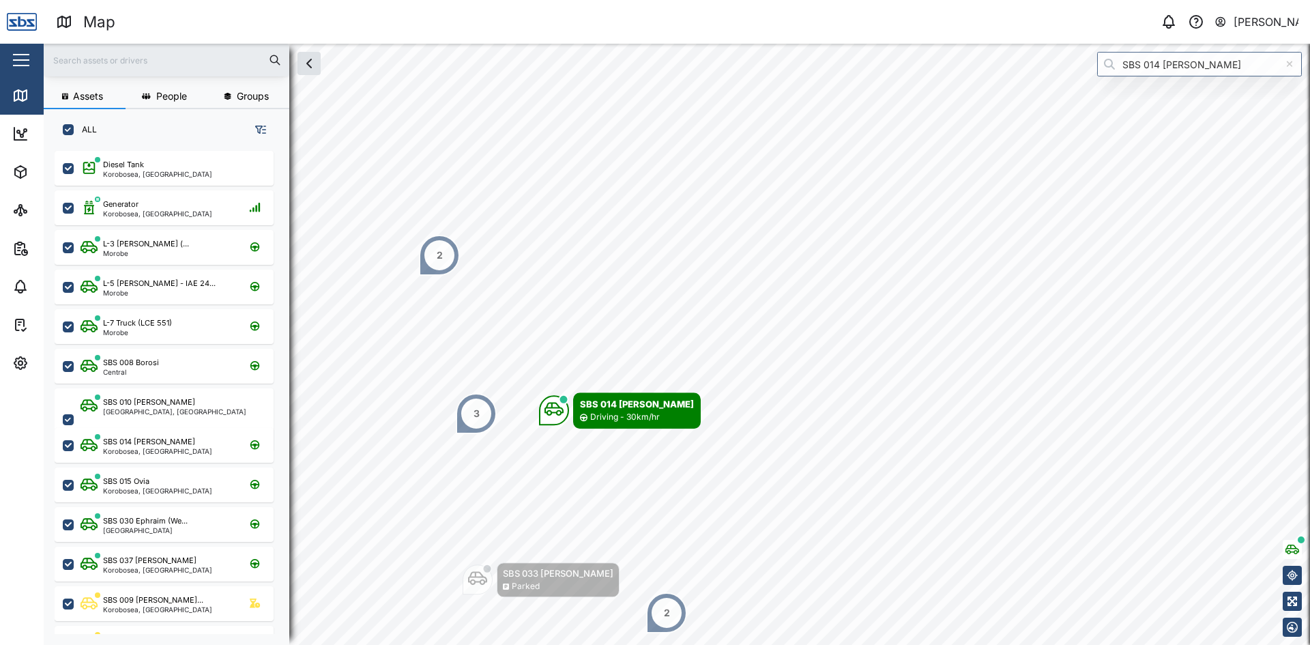
click at [439, 257] on div "2" at bounding box center [440, 255] width 6 height 15
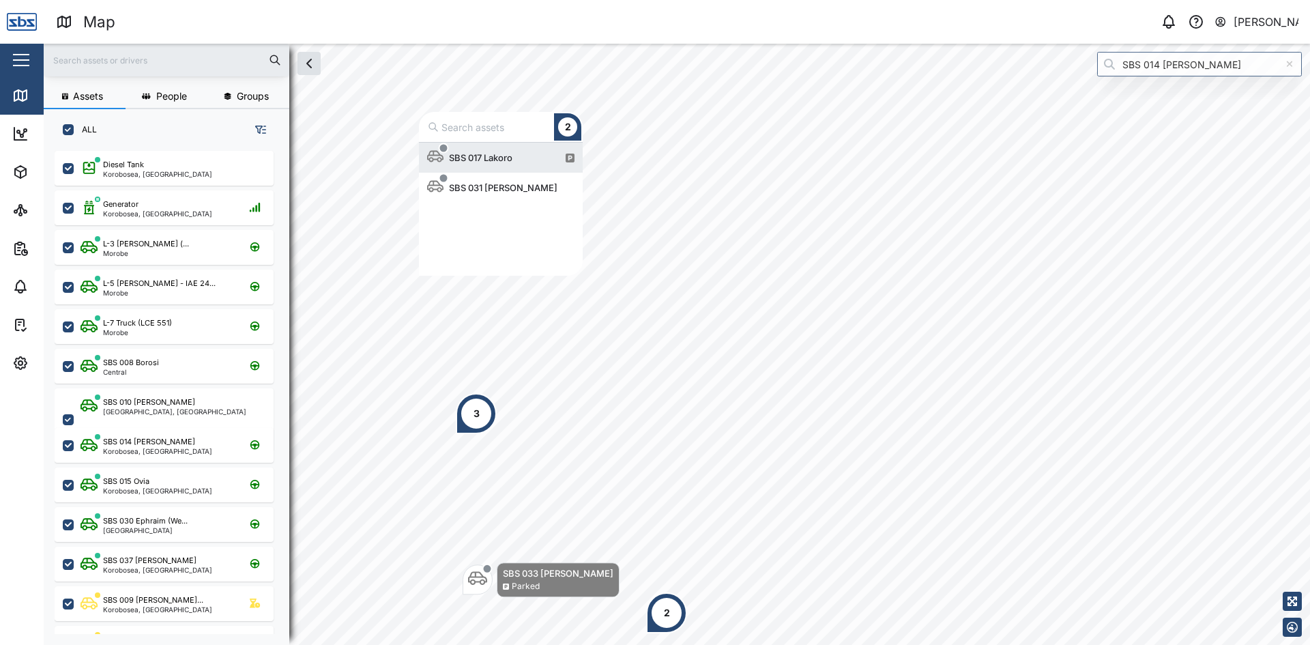
scroll to position [123, 154]
click at [472, 413] on div "3" at bounding box center [476, 413] width 41 height 41
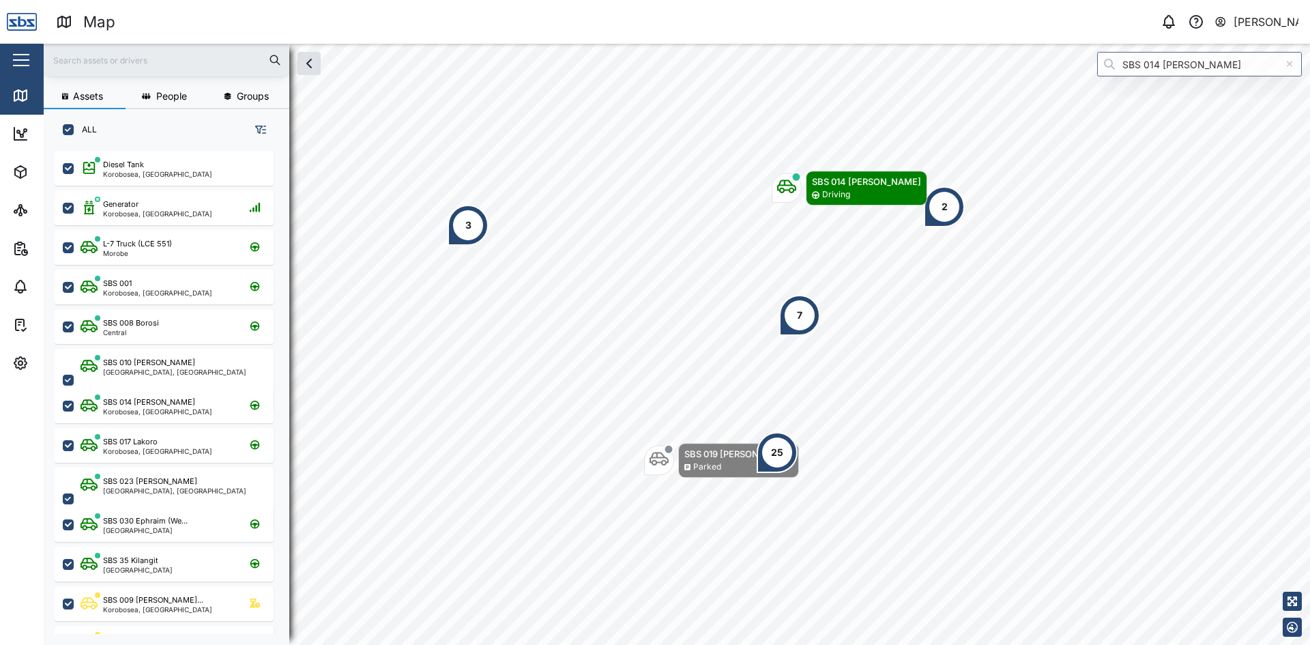
click at [471, 233] on div "3" at bounding box center [468, 225] width 41 height 41
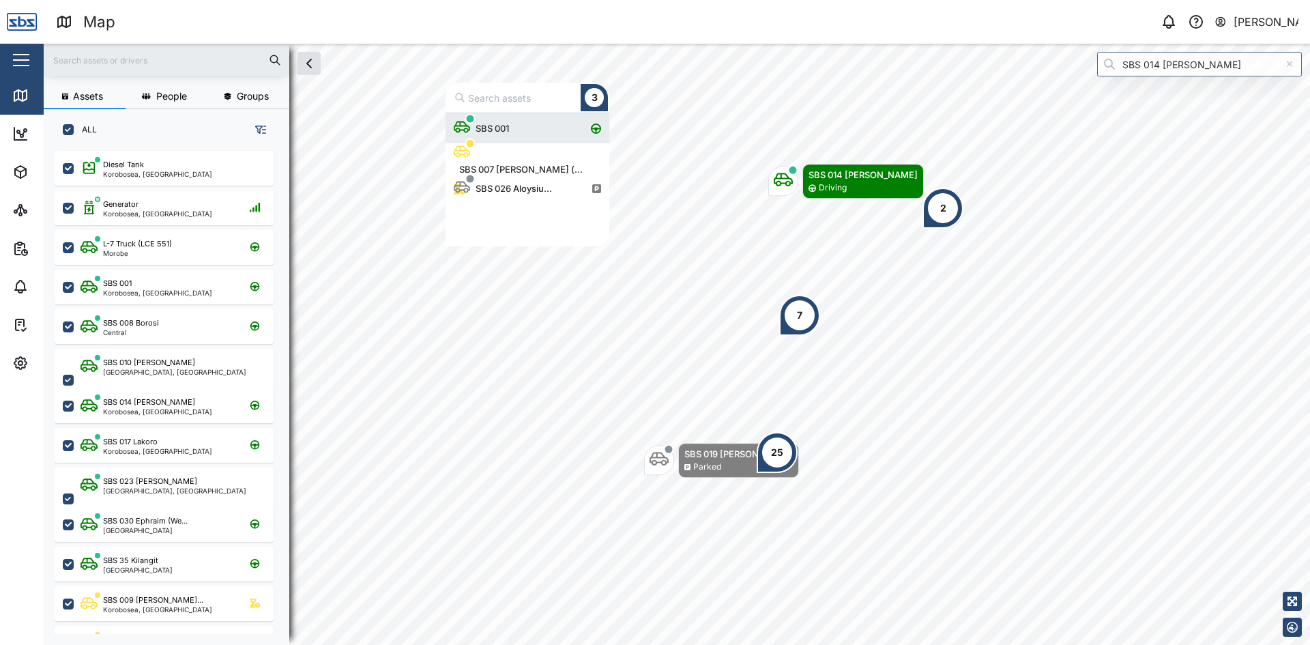
scroll to position [123, 154]
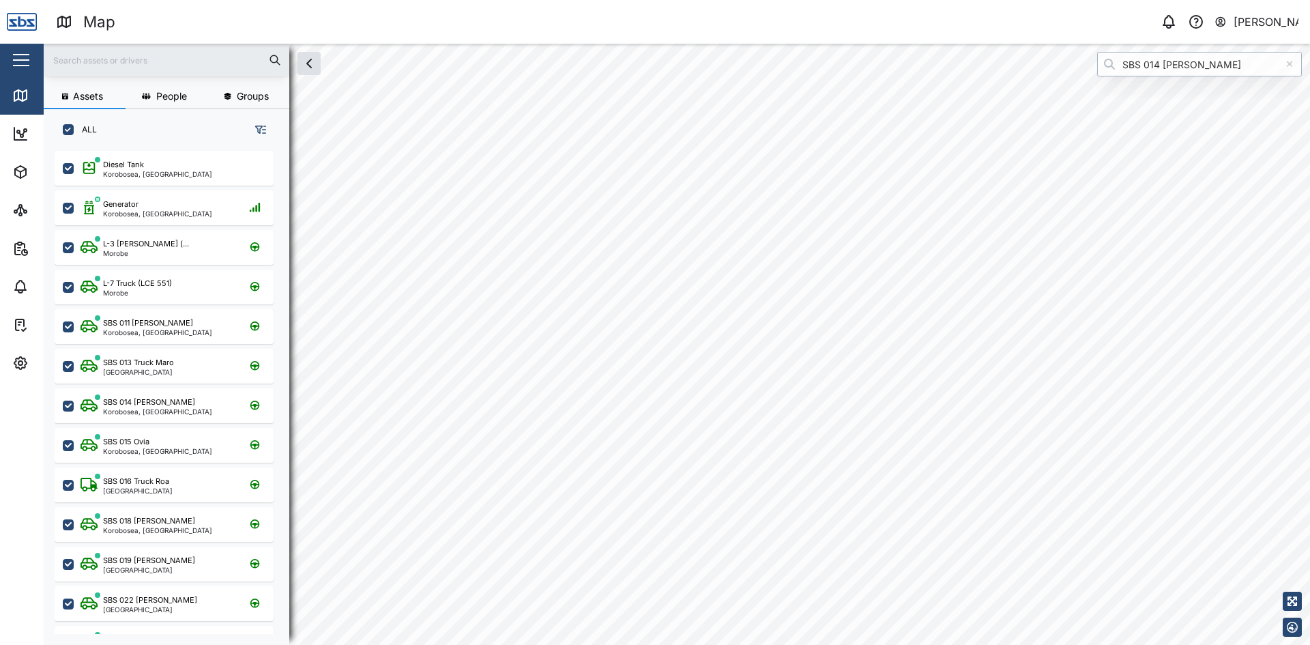
click at [1218, 68] on input "SBS 014 [PERSON_NAME]" at bounding box center [1199, 64] width 205 height 25
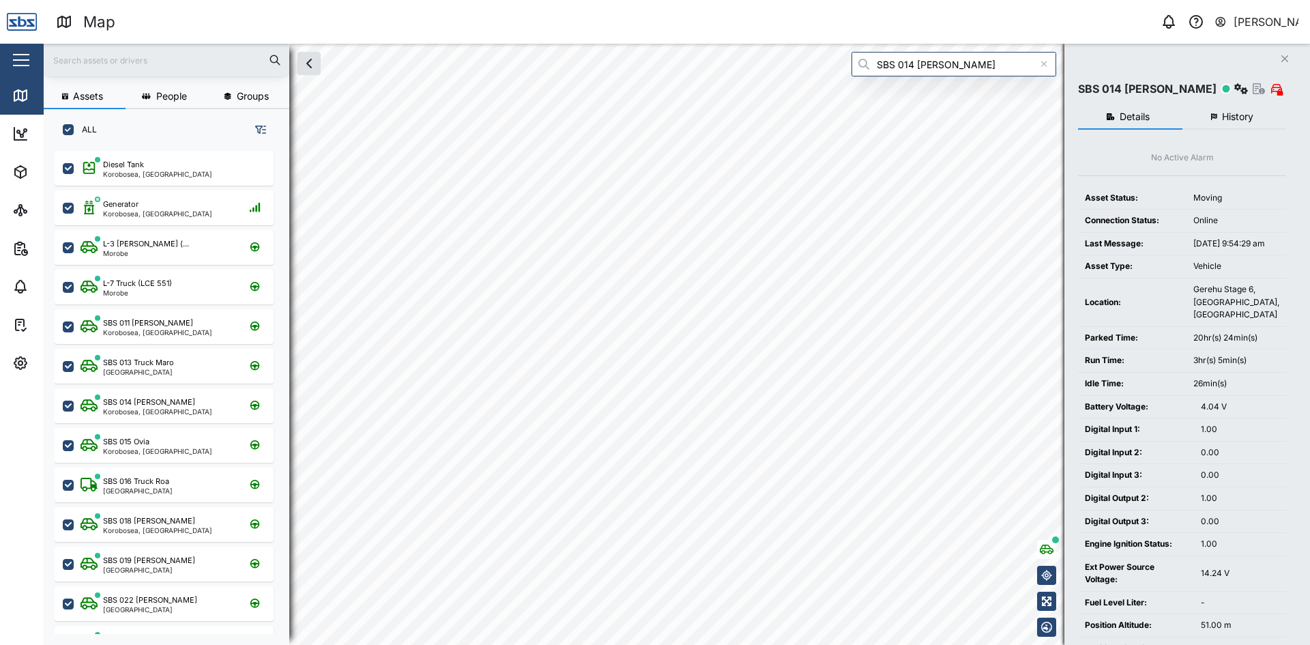
click at [1242, 109] on button "History" at bounding box center [1235, 117] width 104 height 25
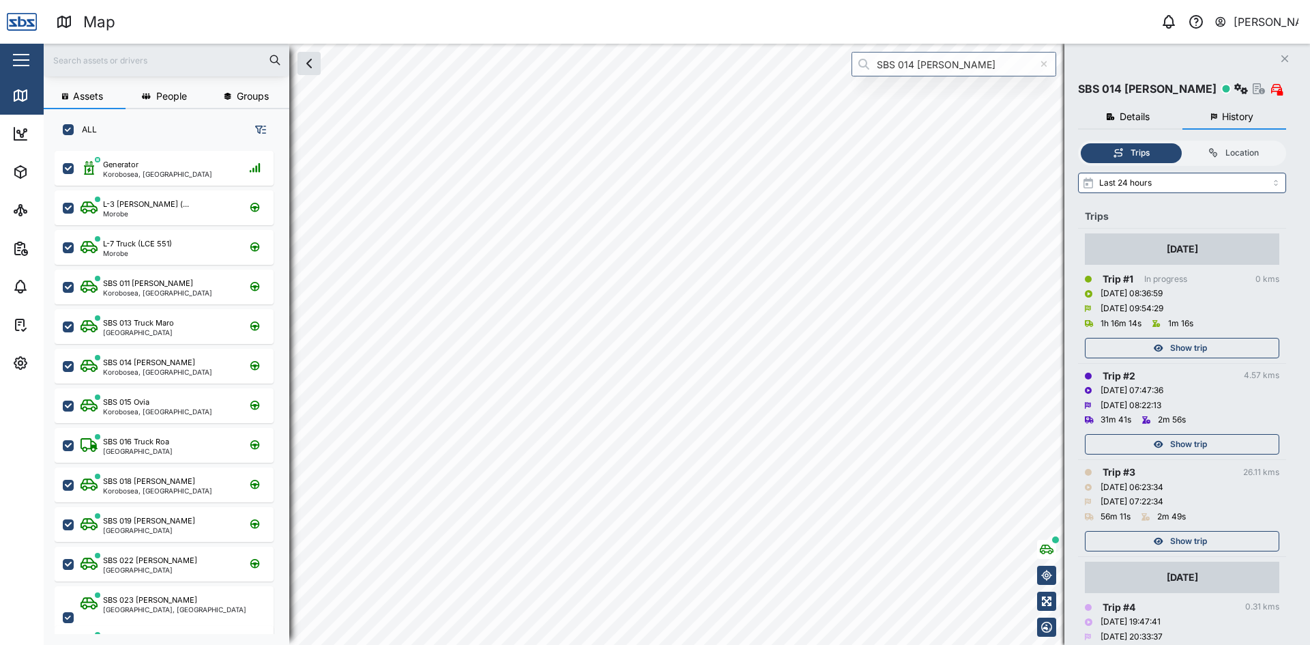
click at [1202, 345] on span "Show trip" at bounding box center [1188, 348] width 37 height 19
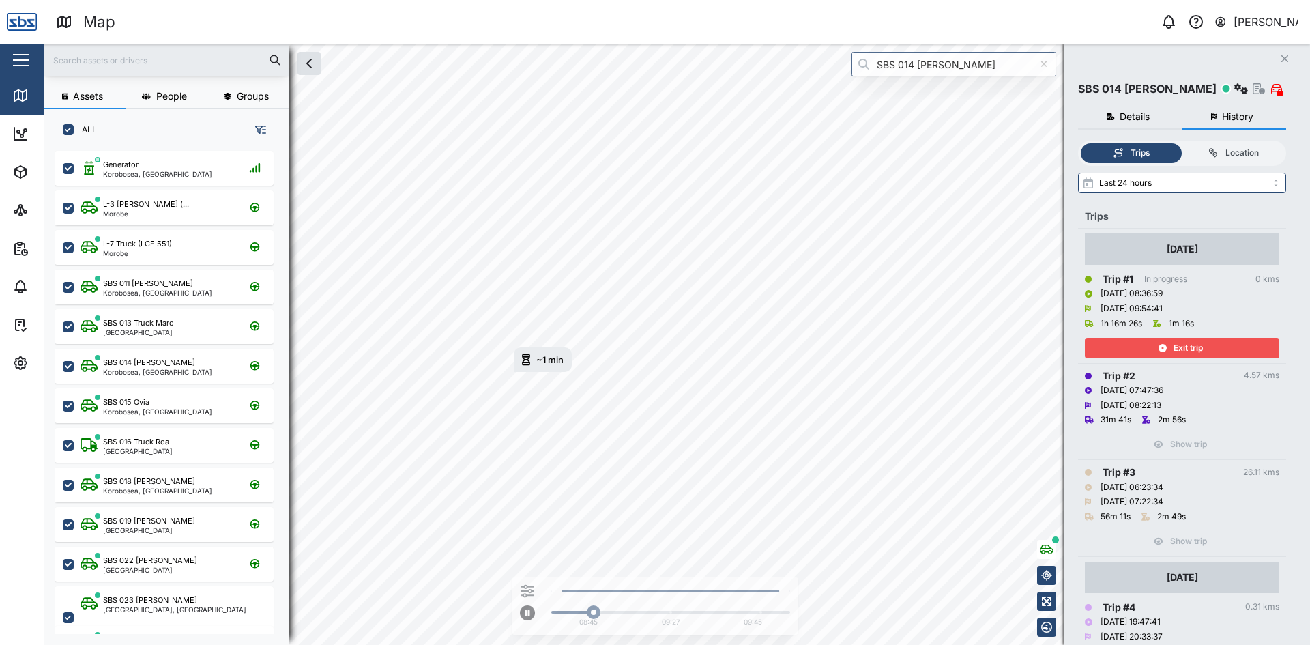
click at [1288, 57] on icon "button" at bounding box center [1285, 58] width 7 height 7
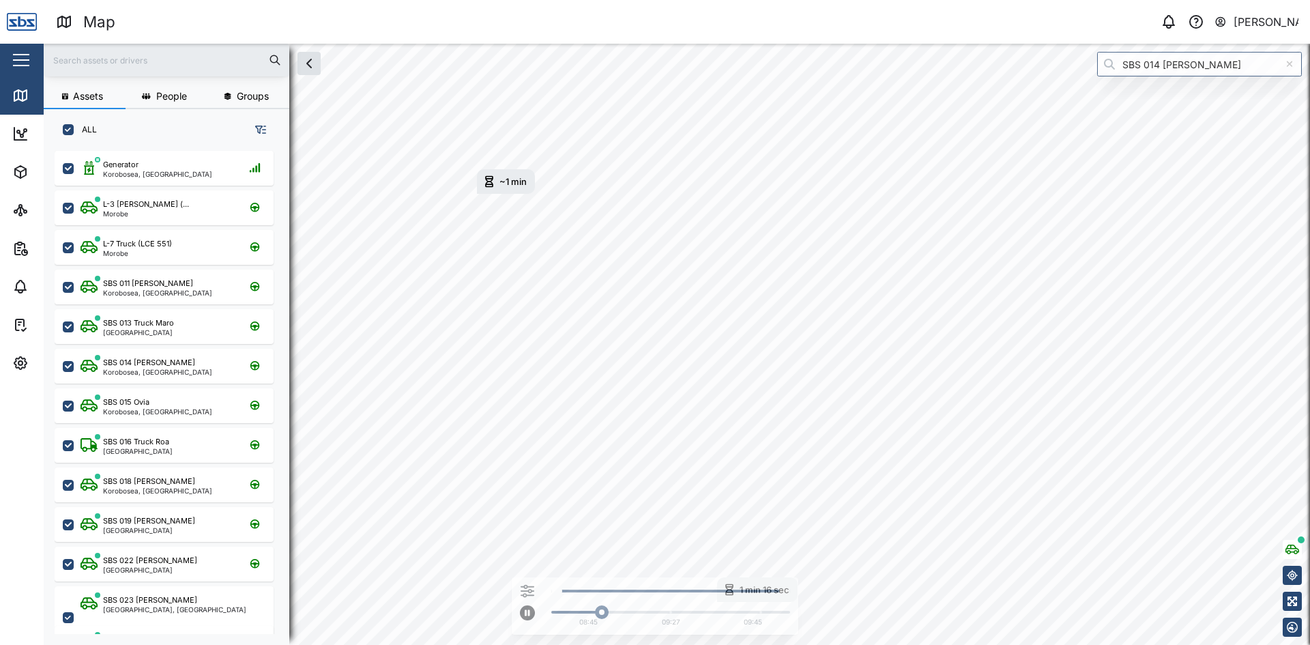
click at [824, 644] on html "Map 0 Vijay Kumar Close Map Dashboard Assets ATS Camera Generator Personnel Tan…" at bounding box center [655, 322] width 1310 height 645
click at [1292, 61] on icon at bounding box center [1290, 64] width 6 height 6
click at [22, 24] on img at bounding box center [22, 22] width 30 height 30
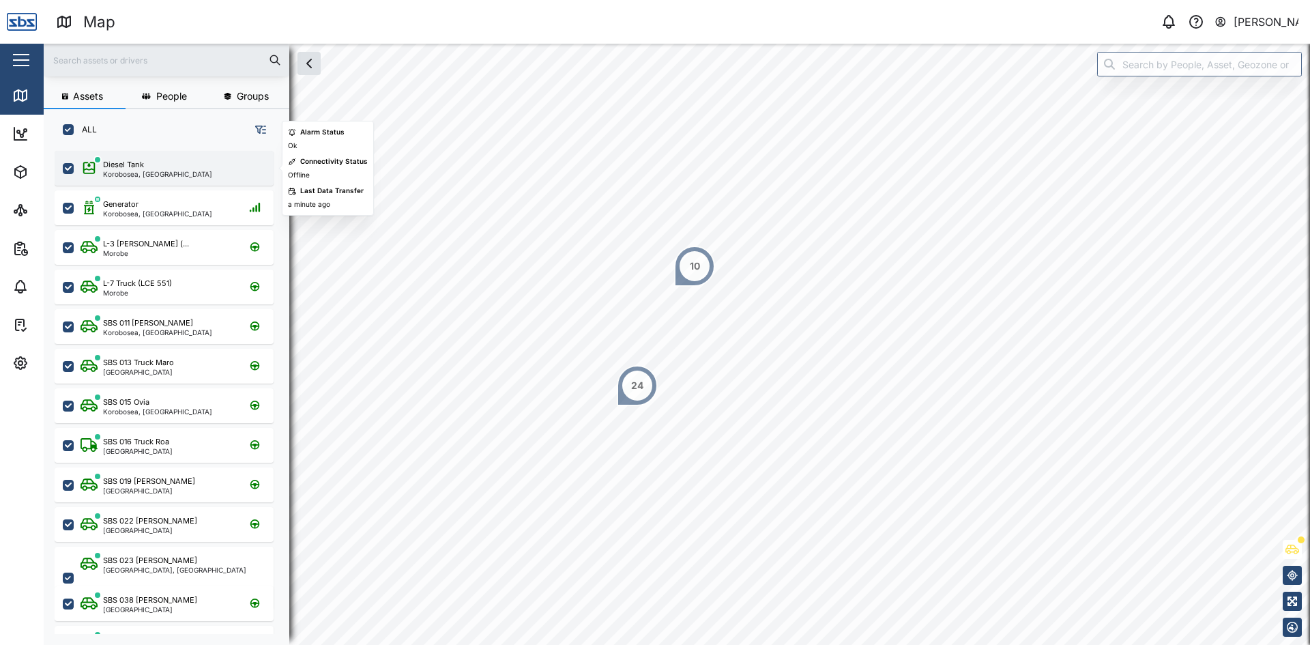
click at [136, 162] on div "Diesel Tank" at bounding box center [123, 165] width 41 height 12
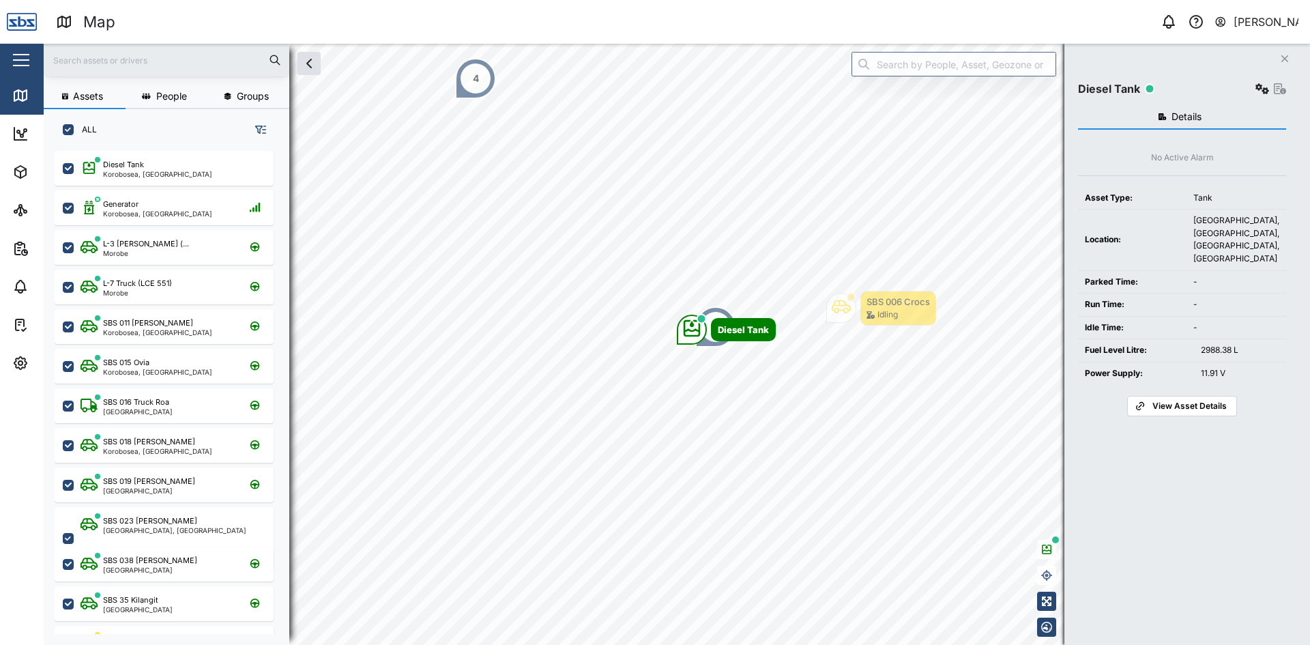
drag, startPoint x: 1288, startPoint y: 61, endPoint x: 1278, endPoint y: 63, distance: 9.8
click at [1288, 61] on icon "Close" at bounding box center [1285, 58] width 8 height 11
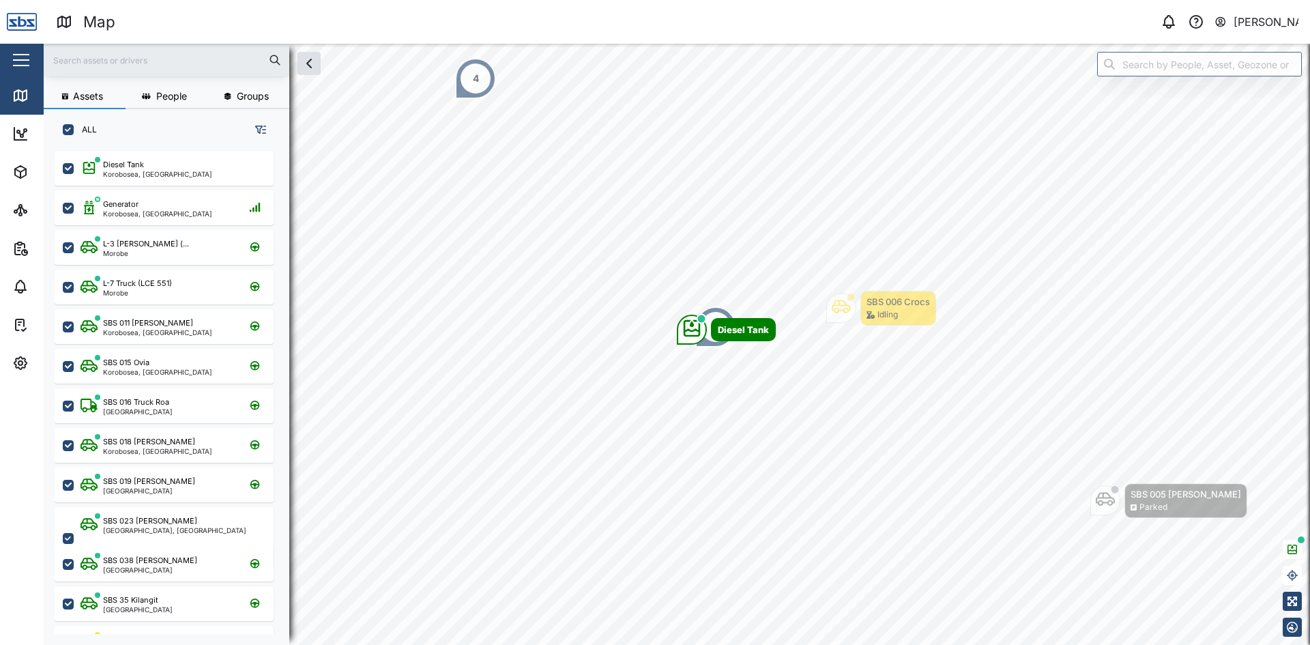
click at [117, 56] on input "text" at bounding box center [166, 60] width 229 height 20
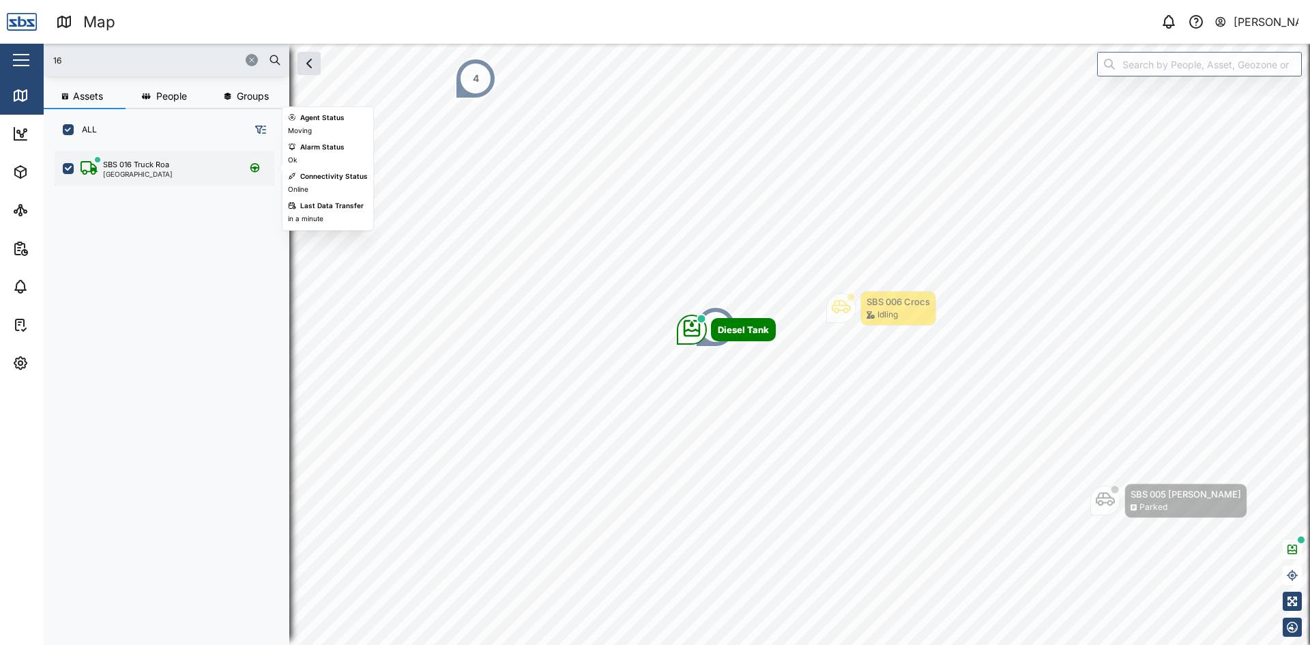
type input "16"
click at [139, 169] on div "SBS 016 Truck Roa" at bounding box center [136, 165] width 66 height 12
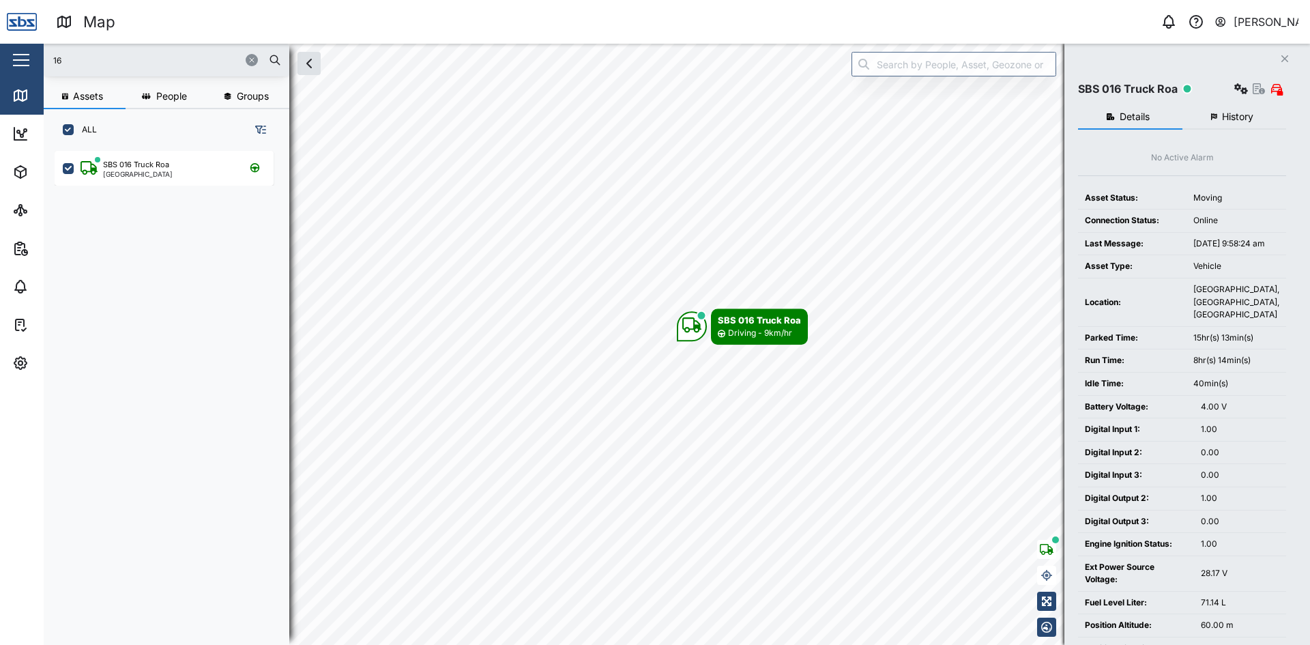
click at [1253, 119] on span "History" at bounding box center [1237, 117] width 31 height 10
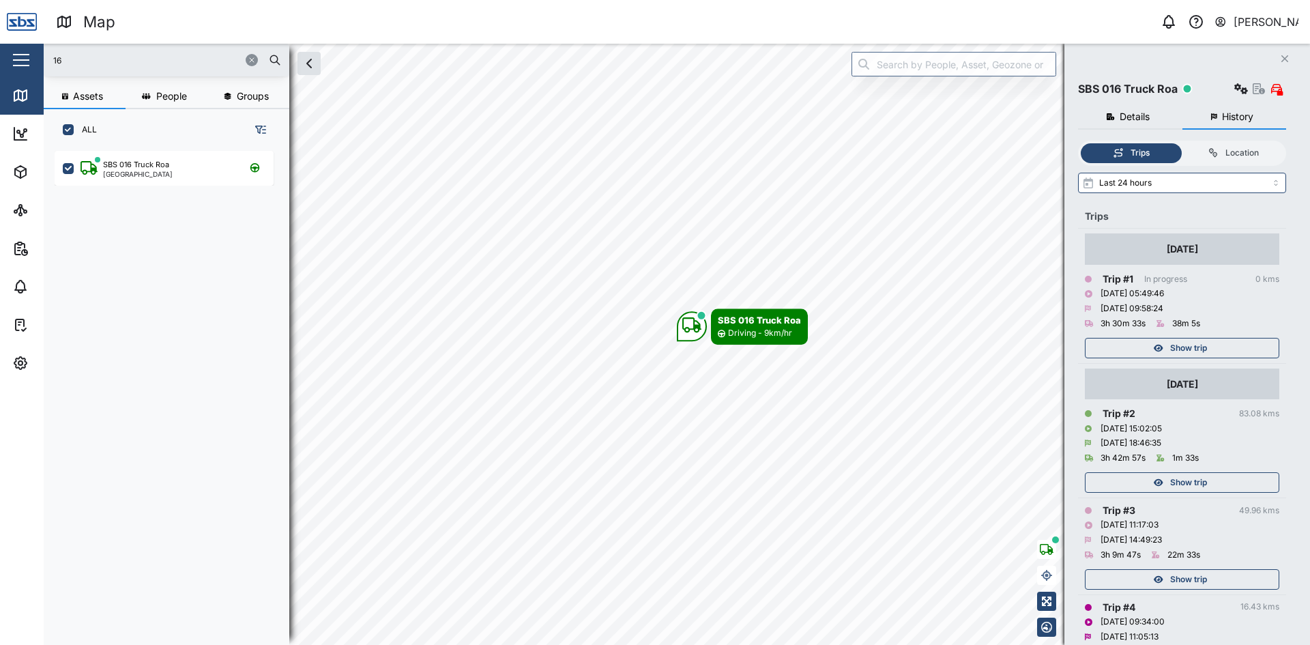
click at [1180, 345] on span "Show trip" at bounding box center [1188, 348] width 37 height 19
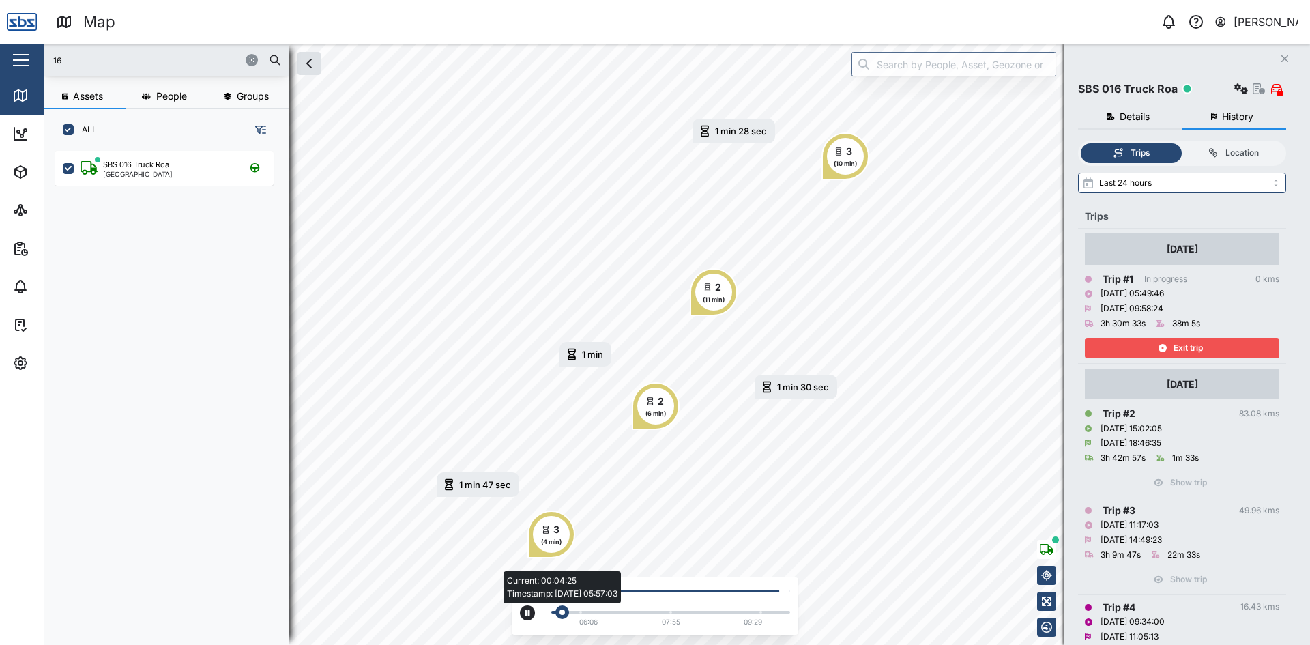
click at [678, 613] on div "Current: 00:04:25 Timestamp: 09/09/25 05:57:03" at bounding box center [670, 612] width 225 height 3
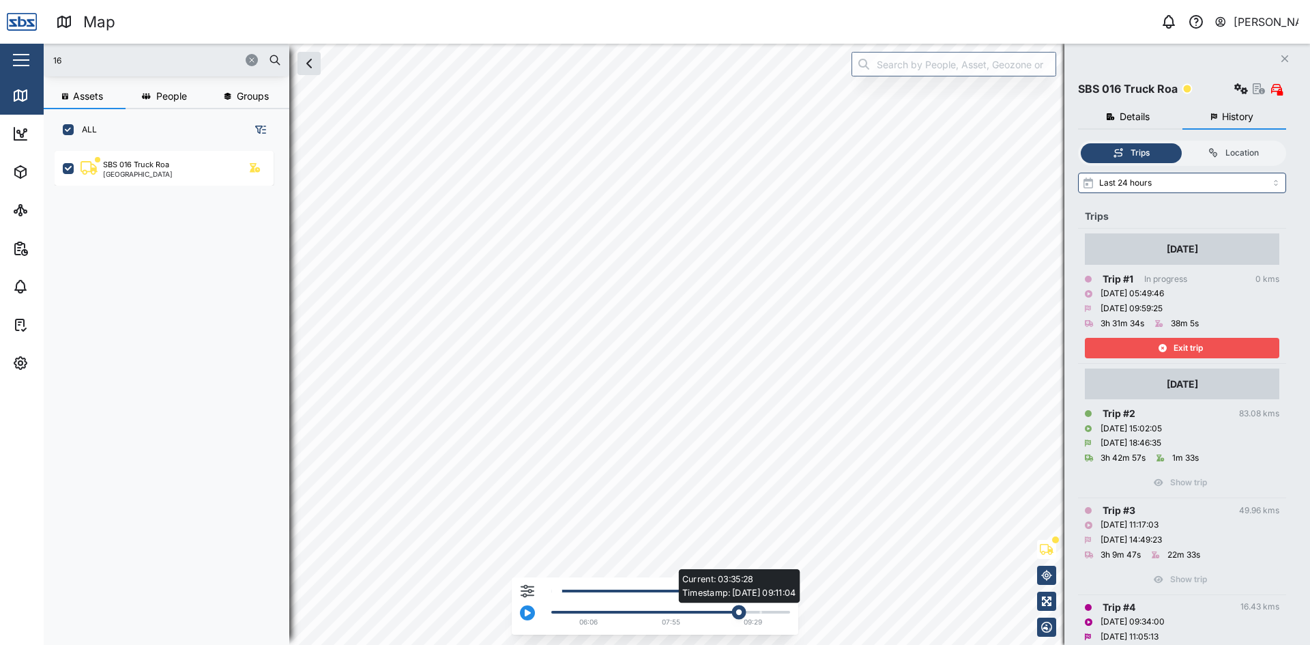
drag, startPoint x: 730, startPoint y: 617, endPoint x: 743, endPoint y: 617, distance: 13.0
click at [743, 617] on div "Current: 03:35:28 Timestamp: 09/09/25 09:11:04" at bounding box center [739, 612] width 14 height 14
click at [900, 644] on html "Map 0 Vijay Kumar Close Map Dashboard Assets ATS Camera Generator Personnel Tan…" at bounding box center [655, 322] width 1310 height 645
click at [745, 615] on div "Current: 03:43:53 Timestamp: 09/09/25 09:20:52 06:06 07:55 09:29" at bounding box center [677, 344] width 1267 height 601
click at [906, 644] on html "Map 0 Vijay Kumar Close Map Dashboard Assets ATS Camera Generator Personnel Tan…" at bounding box center [655, 322] width 1310 height 645
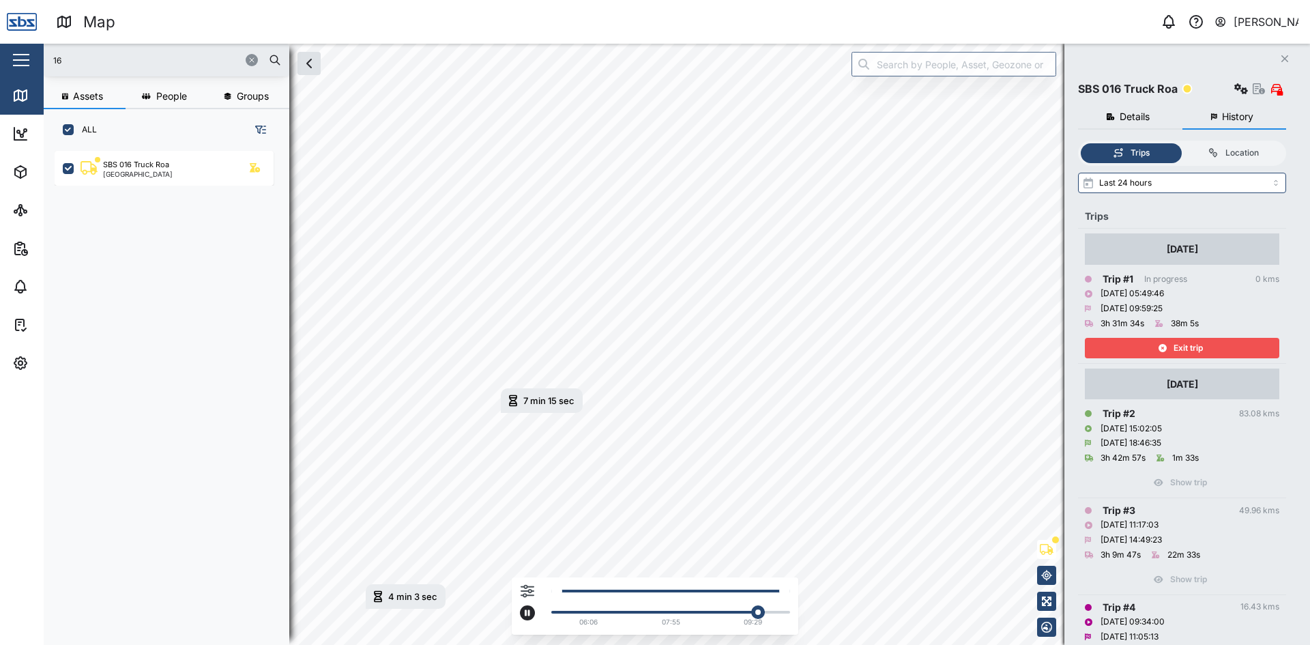
click at [673, 600] on div "4 min 3 sec 09 Sep 2025 5:50 AM 7 min 15 sec 09 Sep 2025 6:45 AM 06:06 07:55 09…" at bounding box center [677, 344] width 1267 height 601
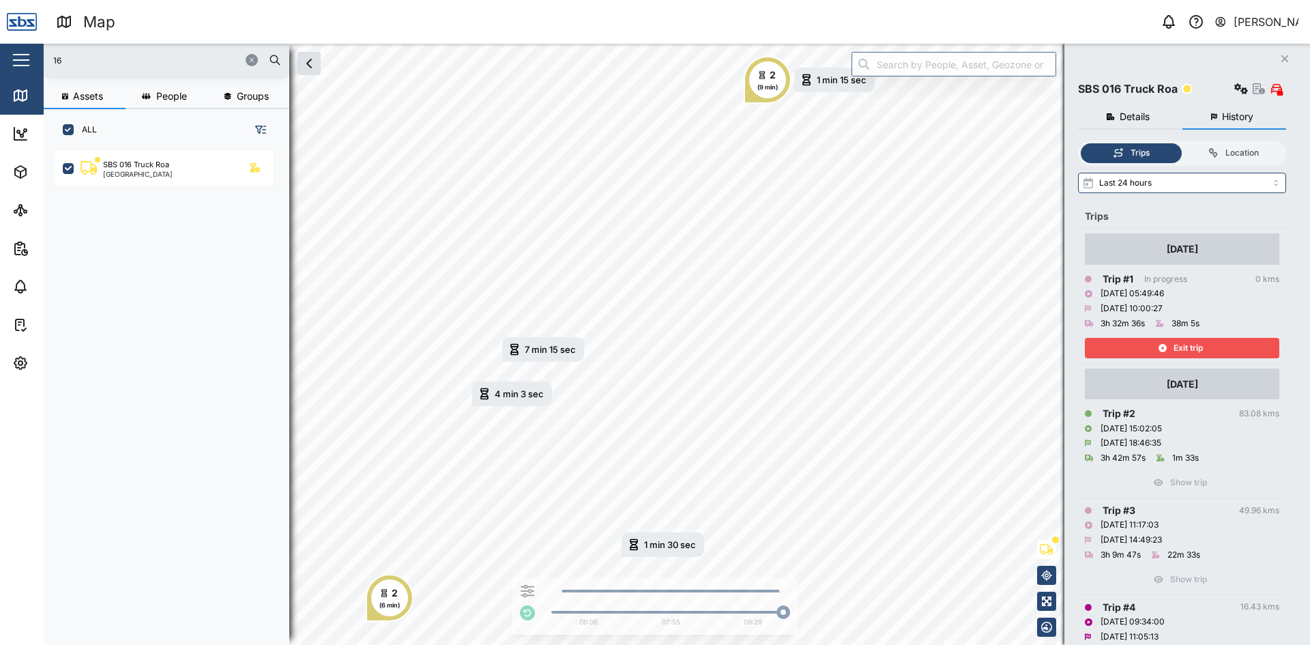
click at [1282, 63] on icon "Close" at bounding box center [1285, 58] width 8 height 11
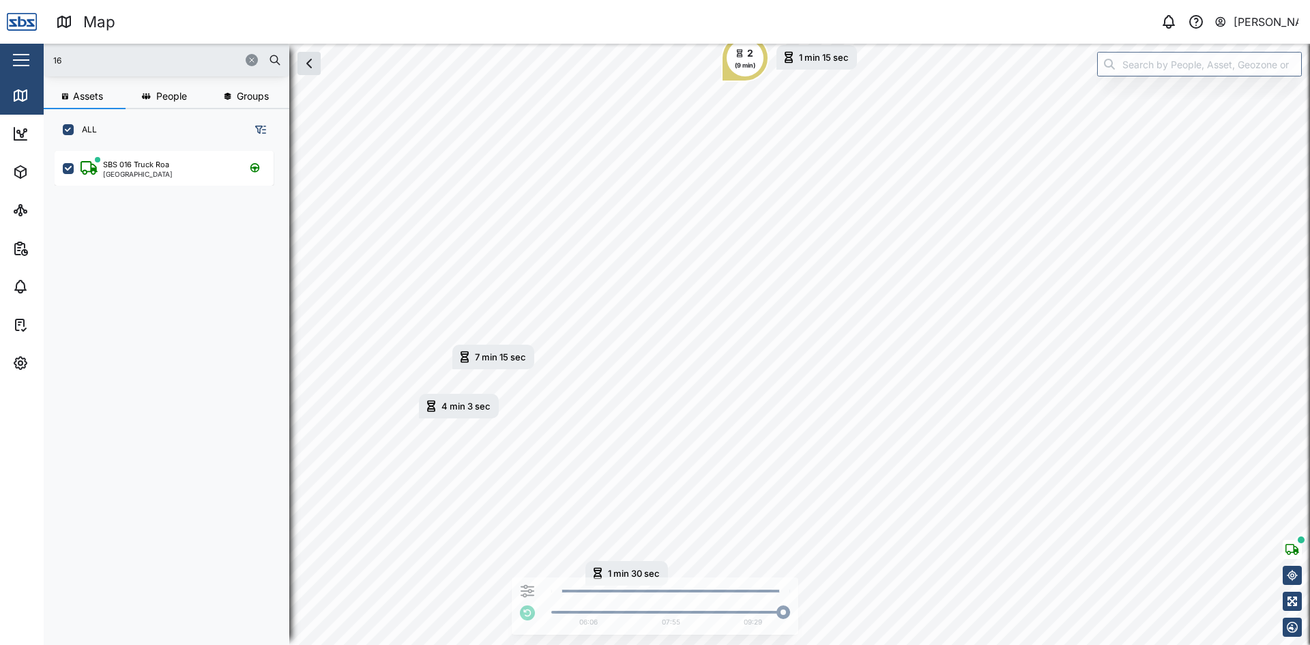
click at [250, 57] on icon "button" at bounding box center [252, 60] width 8 height 8
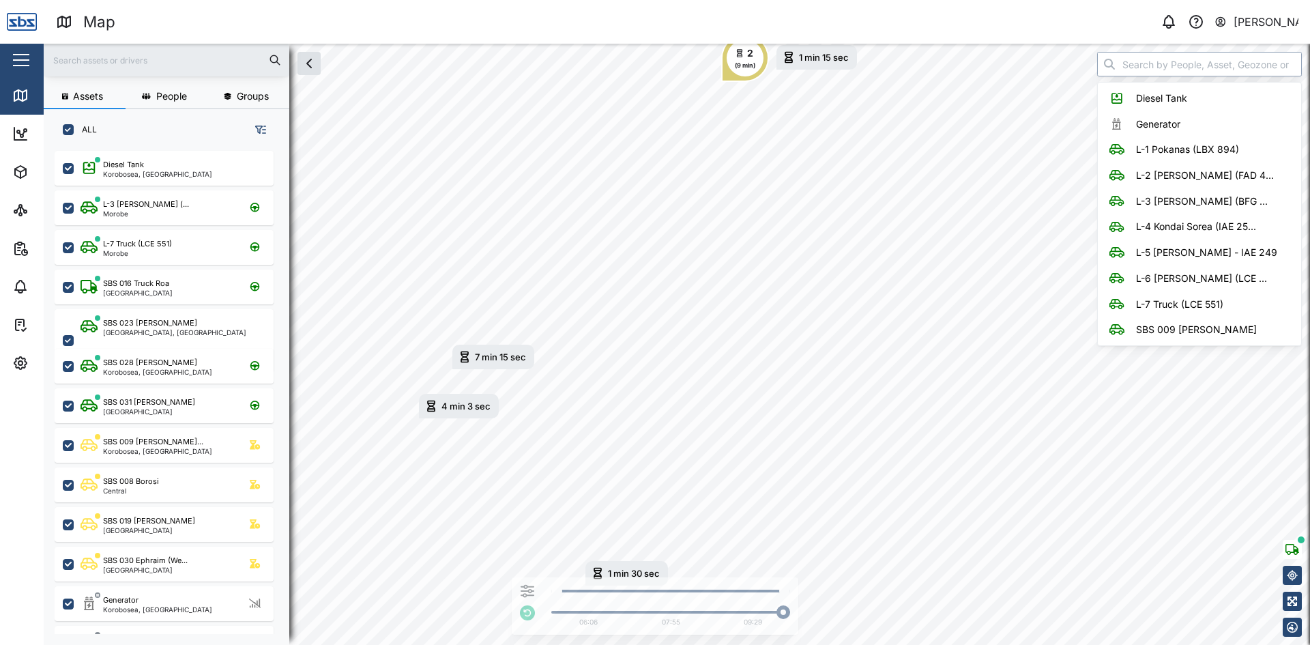
click at [1155, 62] on input "search" at bounding box center [1199, 64] width 205 height 25
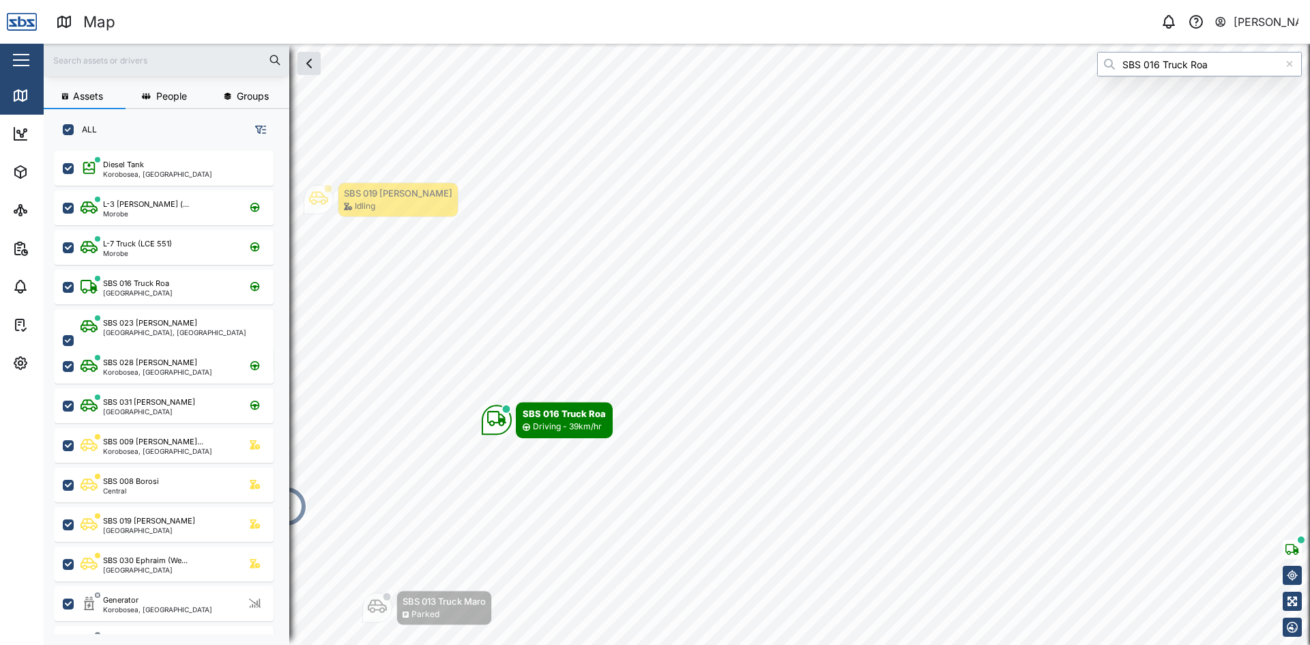
type input "SBS 016 Truck Roa"
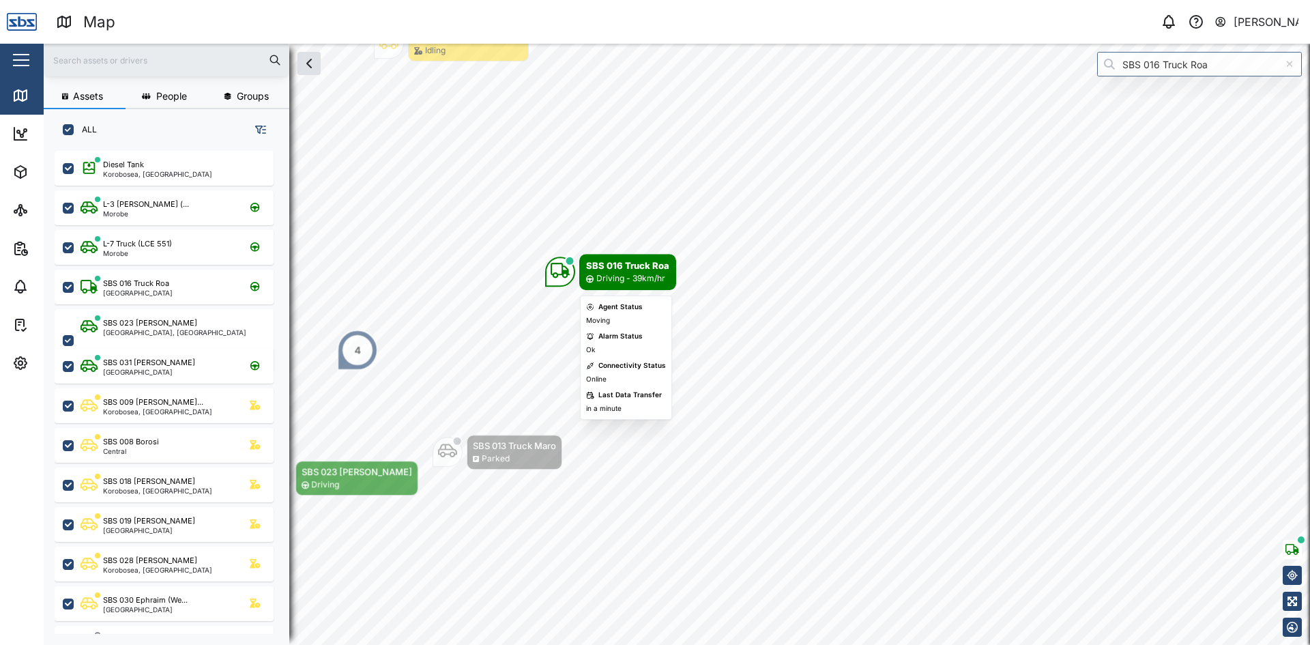
click at [564, 274] on icon "Map marker" at bounding box center [560, 270] width 19 height 19
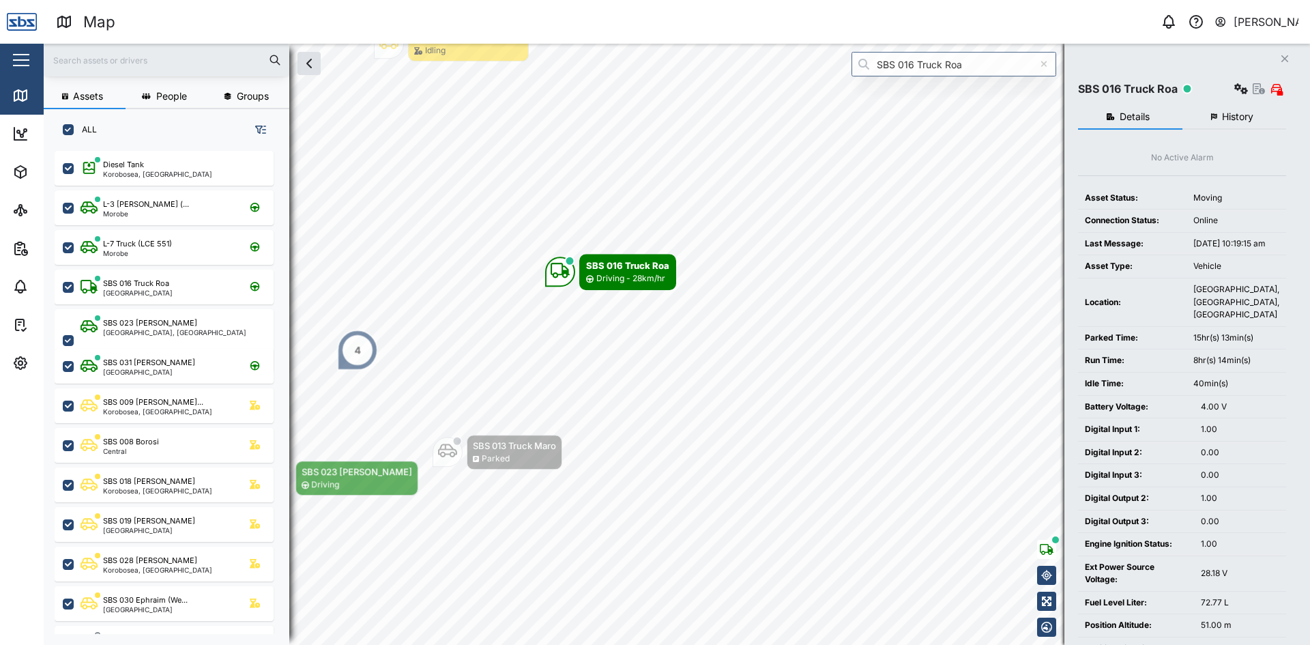
click at [1243, 123] on button "History" at bounding box center [1235, 117] width 104 height 25
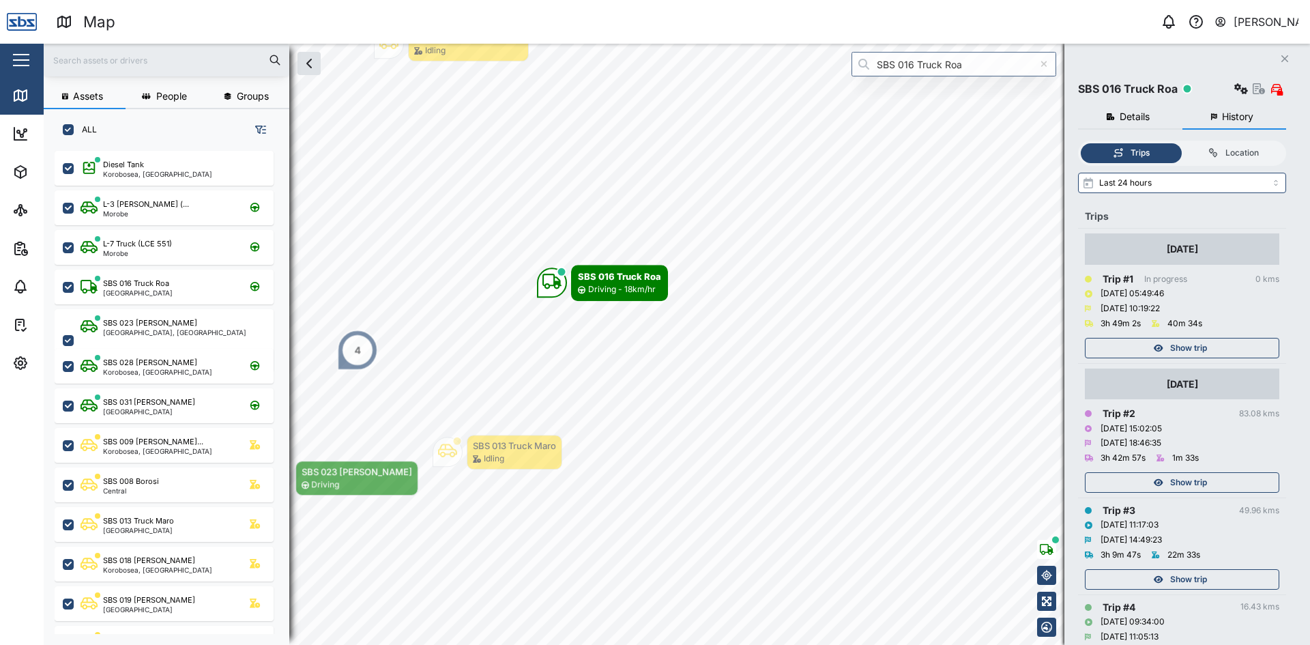
click at [1222, 350] on div "Show trip" at bounding box center [1180, 348] width 177 height 19
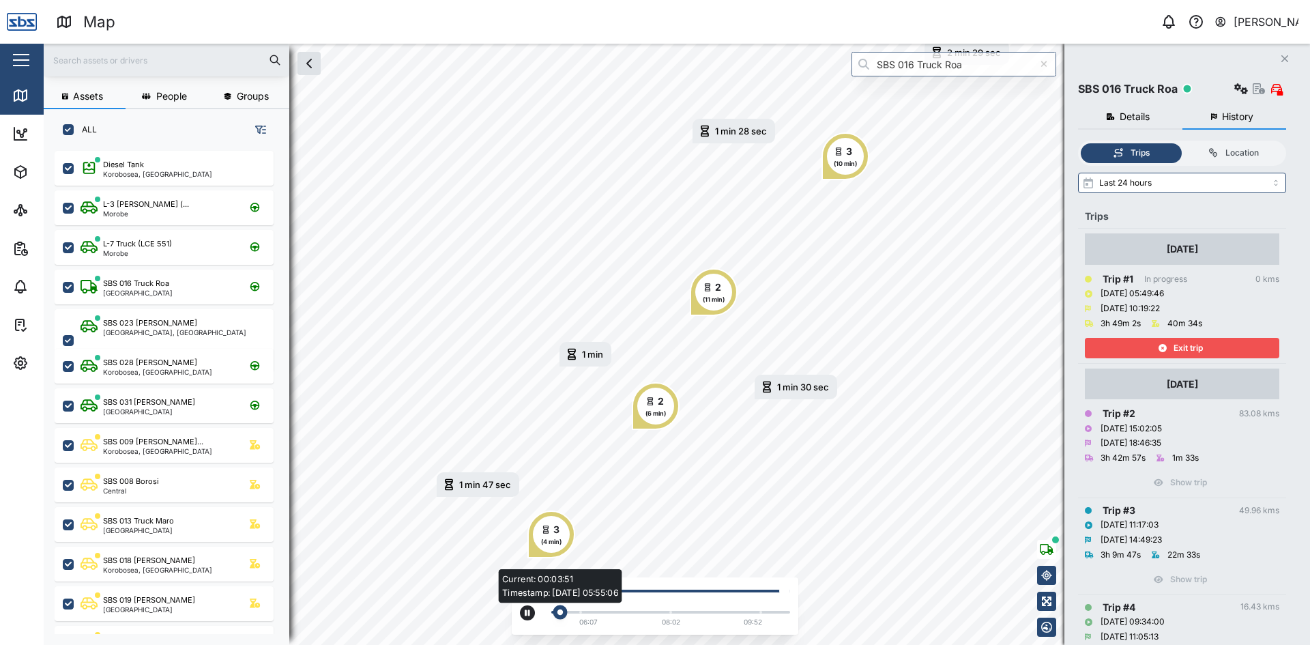
click at [705, 613] on div "Current: 00:03:51 Timestamp: 09/09/25 05:55:06" at bounding box center [670, 612] width 225 height 3
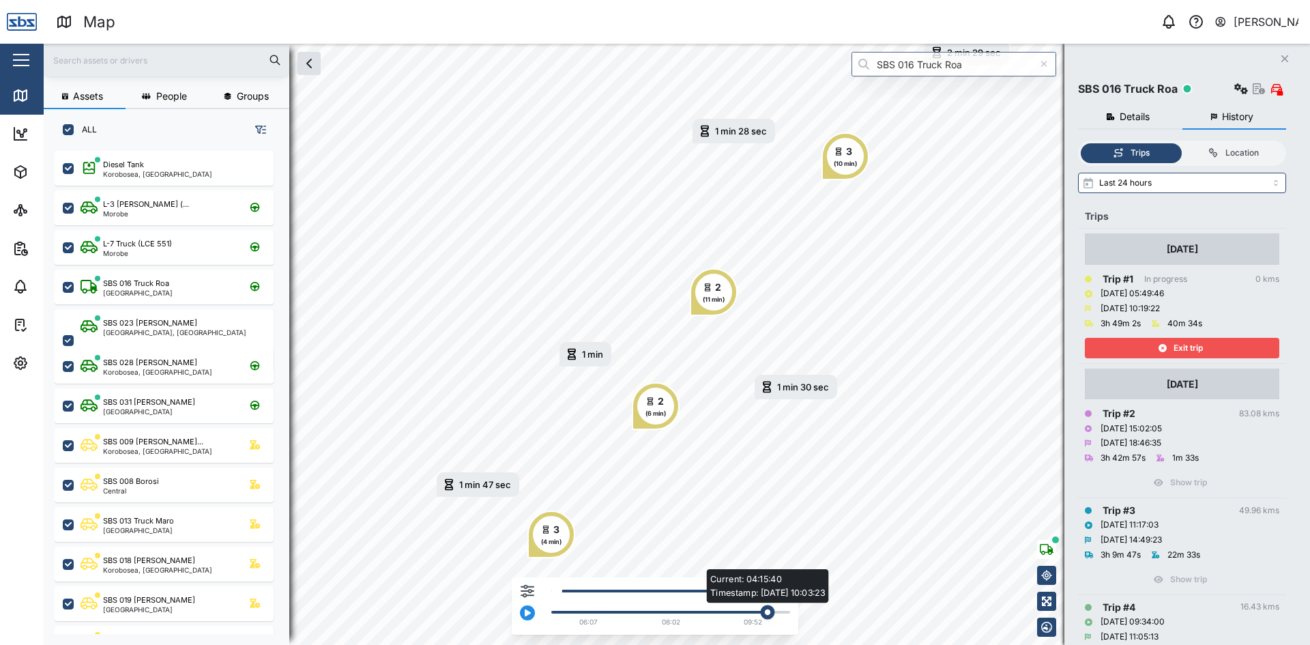
click at [774, 609] on div "Current: 04:15:40 Timestamp: 09/09/25 10:03:23" at bounding box center [670, 611] width 239 height 5
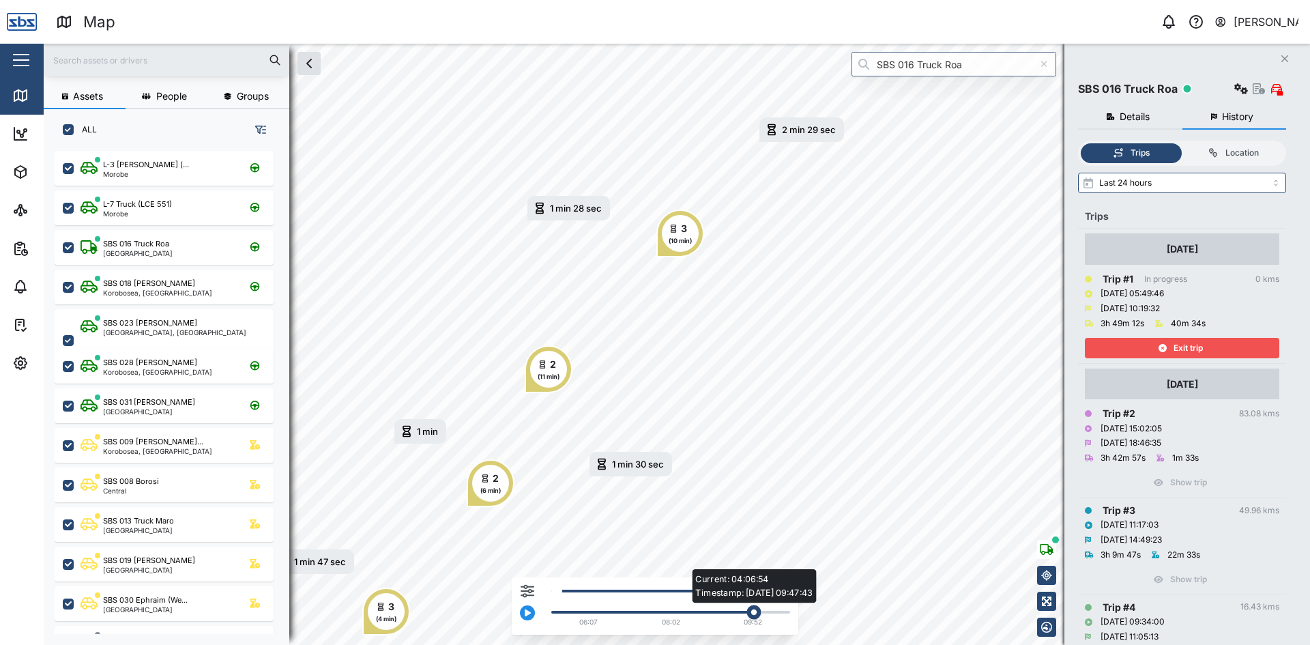
click at [759, 609] on div "Current: 04:06:54 Timestamp: 09/09/25 09:47:43" at bounding box center [670, 611] width 239 height 5
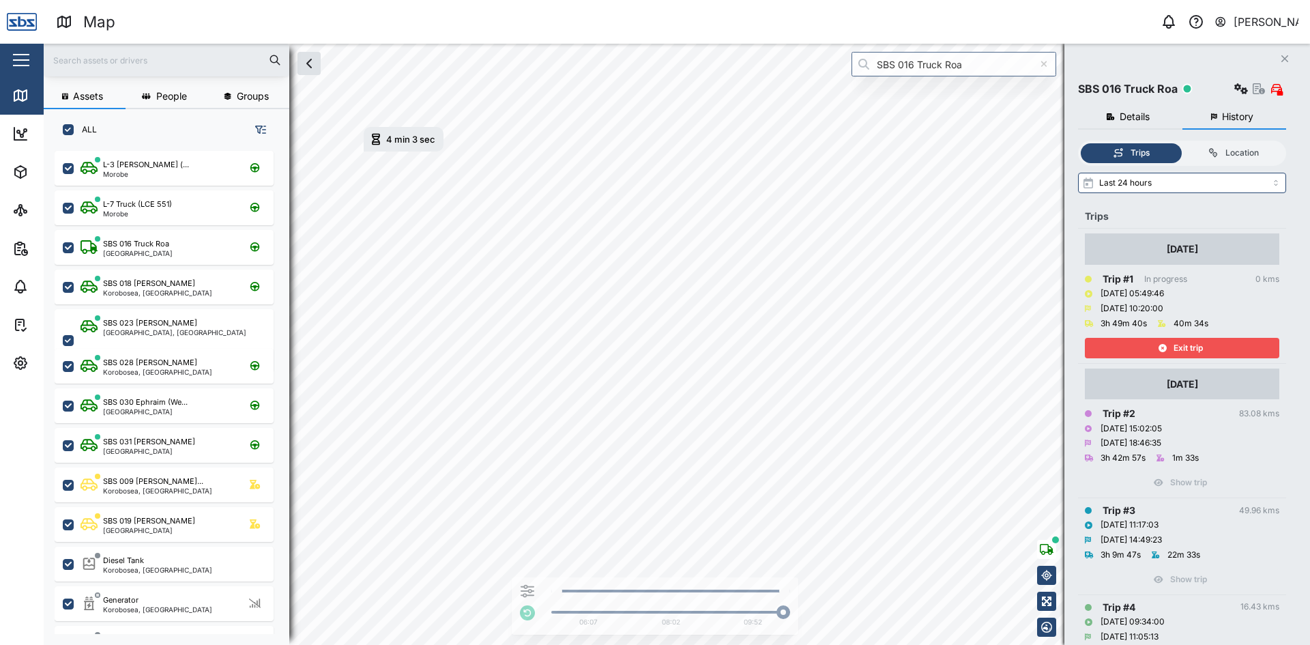
click at [1163, 346] on icon "button" at bounding box center [1163, 348] width 8 height 8
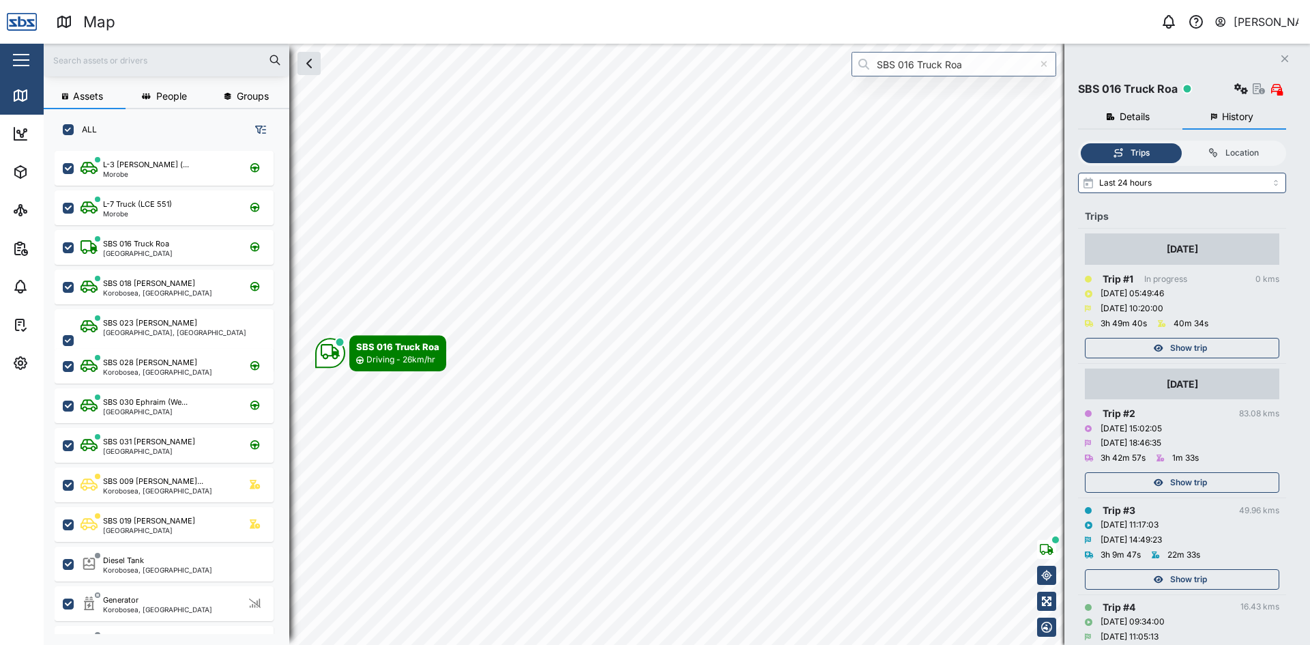
click at [1163, 346] on icon "button" at bounding box center [1159, 348] width 10 height 8
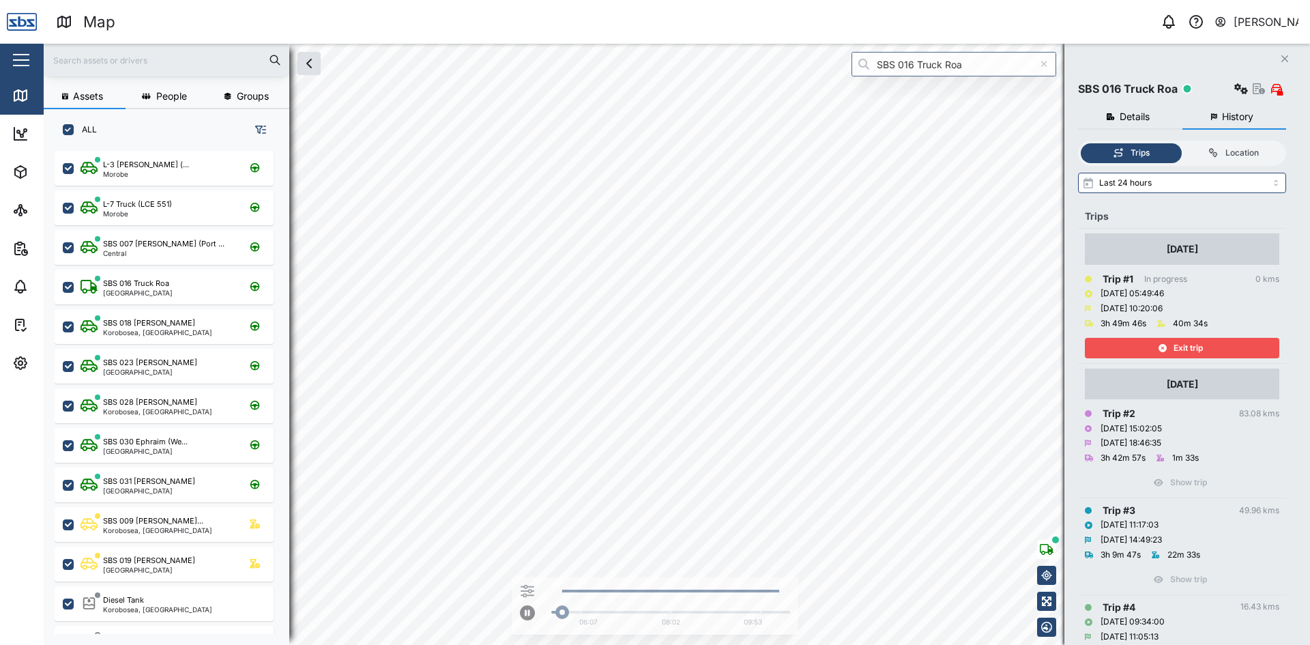
click at [1158, 352] on div "Exit trip" at bounding box center [1180, 348] width 177 height 19
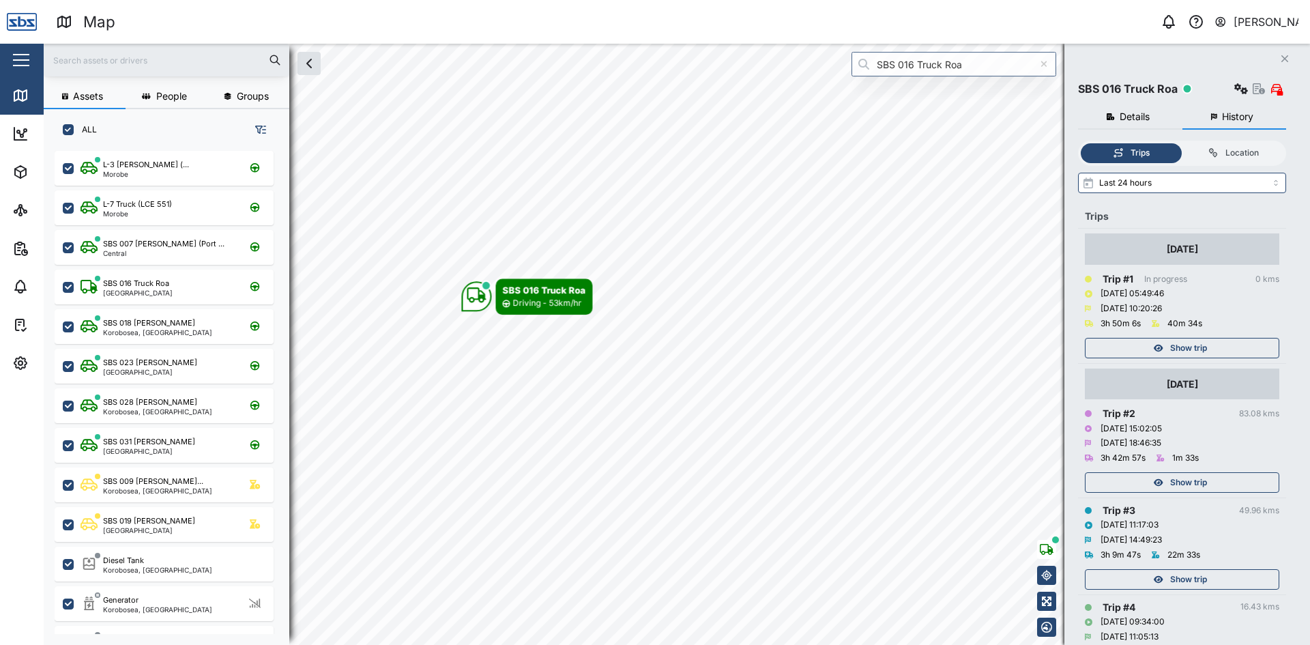
click at [1065, 257] on div "Assets People Groups ALL L-3 Lawrence Namo (... Morobe L-7 Truck (LCE 551) Moro…" at bounding box center [677, 344] width 1267 height 601
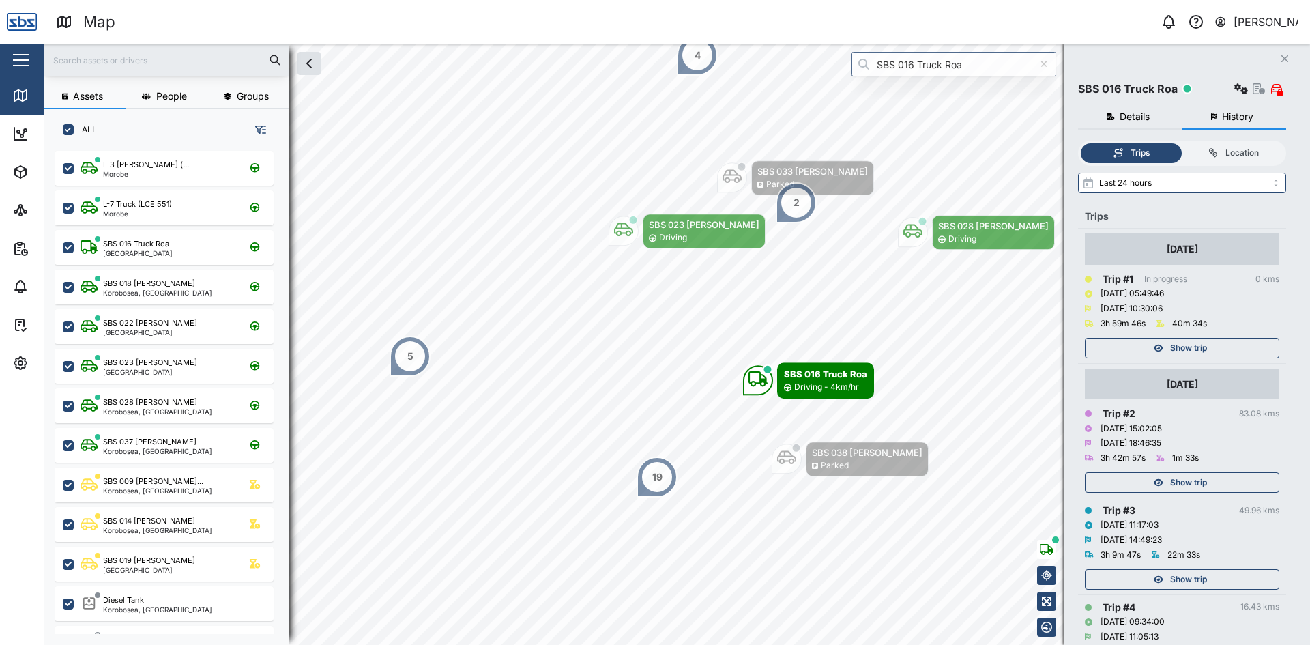
click at [1286, 57] on icon "Close" at bounding box center [1285, 58] width 8 height 11
